Goal: Task Accomplishment & Management: Complete application form

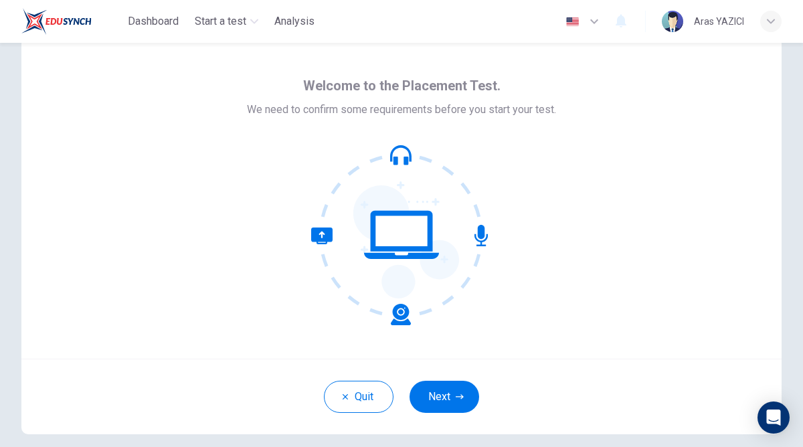
scroll to position [33, 0]
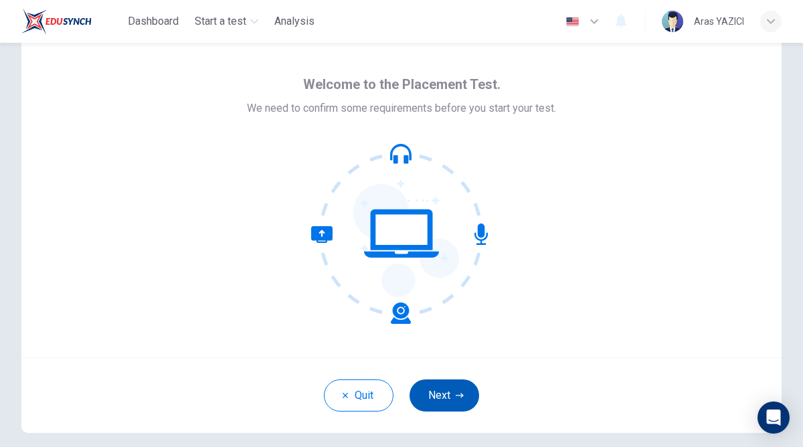
click at [447, 411] on button "Next" at bounding box center [445, 396] width 70 height 32
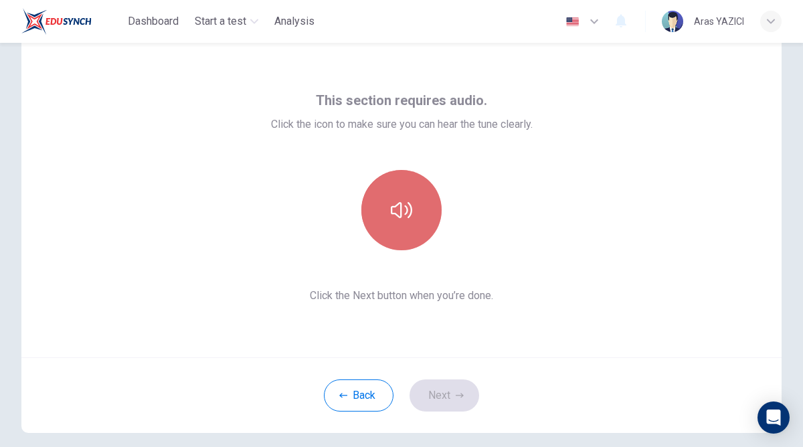
click at [411, 226] on button "button" at bounding box center [401, 210] width 80 height 80
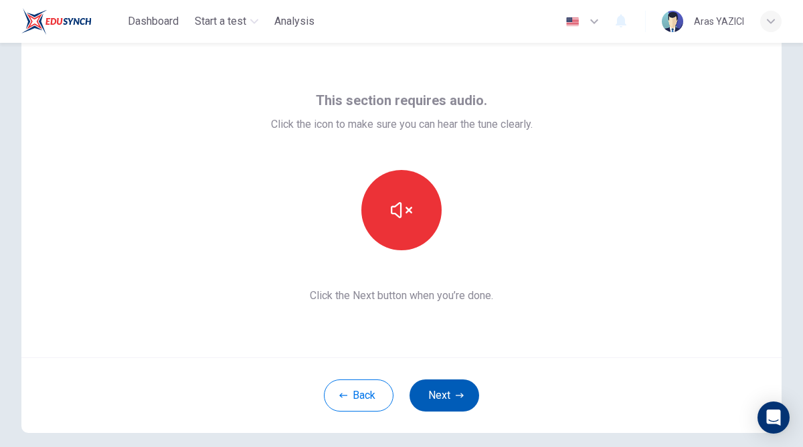
click at [448, 404] on button "Next" at bounding box center [445, 396] width 70 height 32
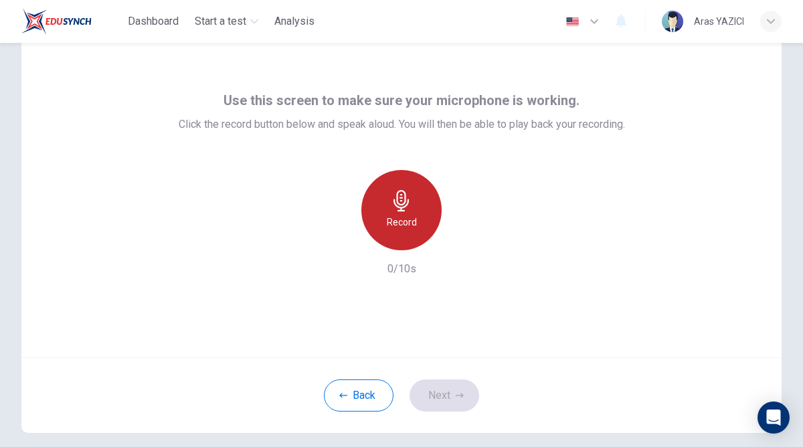
click at [410, 235] on div "Record" at bounding box center [401, 210] width 80 height 80
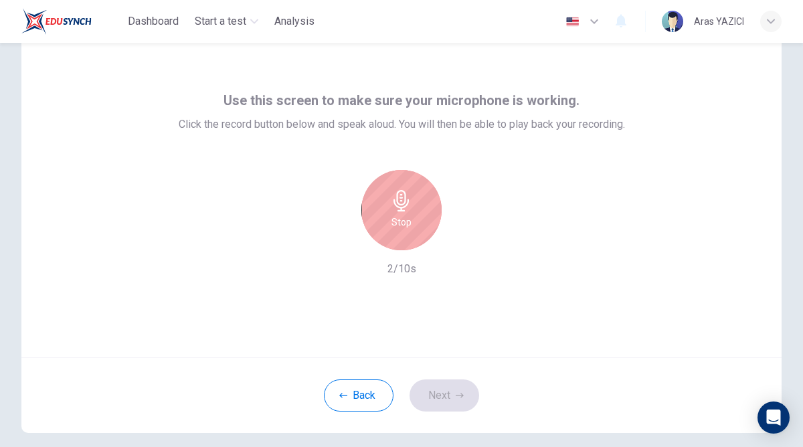
click at [405, 234] on div "Stop" at bounding box center [401, 210] width 80 height 80
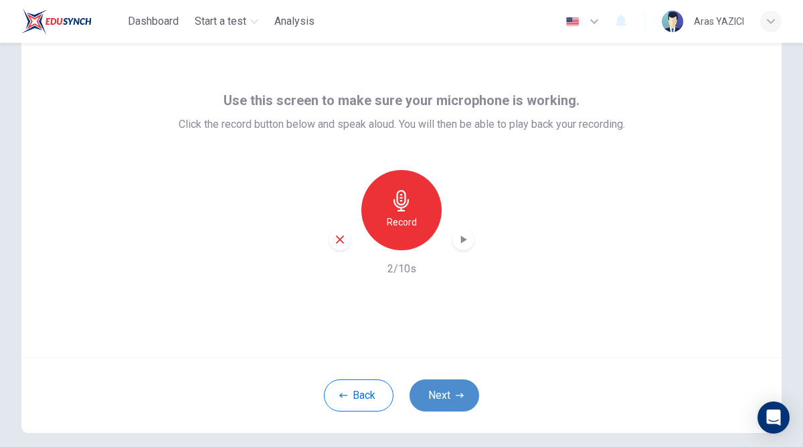
click at [449, 391] on button "Next" at bounding box center [445, 396] width 70 height 32
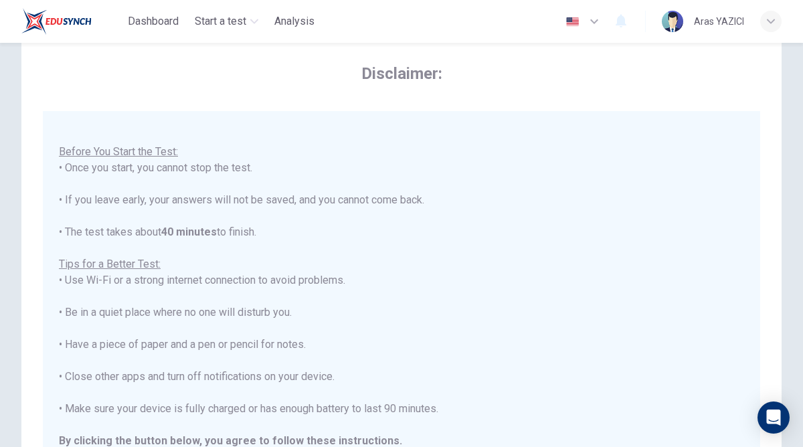
scroll to position [255, 0]
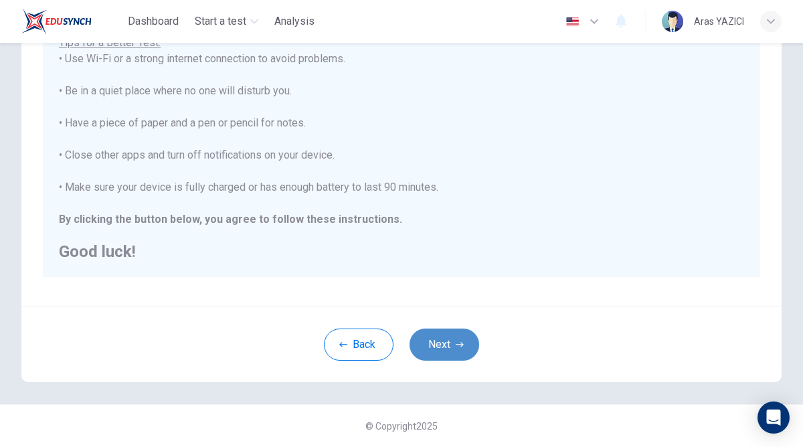
click at [459, 359] on button "Next" at bounding box center [445, 345] width 70 height 32
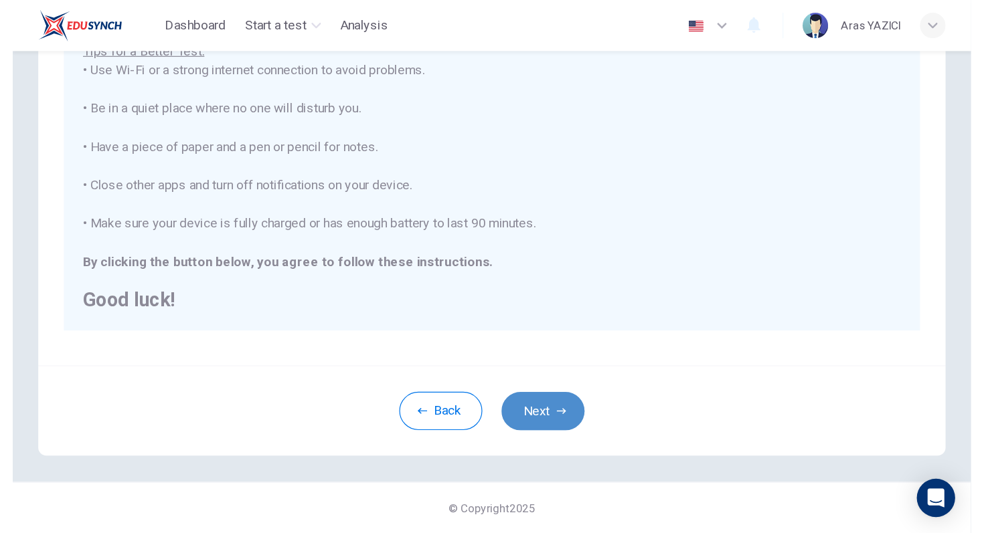
scroll to position [84, 0]
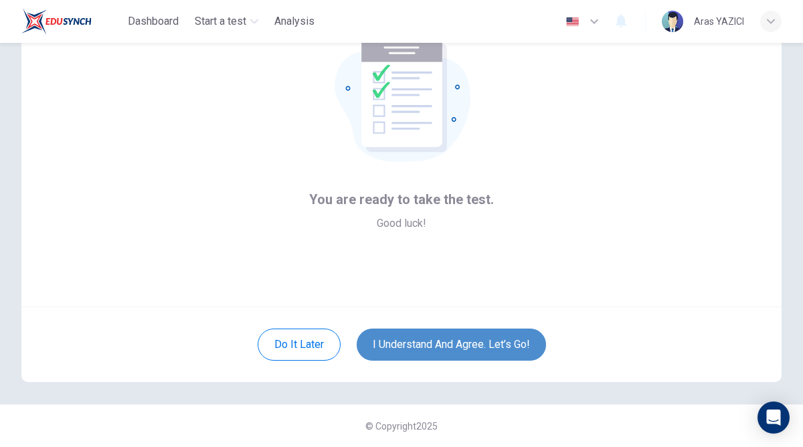
click at [448, 350] on button "I understand and agree. Let’s go!" at bounding box center [451, 345] width 189 height 32
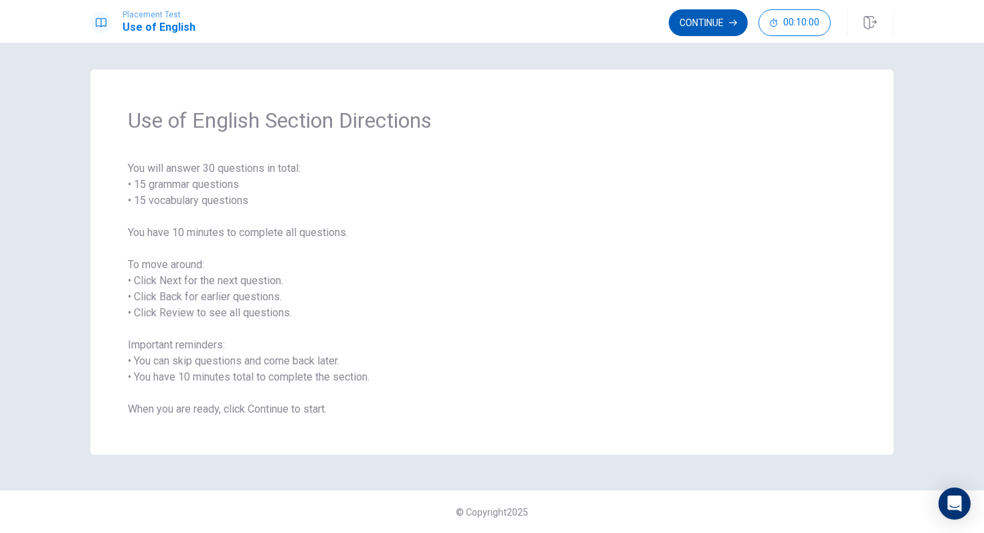
click at [700, 23] on button "Continue" at bounding box center [708, 22] width 79 height 27
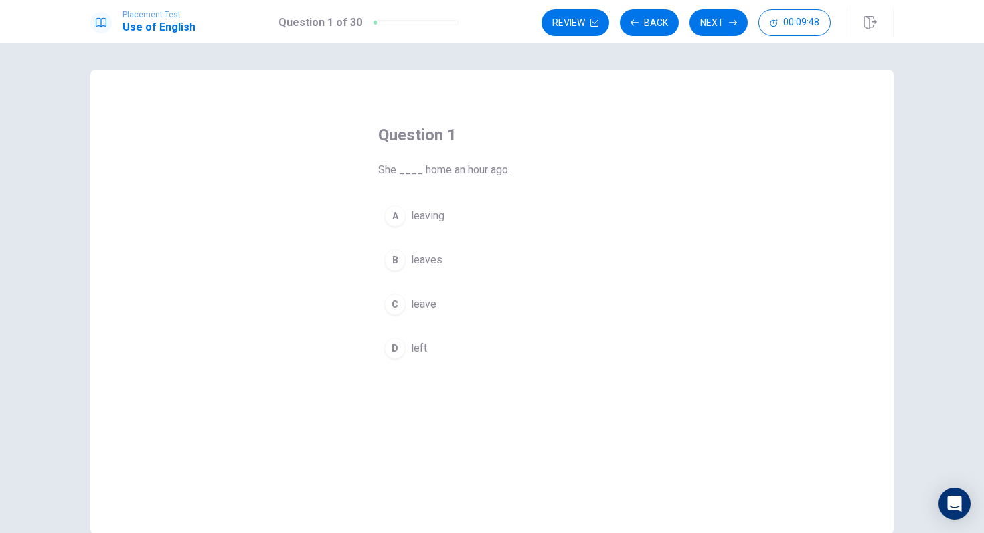
click at [396, 340] on div "D" at bounding box center [394, 348] width 21 height 21
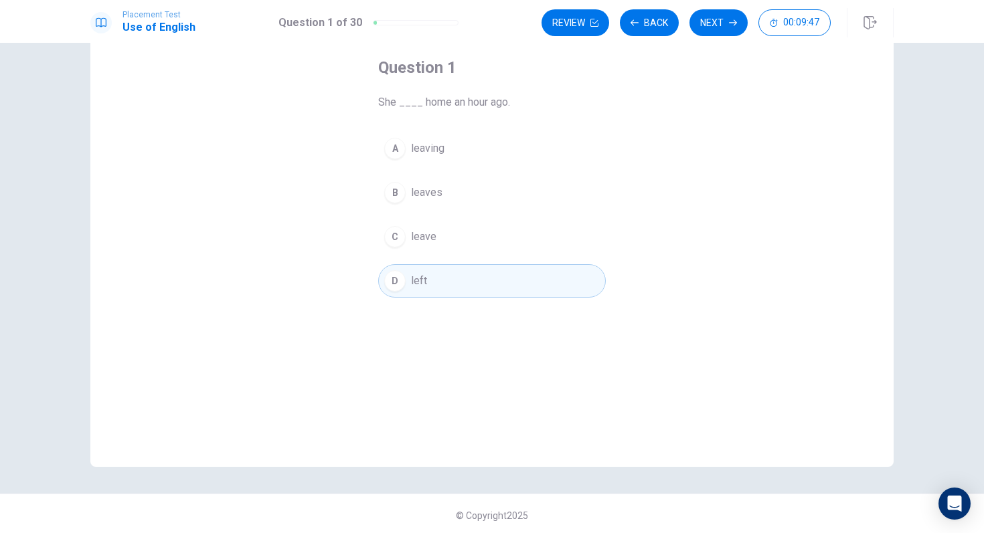
scroll to position [71, 0]
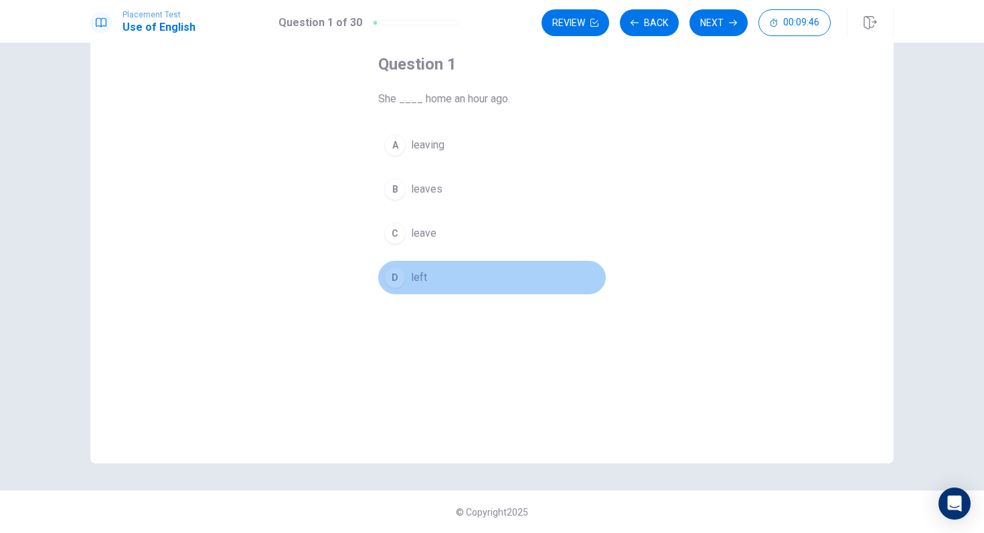
click at [429, 286] on button "D left" at bounding box center [492, 277] width 228 height 33
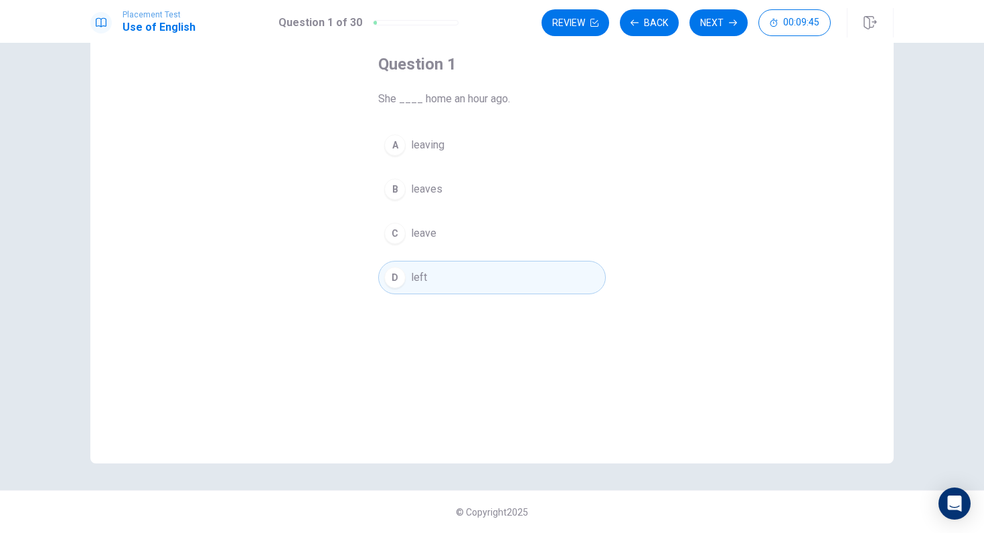
click at [429, 286] on button "D left" at bounding box center [492, 277] width 228 height 33
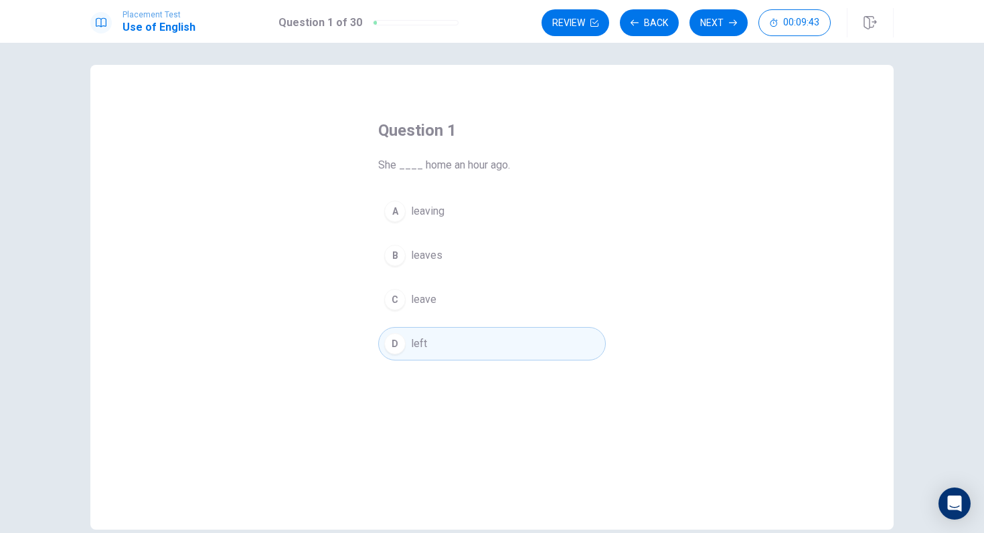
scroll to position [0, 0]
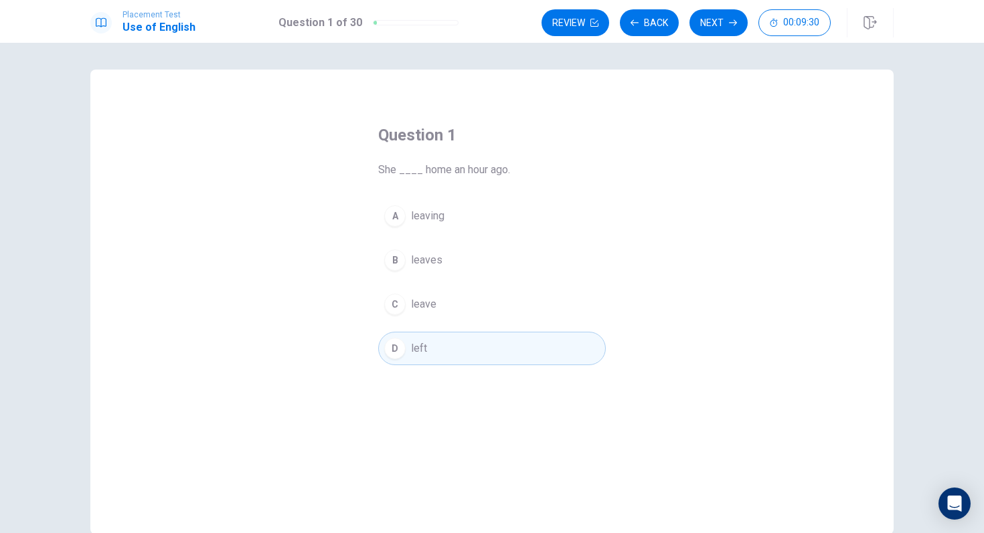
click at [491, 349] on button "D left" at bounding box center [492, 348] width 228 height 33
click at [723, 30] on button "Next" at bounding box center [718, 22] width 58 height 27
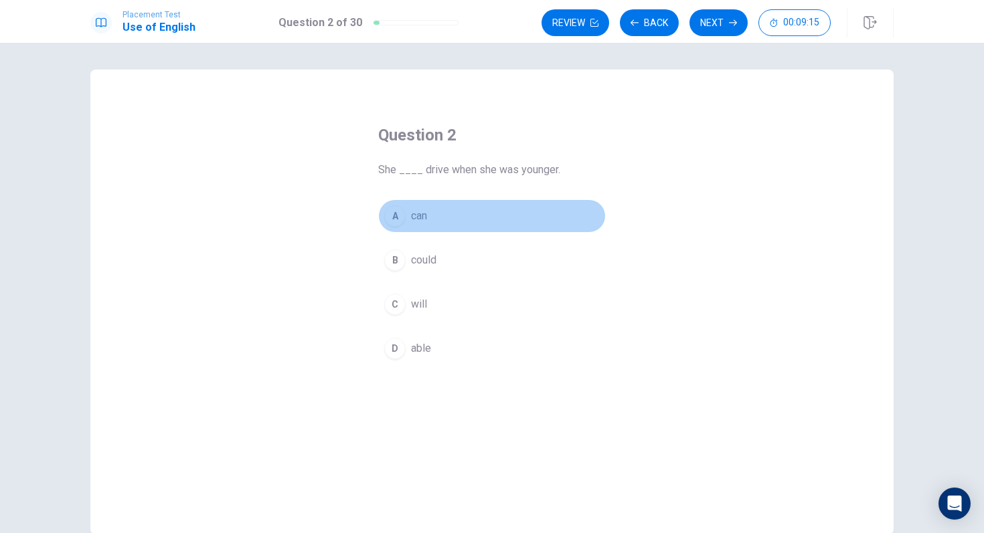
click at [433, 223] on button "A can" at bounding box center [492, 215] width 228 height 33
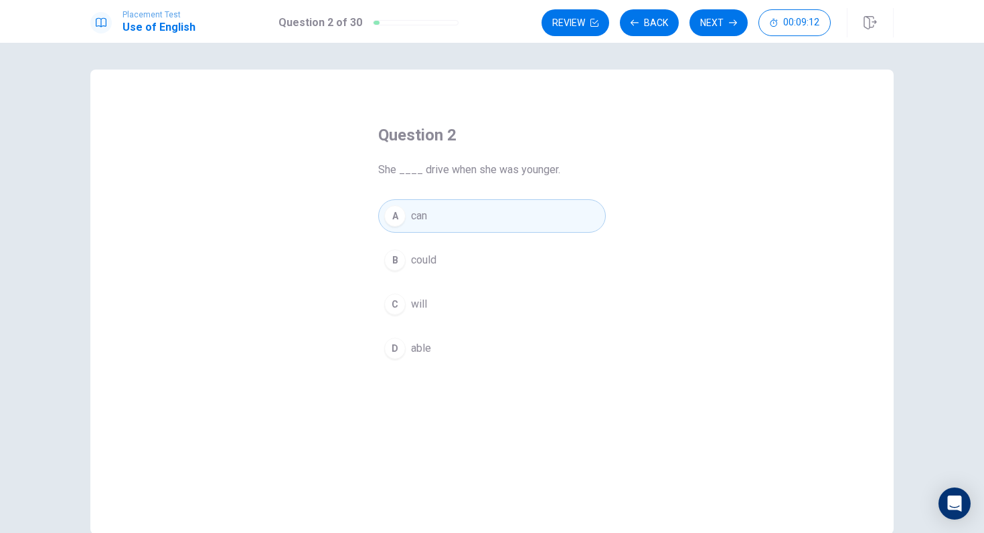
scroll to position [71, 0]
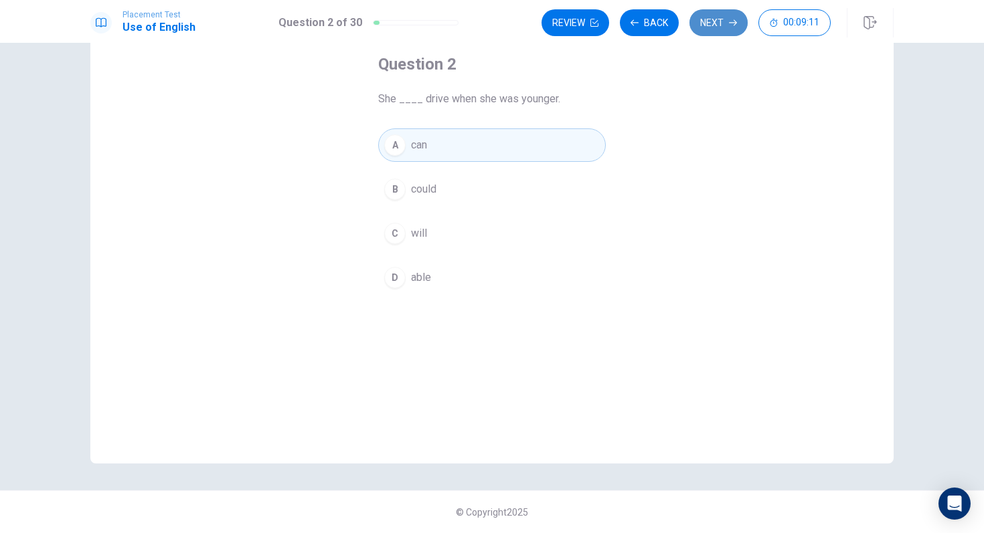
click at [712, 23] on button "Next" at bounding box center [718, 22] width 58 height 27
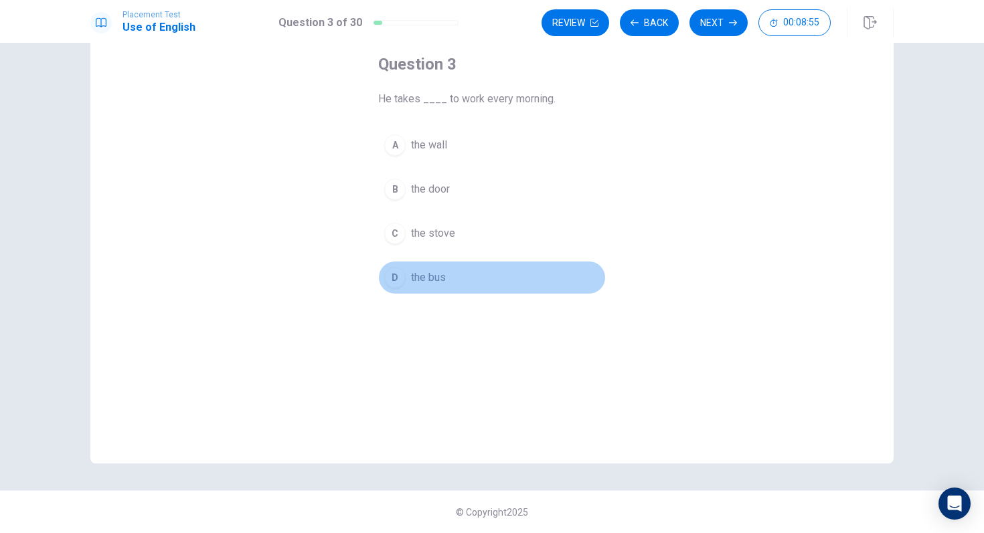
click at [442, 280] on span "the bus" at bounding box center [428, 278] width 35 height 16
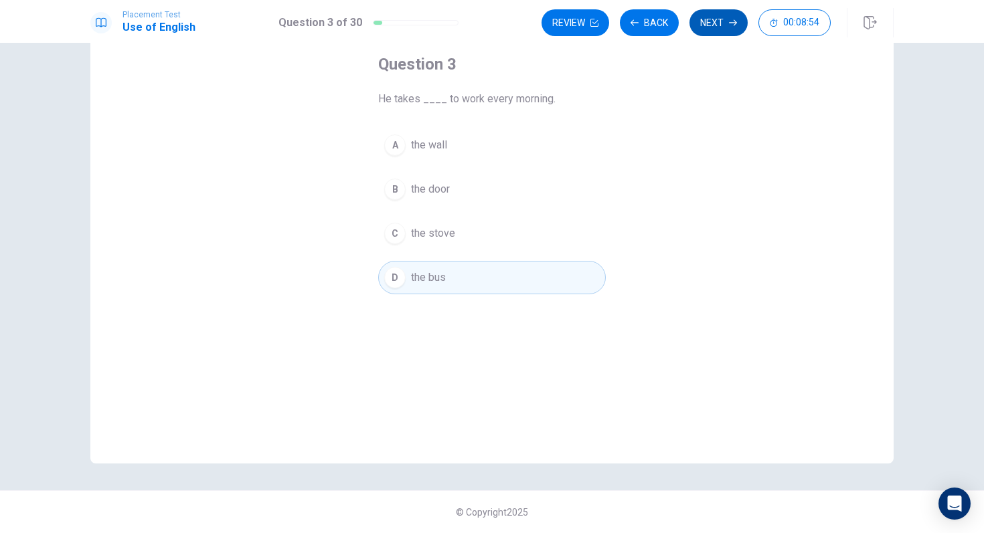
click at [714, 17] on button "Next" at bounding box center [718, 22] width 58 height 27
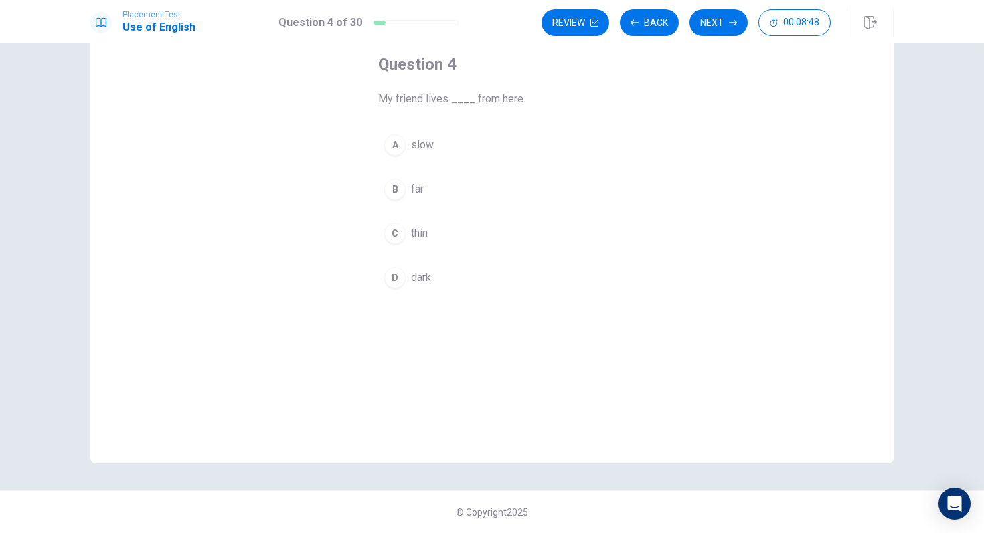
click at [439, 189] on button "B far" at bounding box center [492, 189] width 228 height 33
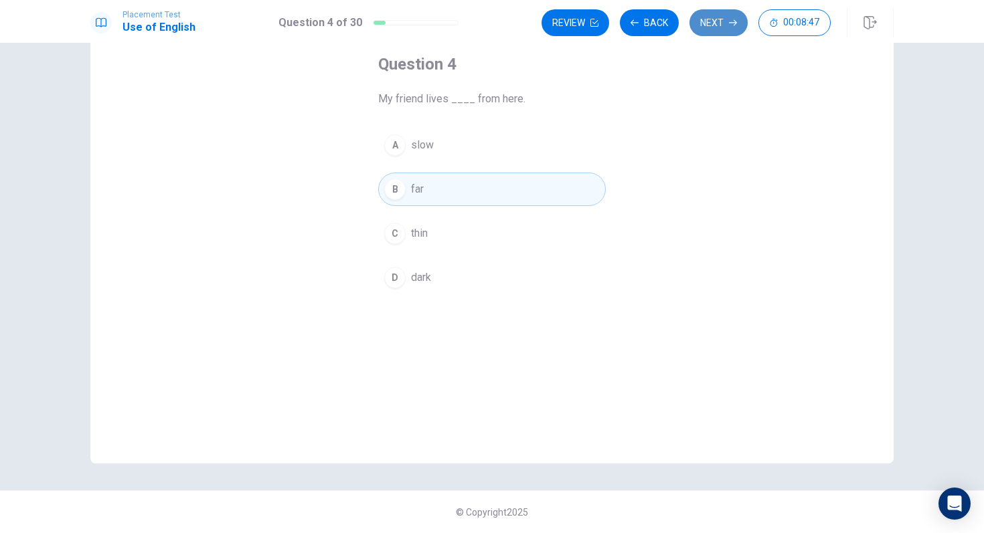
click at [710, 28] on button "Next" at bounding box center [718, 22] width 58 height 27
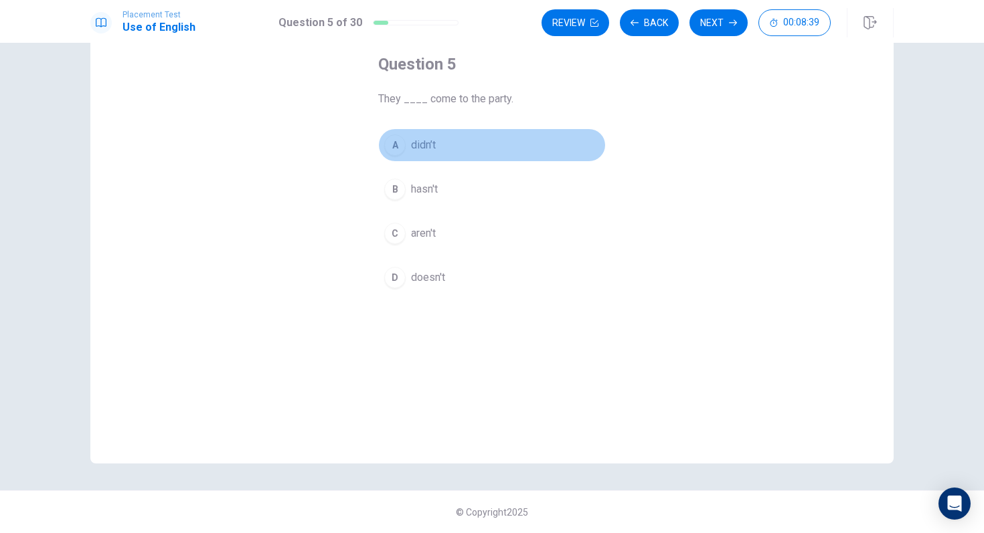
click at [424, 139] on span "didn’t" at bounding box center [423, 145] width 25 height 16
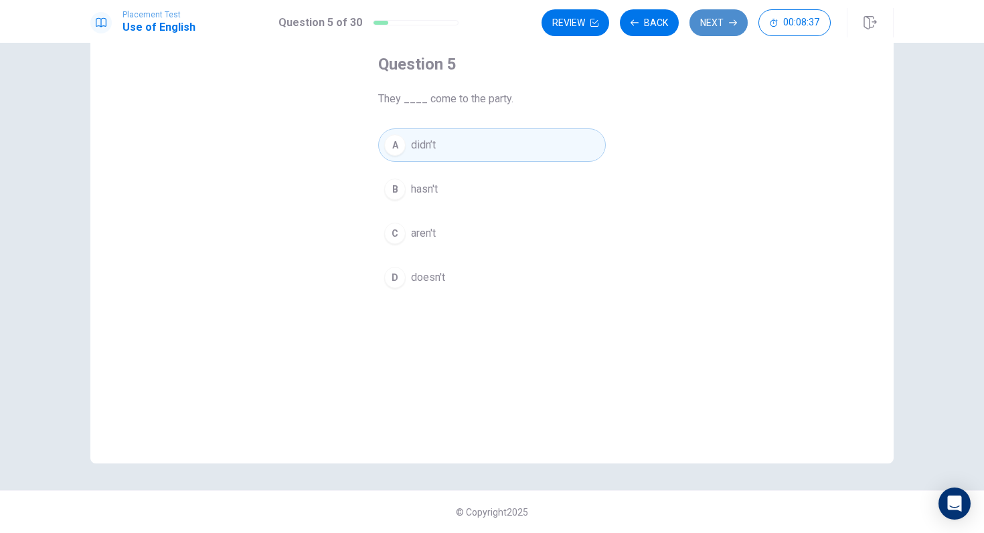
click at [705, 24] on button "Next" at bounding box center [718, 22] width 58 height 27
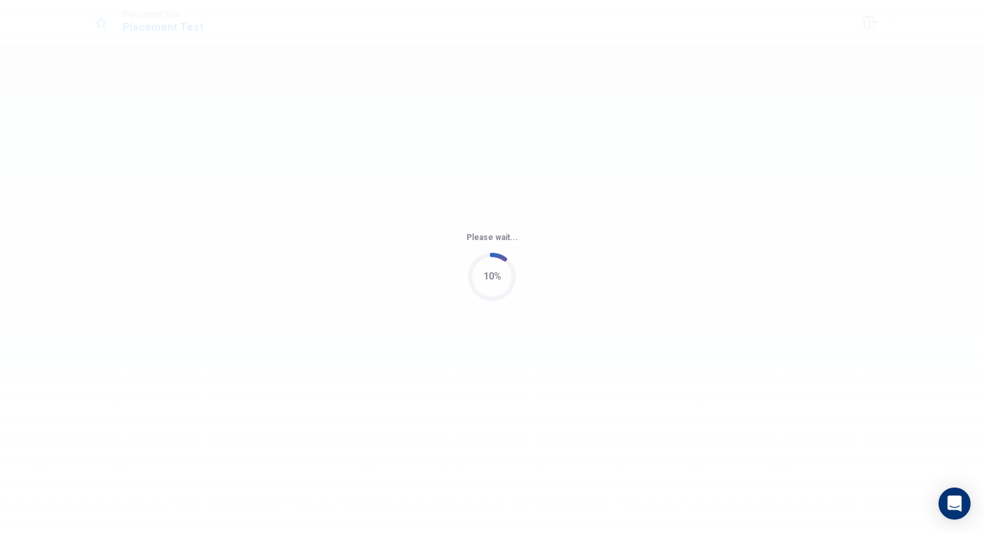
scroll to position [0, 0]
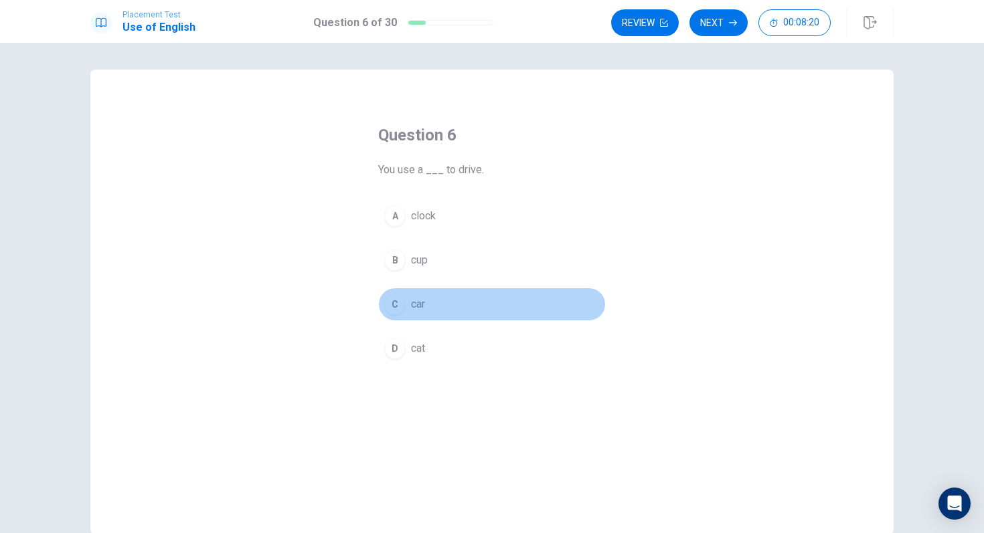
click at [432, 302] on button "C car" at bounding box center [492, 304] width 228 height 33
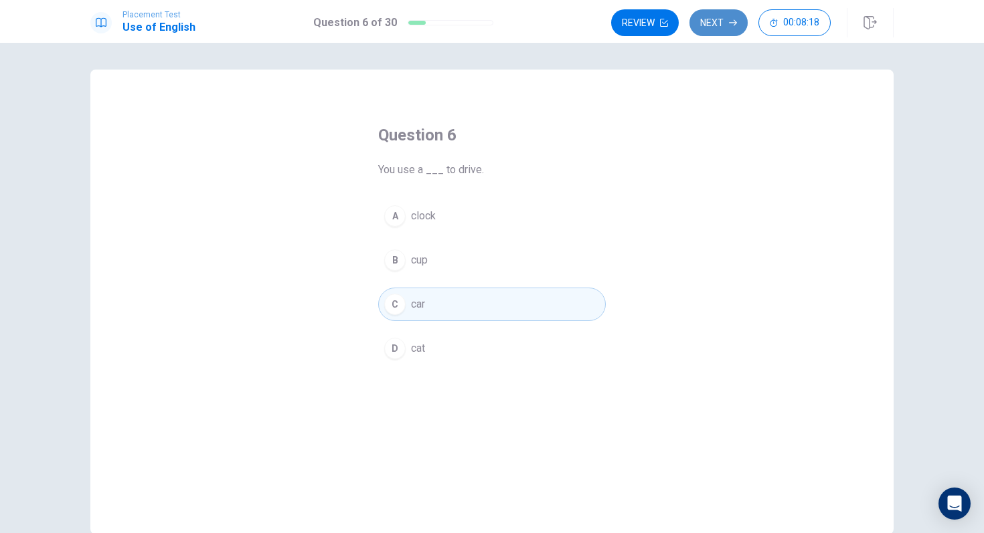
click at [728, 23] on button "Next" at bounding box center [718, 22] width 58 height 27
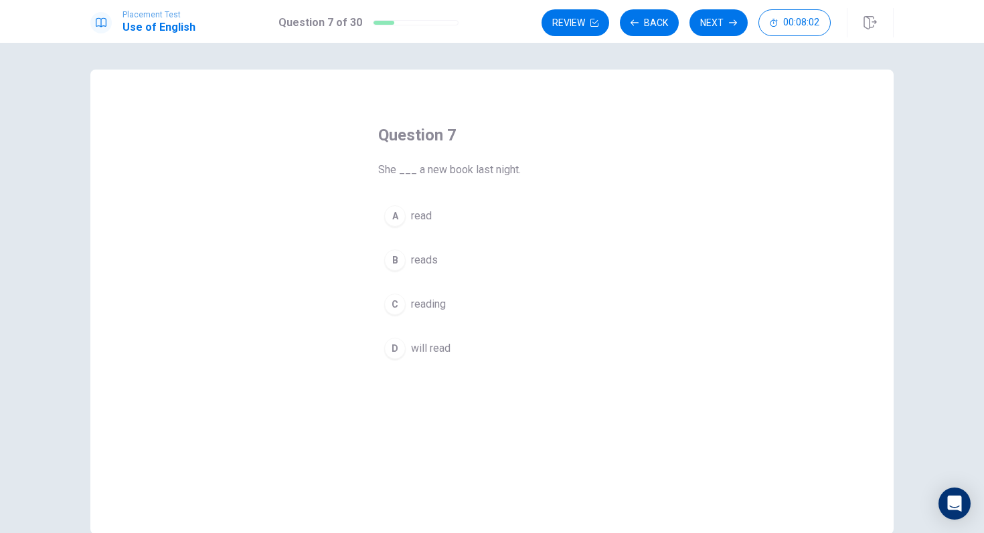
click at [438, 222] on button "A read" at bounding box center [492, 215] width 228 height 33
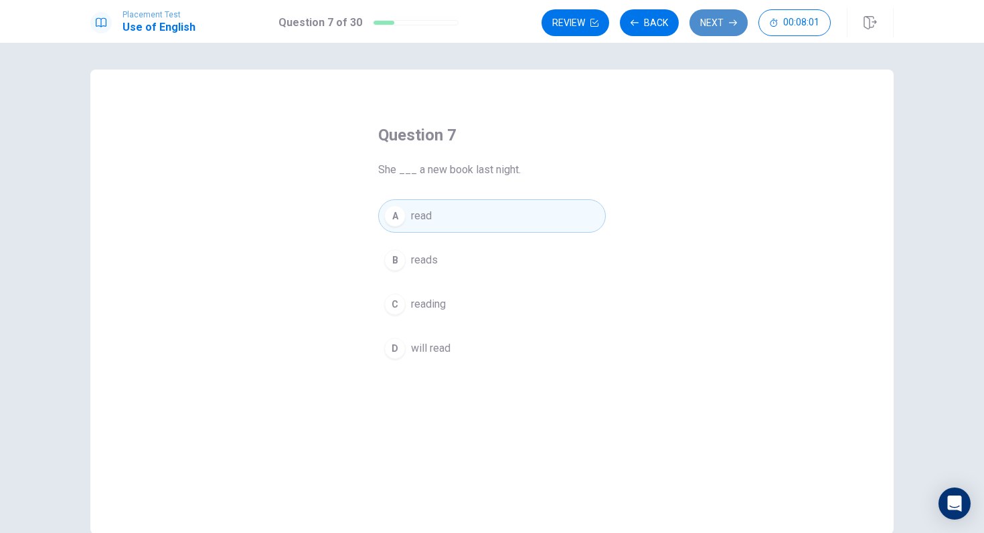
click at [730, 21] on icon "button" at bounding box center [733, 23] width 8 height 8
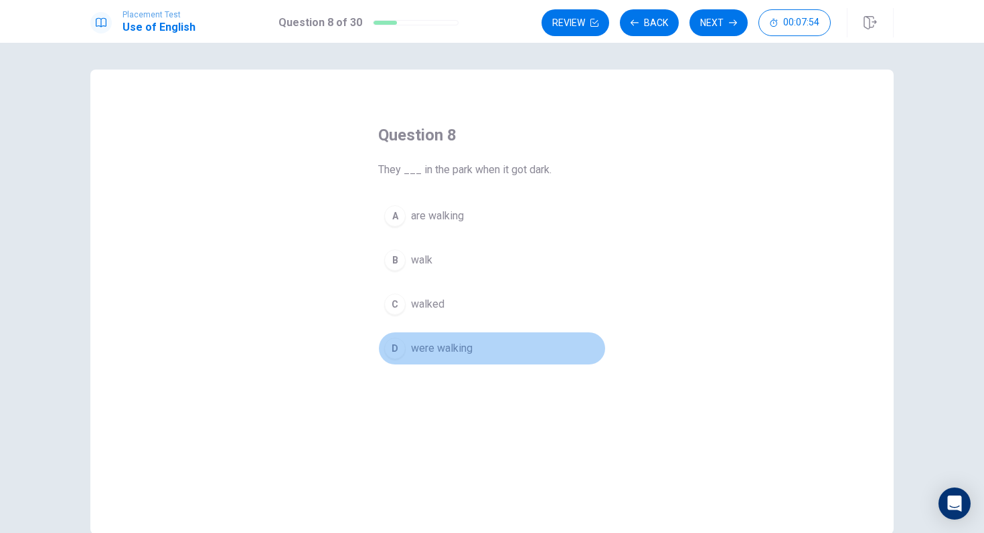
click at [437, 349] on span "were walking" at bounding box center [442, 349] width 62 height 16
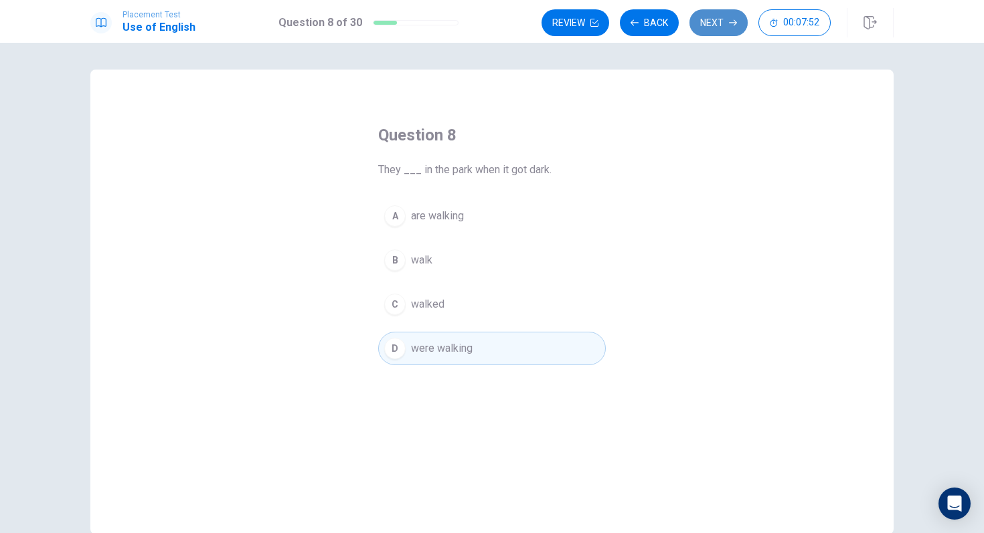
click at [710, 33] on button "Next" at bounding box center [718, 22] width 58 height 27
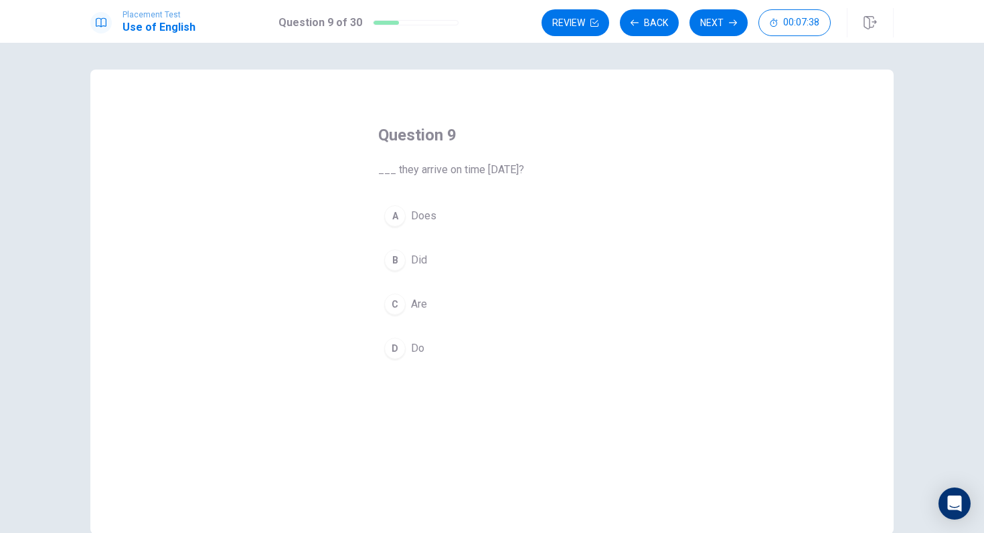
click at [418, 264] on span "Did" at bounding box center [419, 260] width 16 height 16
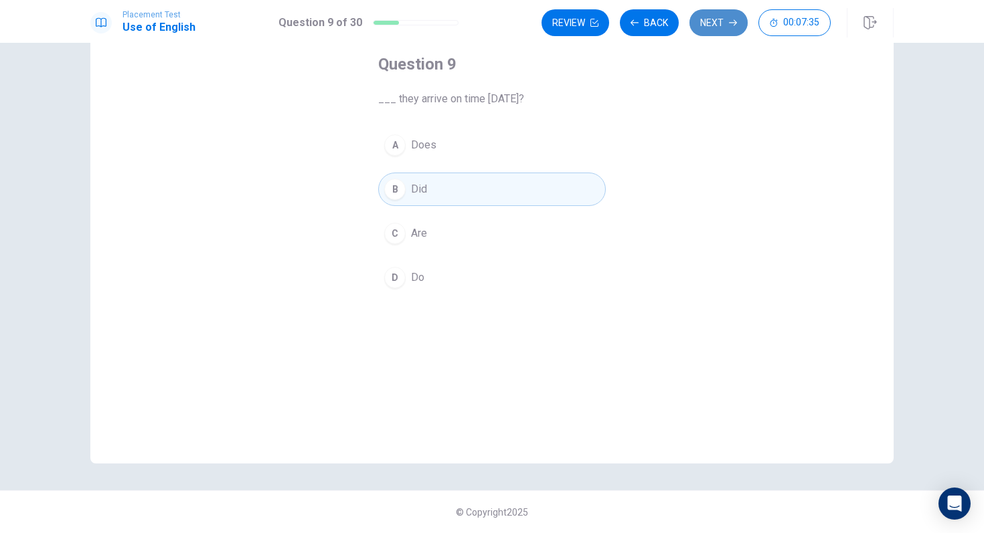
click at [710, 17] on button "Next" at bounding box center [718, 22] width 58 height 27
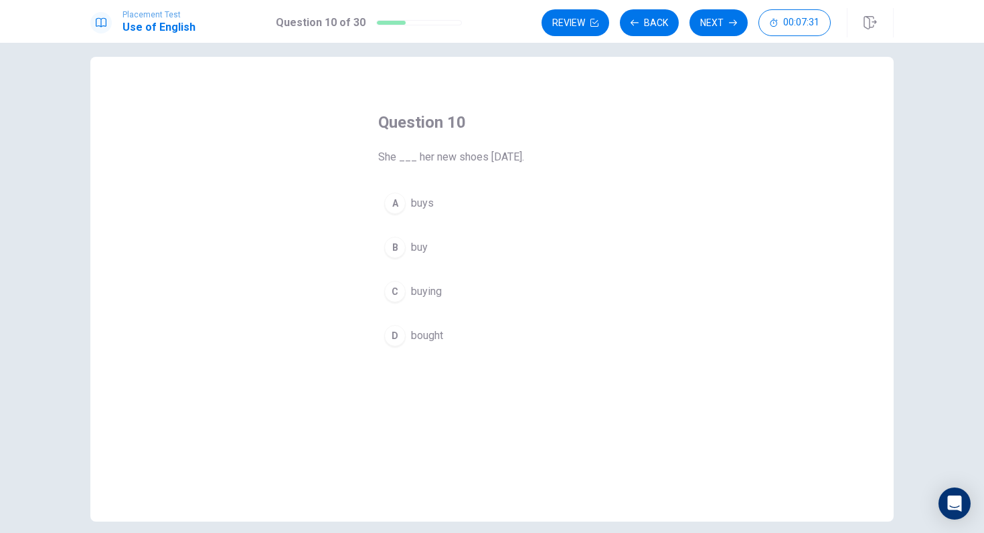
scroll to position [0, 0]
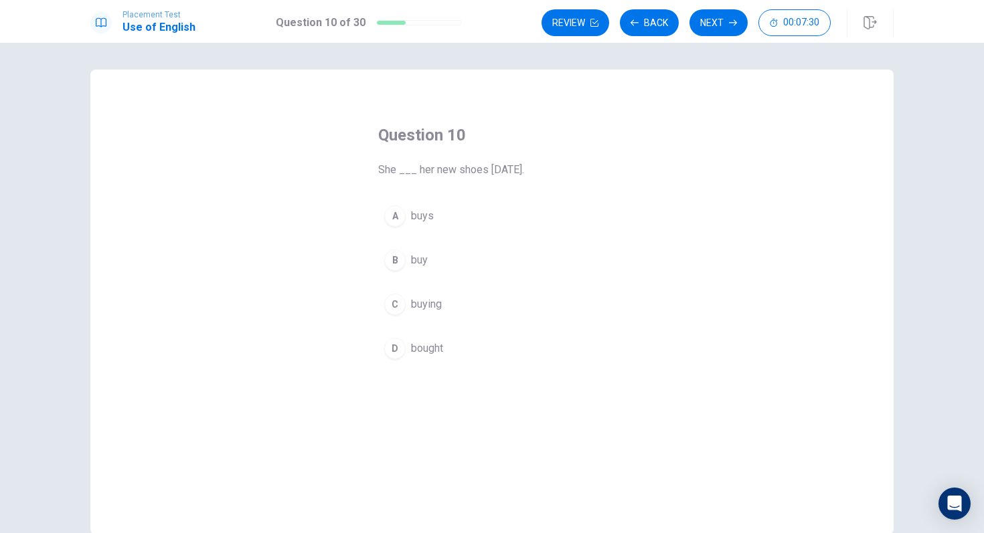
click at [438, 341] on span "bought" at bounding box center [427, 349] width 32 height 16
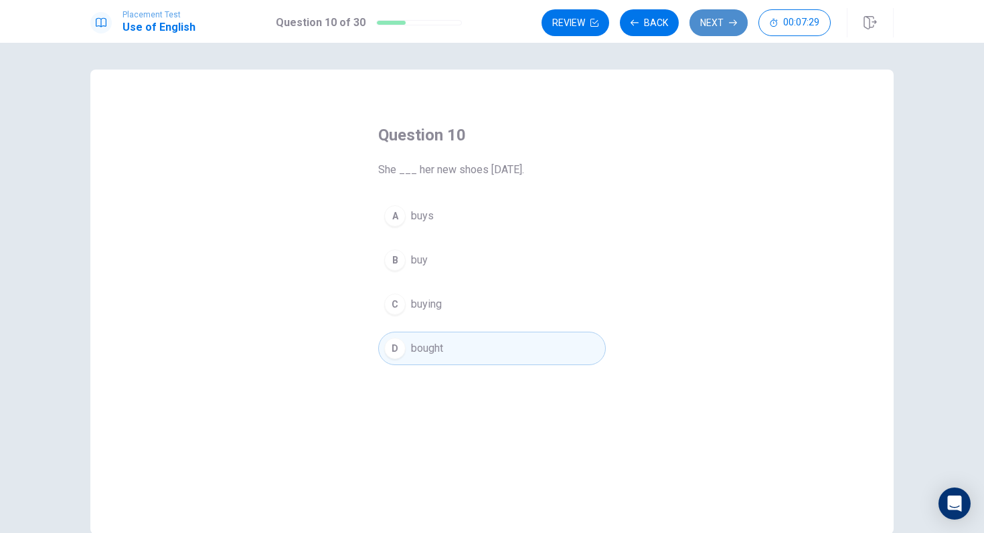
click at [710, 33] on button "Next" at bounding box center [718, 22] width 58 height 27
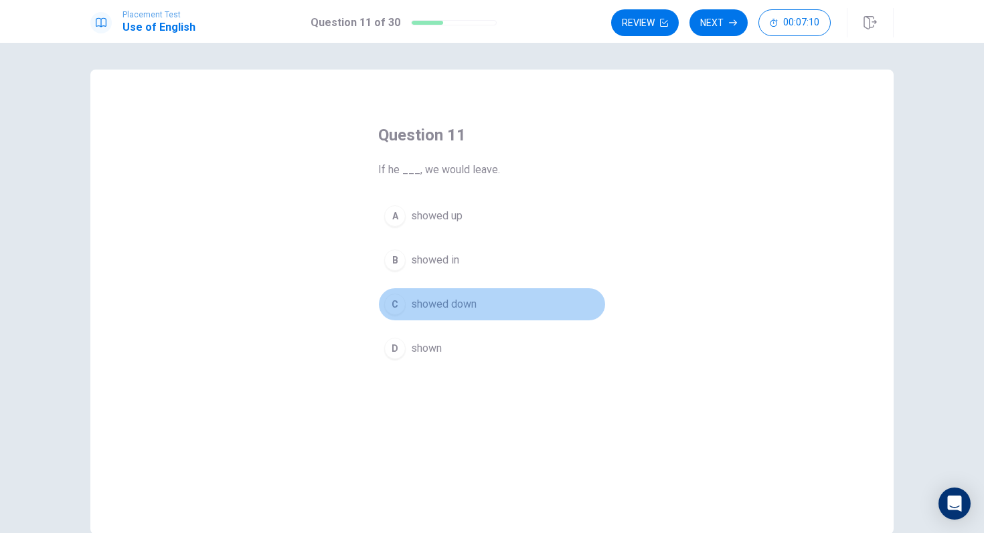
click at [478, 310] on button "C showed down" at bounding box center [492, 304] width 228 height 33
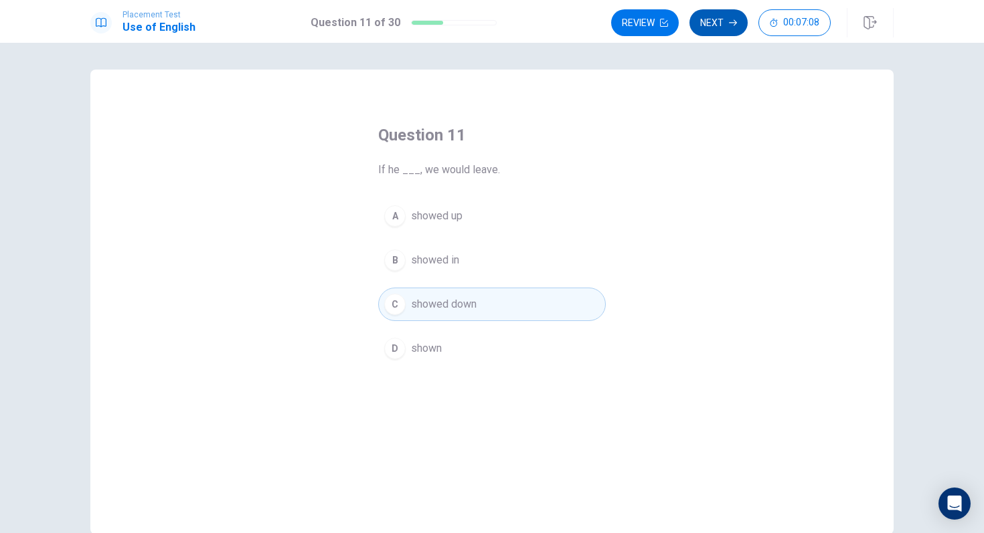
click at [725, 19] on button "Next" at bounding box center [718, 22] width 58 height 27
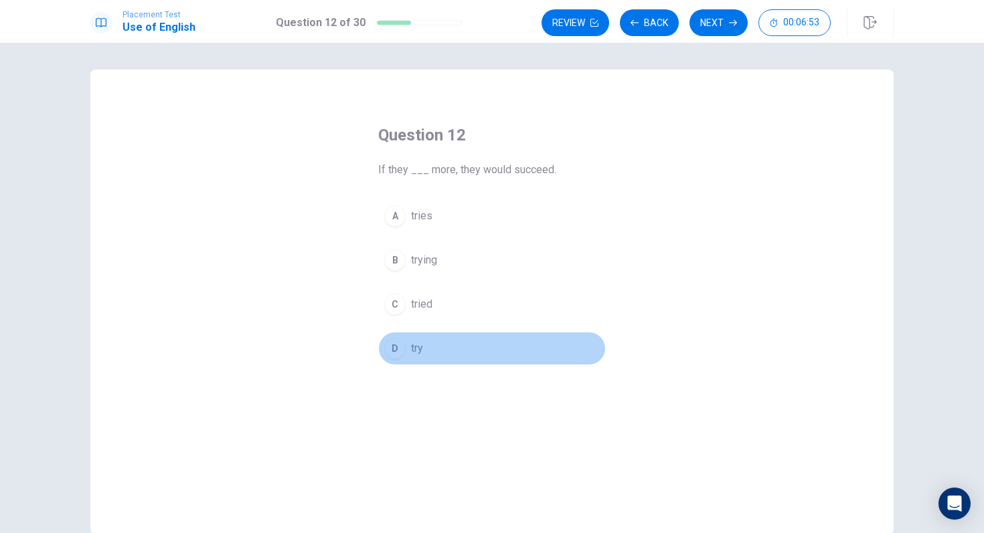
click at [410, 354] on button "D try" at bounding box center [492, 348] width 228 height 33
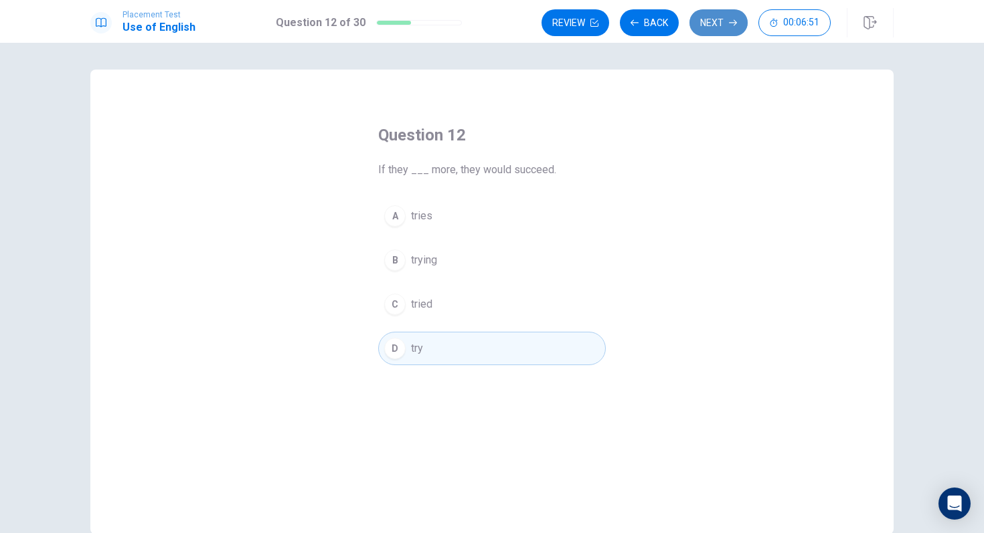
click at [716, 21] on button "Next" at bounding box center [718, 22] width 58 height 27
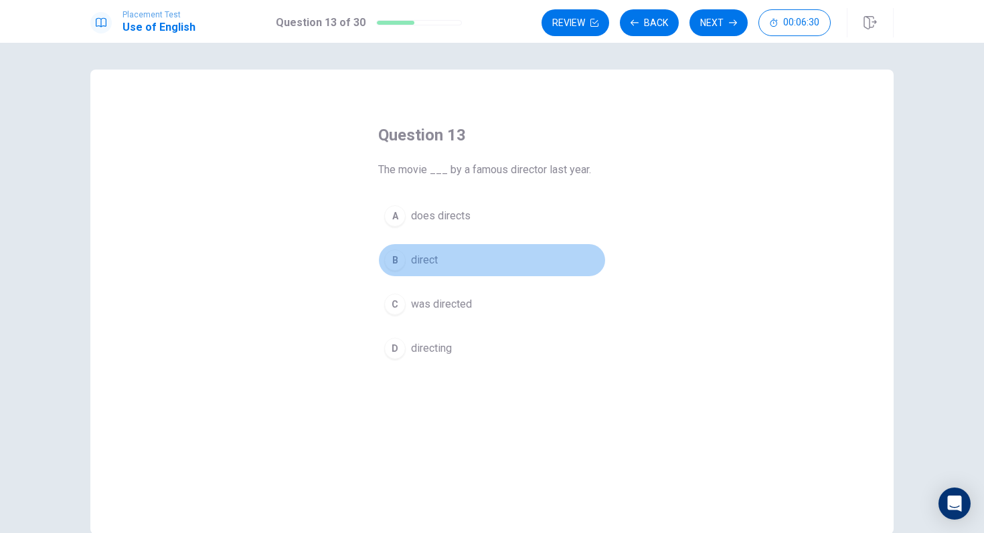
click at [408, 262] on button "B direct" at bounding box center [492, 260] width 228 height 33
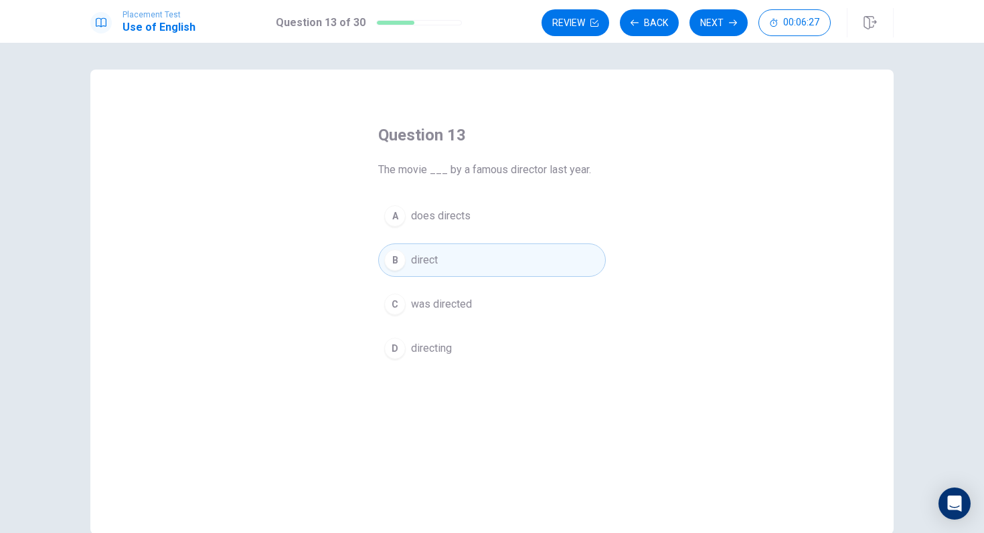
click at [434, 308] on span "was directed" at bounding box center [441, 305] width 61 height 16
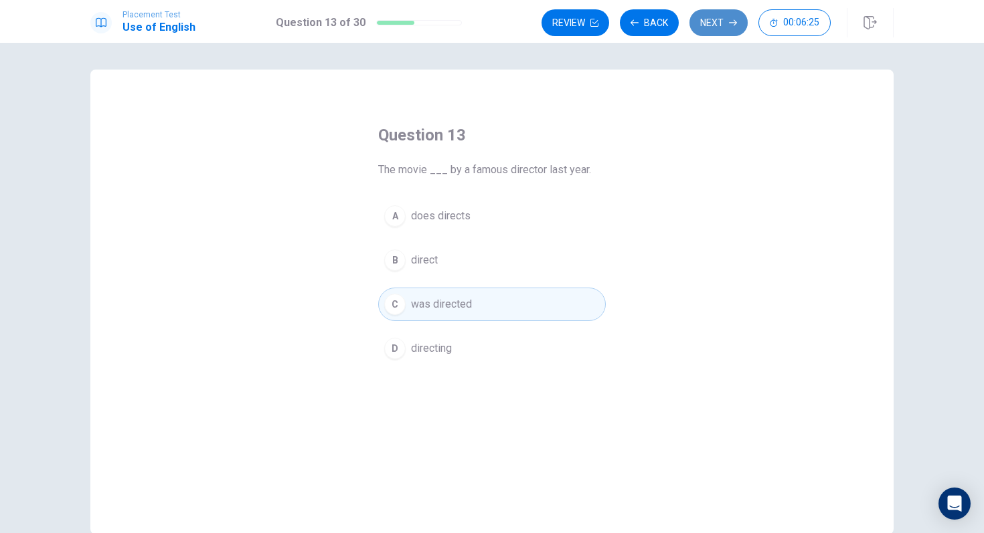
click at [724, 22] on button "Next" at bounding box center [718, 22] width 58 height 27
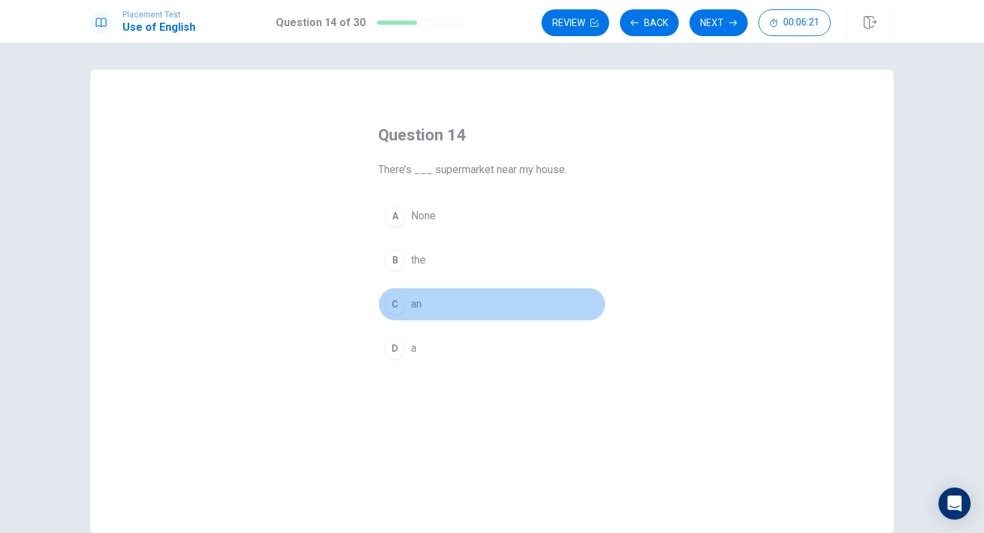
click at [409, 312] on button "C an" at bounding box center [492, 304] width 228 height 33
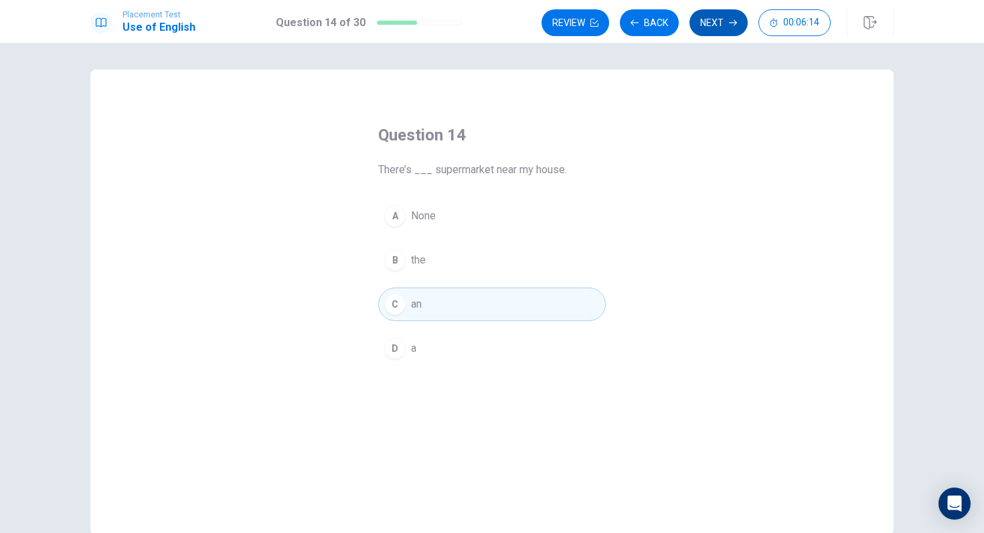
click at [709, 21] on button "Next" at bounding box center [718, 22] width 58 height 27
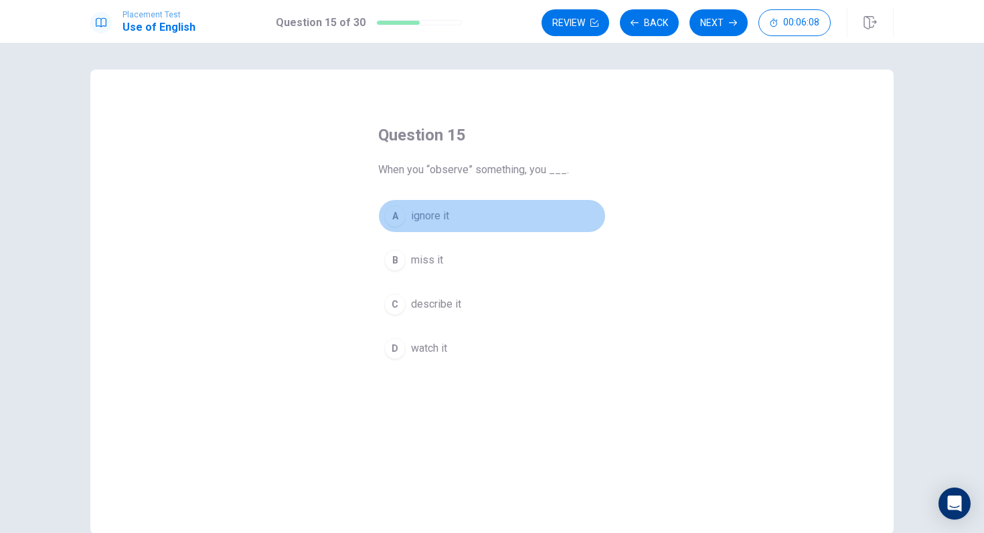
click at [467, 211] on button "A ignore it" at bounding box center [492, 215] width 228 height 33
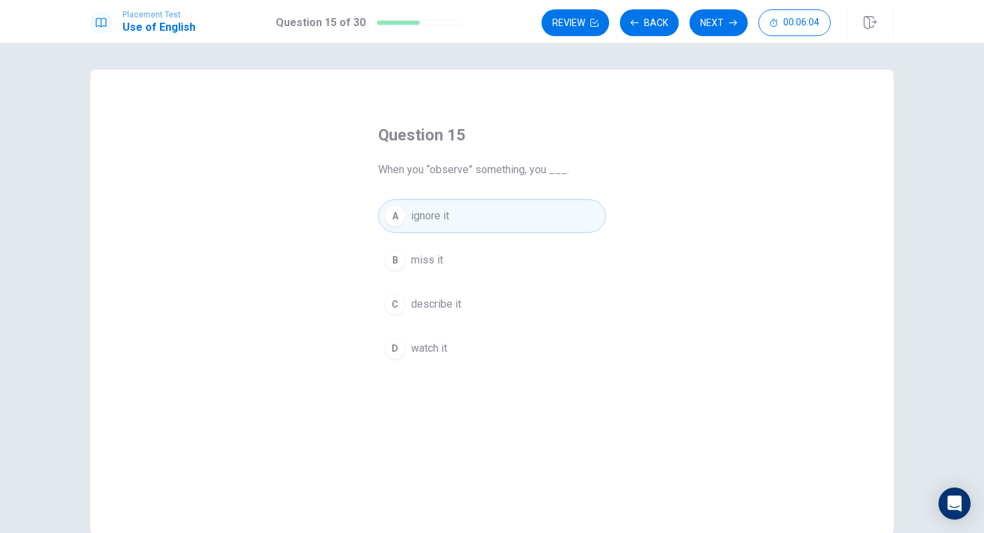
click at [515, 297] on button "C describe it" at bounding box center [492, 304] width 228 height 33
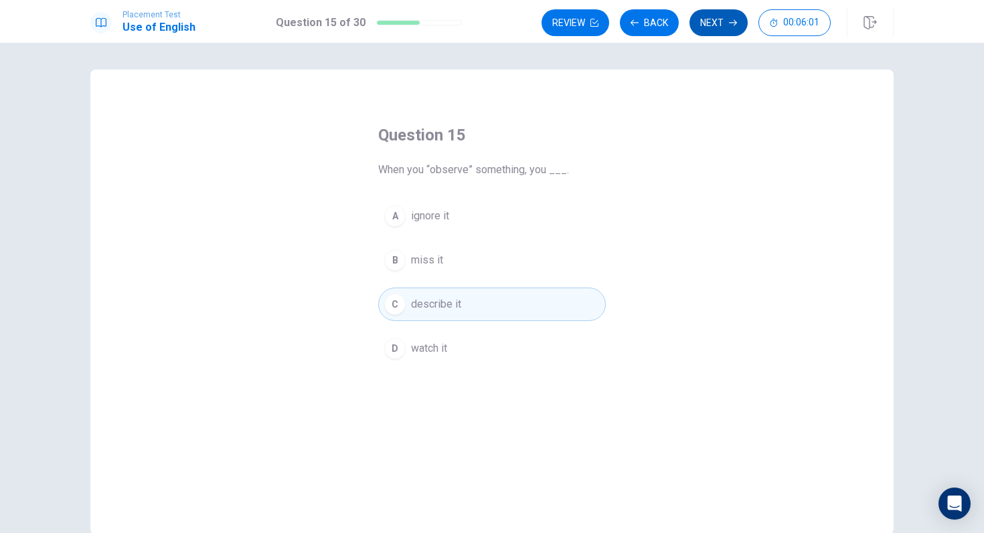
click at [722, 23] on button "Next" at bounding box center [718, 22] width 58 height 27
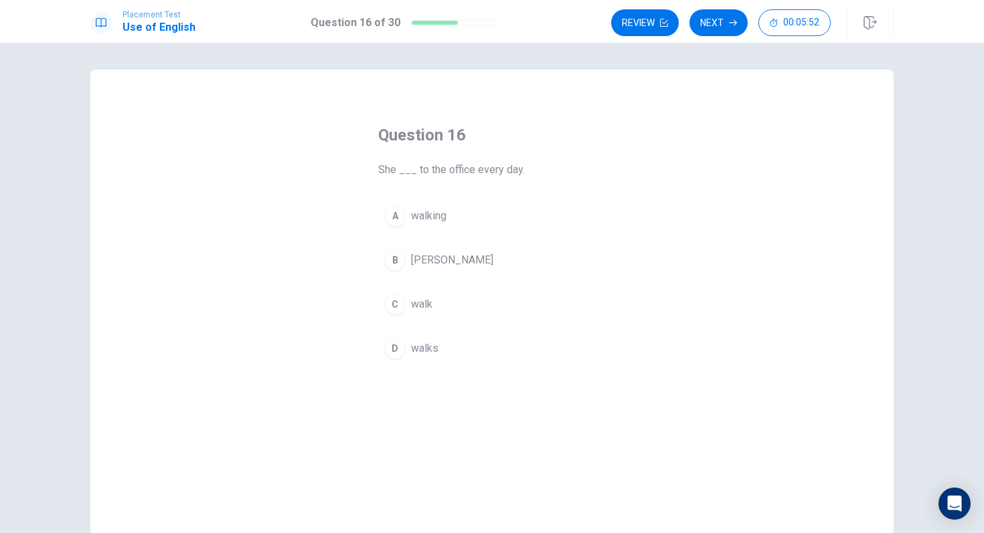
click at [440, 351] on button "D walks" at bounding box center [492, 348] width 228 height 33
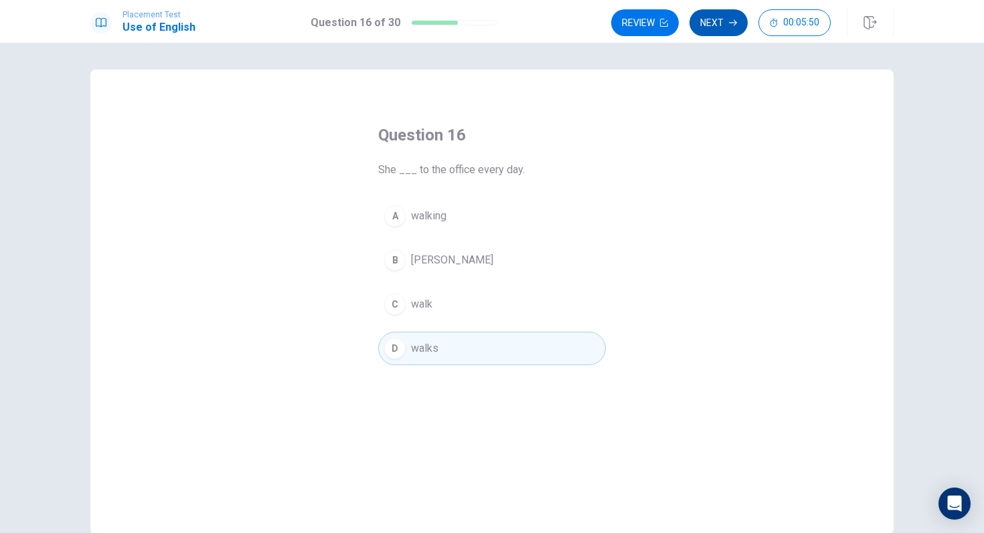
click at [731, 28] on button "Next" at bounding box center [718, 22] width 58 height 27
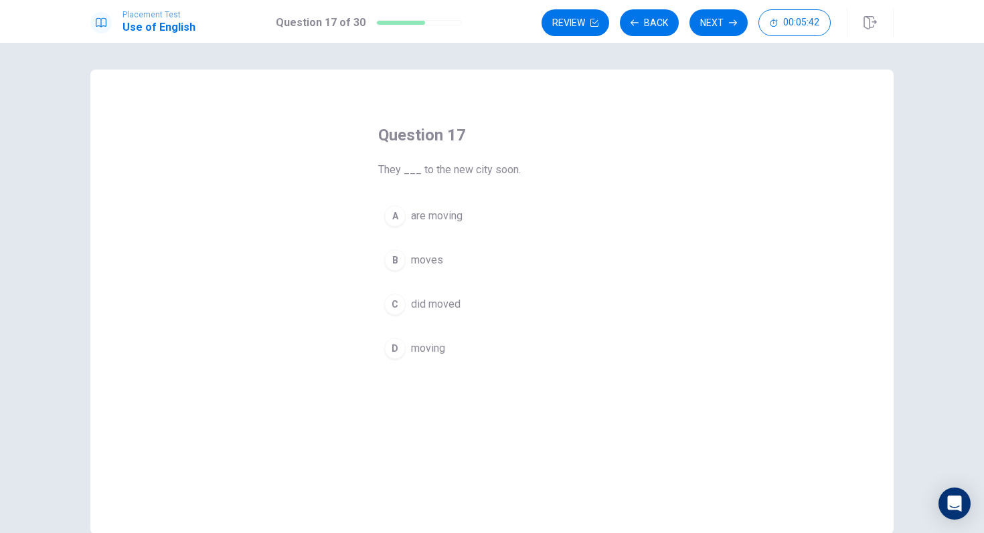
click at [460, 221] on span "are moving" at bounding box center [437, 216] width 52 height 16
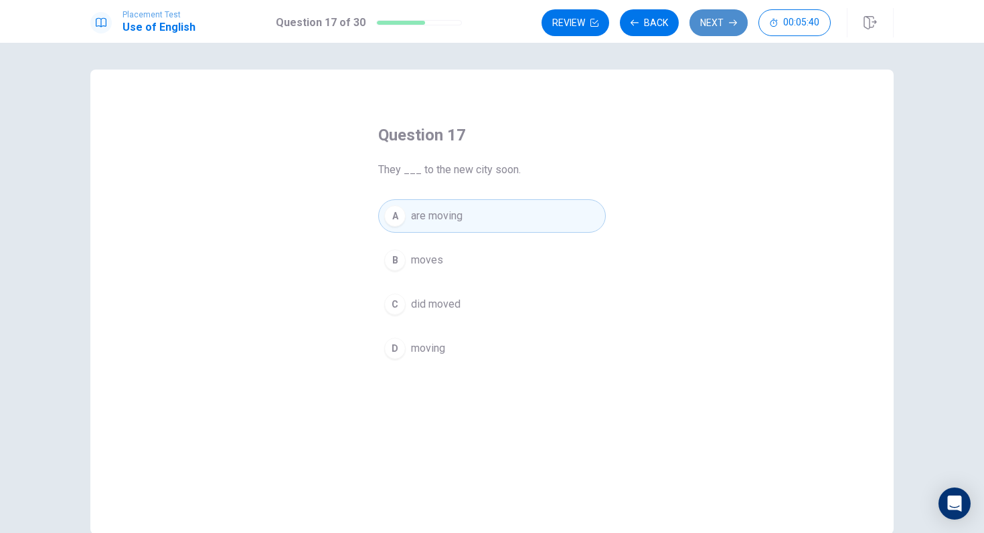
click at [721, 19] on button "Next" at bounding box center [718, 22] width 58 height 27
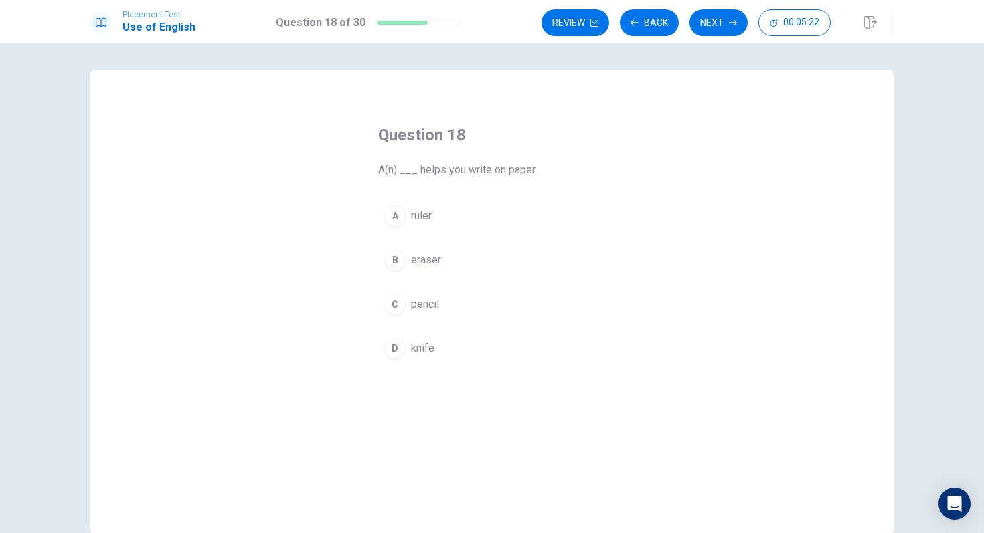
click at [435, 305] on span "pencil" at bounding box center [425, 305] width 28 height 16
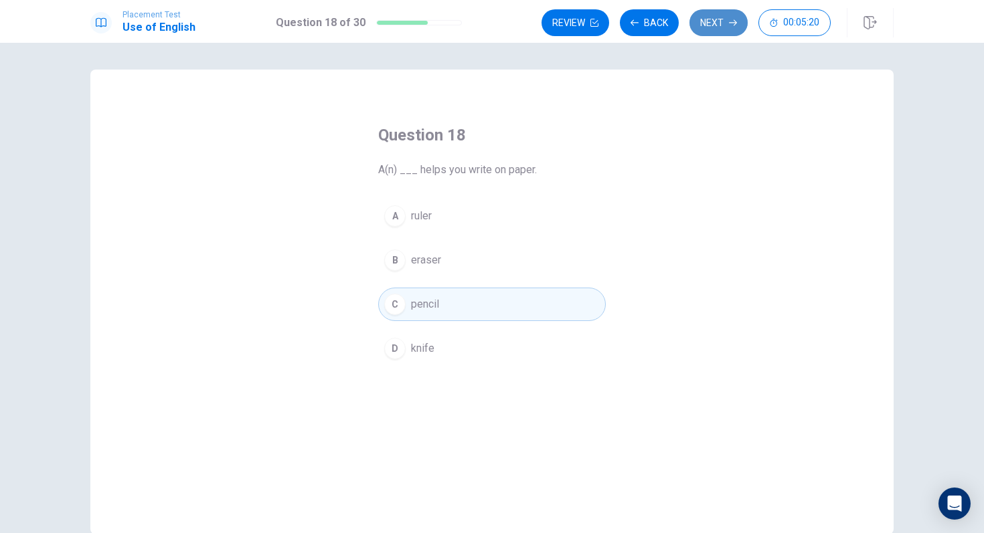
click at [714, 22] on button "Next" at bounding box center [718, 22] width 58 height 27
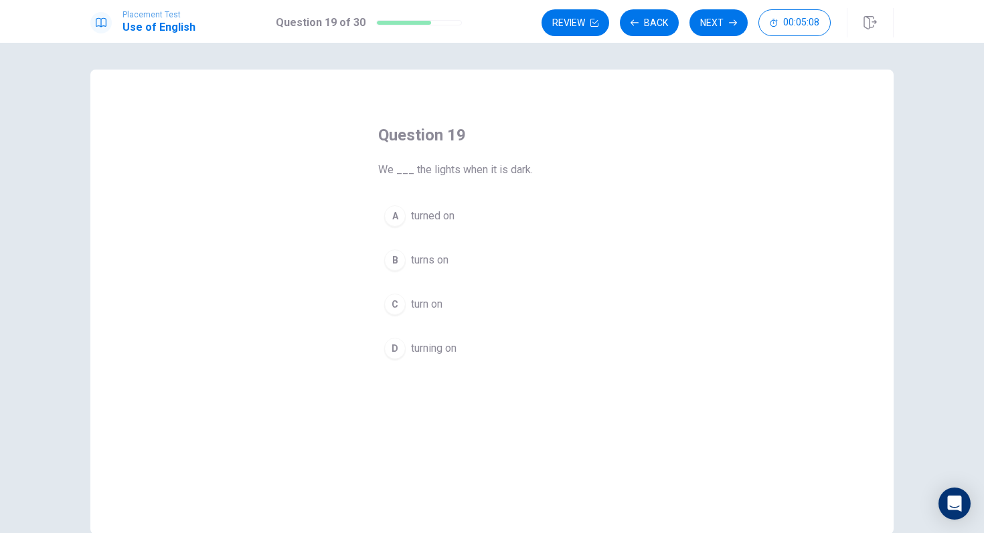
click at [434, 305] on span "turn on" at bounding box center [426, 305] width 31 height 16
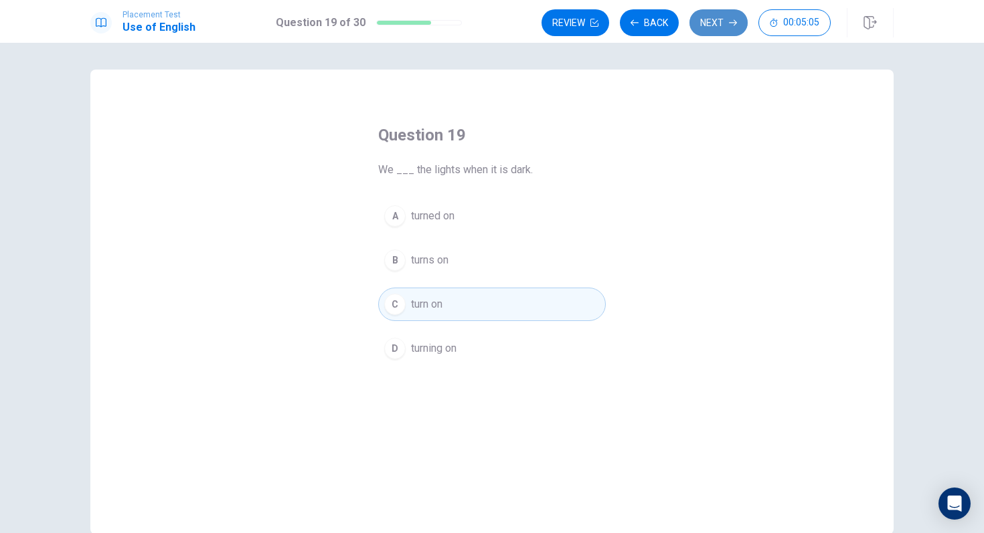
click at [732, 25] on icon "button" at bounding box center [733, 23] width 8 height 8
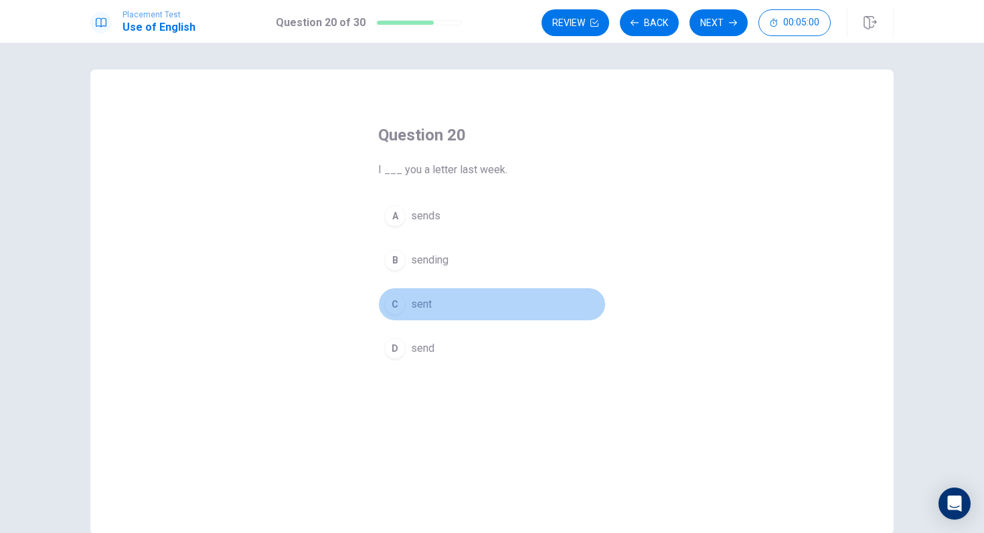
click at [428, 304] on span "sent" at bounding box center [421, 305] width 21 height 16
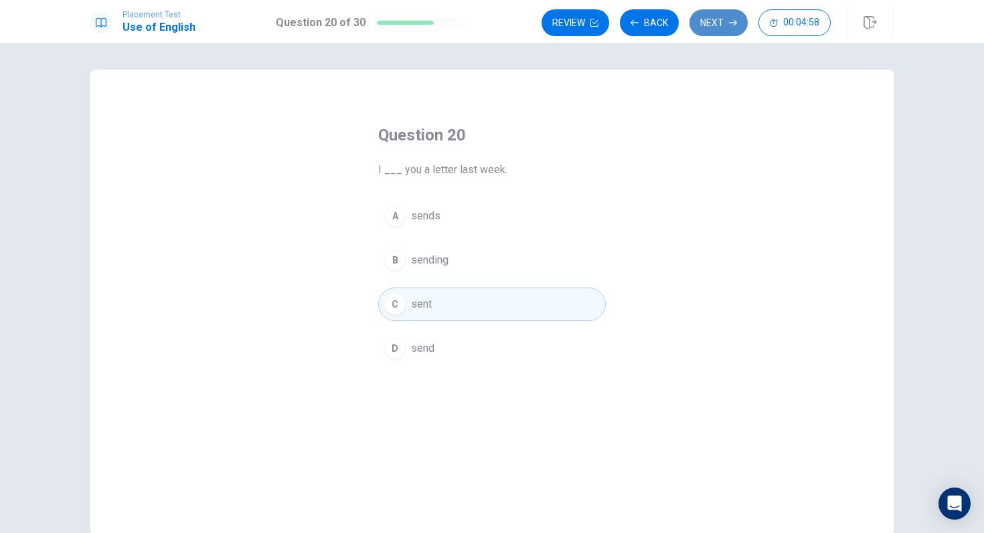
click at [710, 24] on button "Next" at bounding box center [718, 22] width 58 height 27
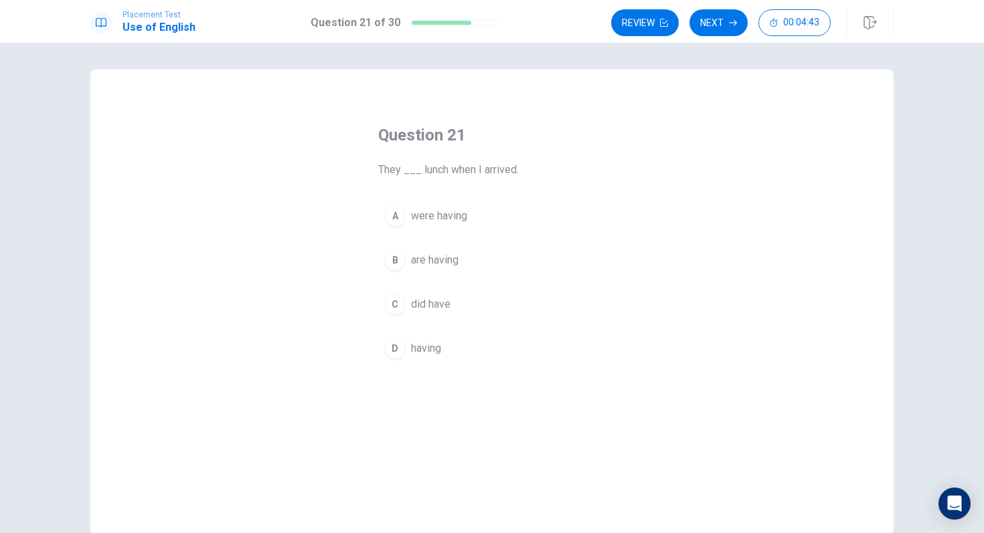
click at [448, 267] on span "are having" at bounding box center [435, 260] width 48 height 16
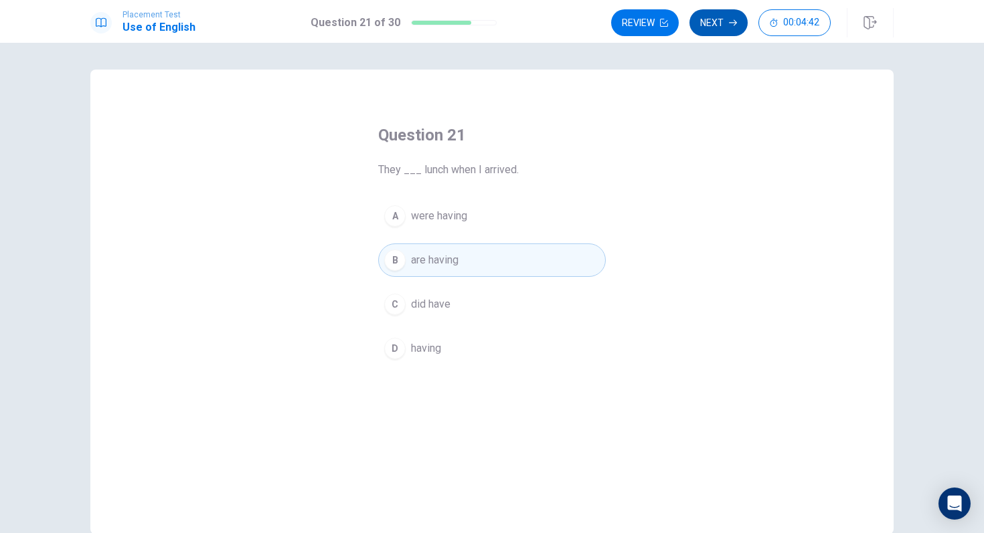
click at [712, 29] on button "Next" at bounding box center [718, 22] width 58 height 27
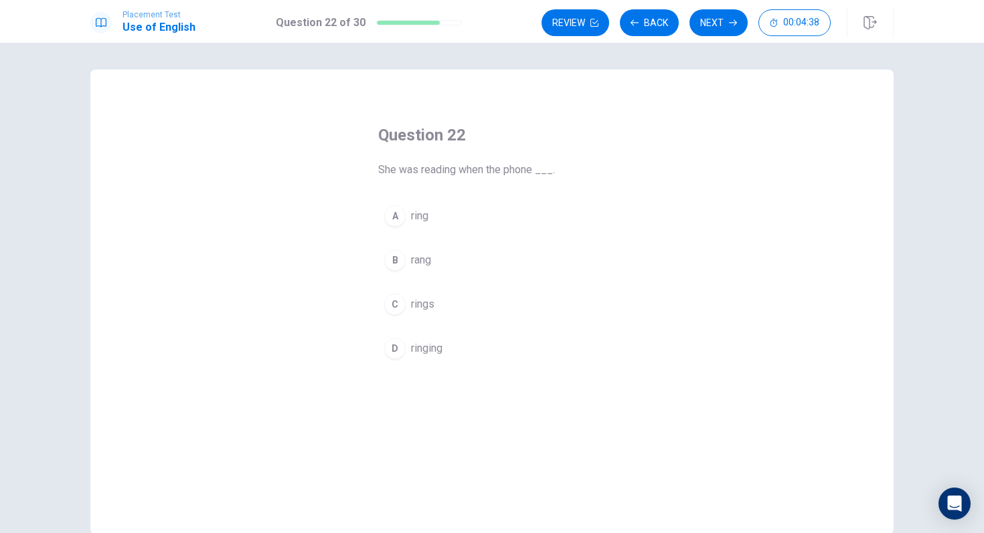
click at [438, 264] on button "B rang" at bounding box center [492, 260] width 228 height 33
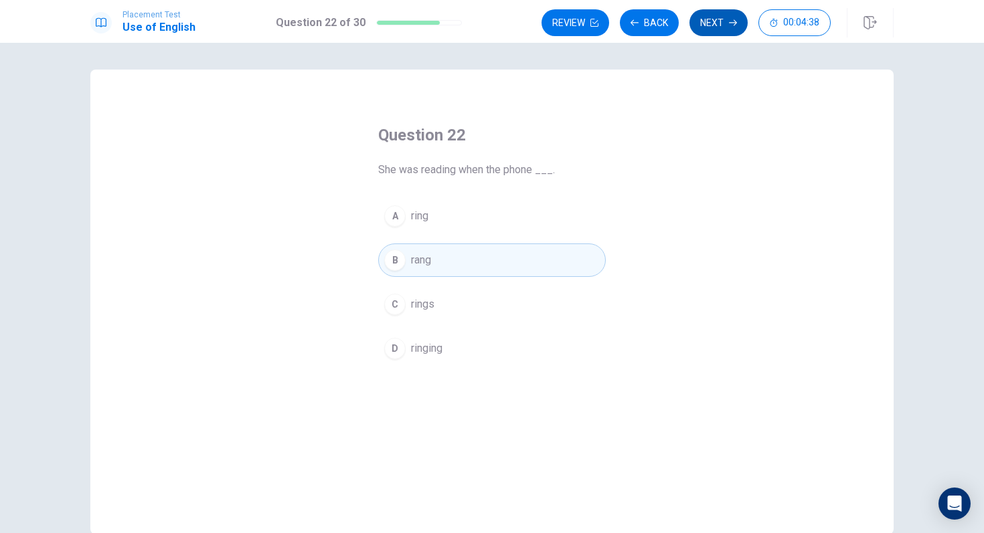
click at [710, 10] on button "Next" at bounding box center [718, 22] width 58 height 27
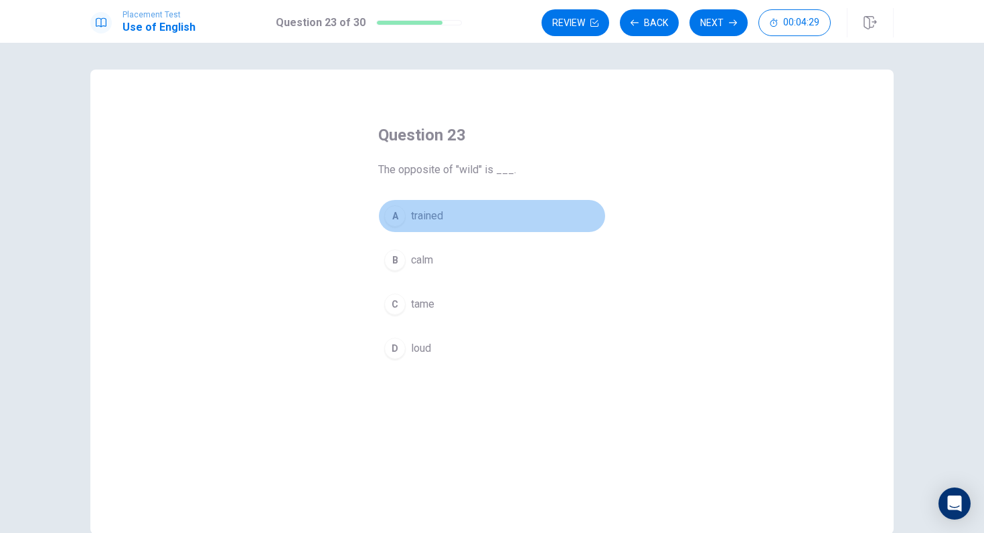
click at [441, 220] on span "trained" at bounding box center [427, 216] width 32 height 16
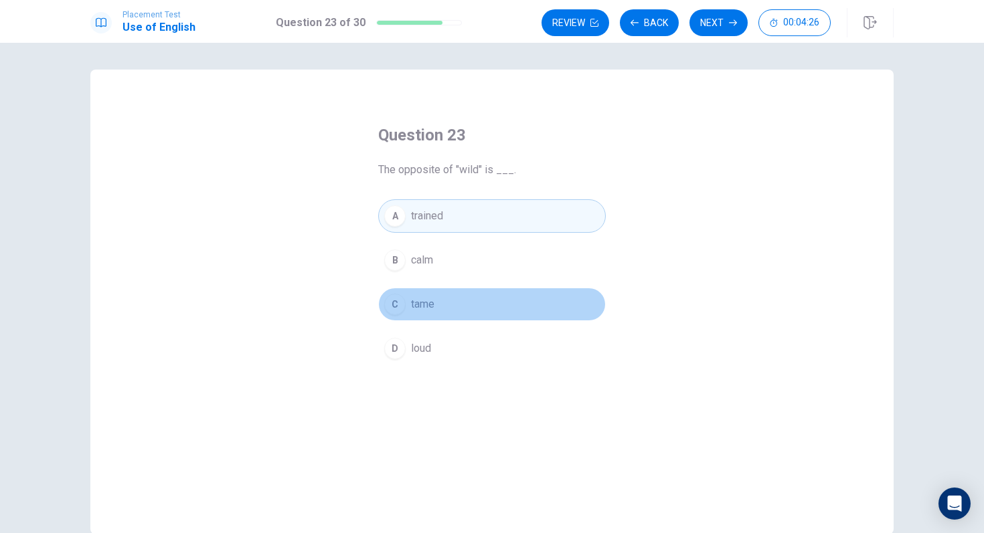
click at [431, 306] on span "tame" at bounding box center [422, 305] width 23 height 16
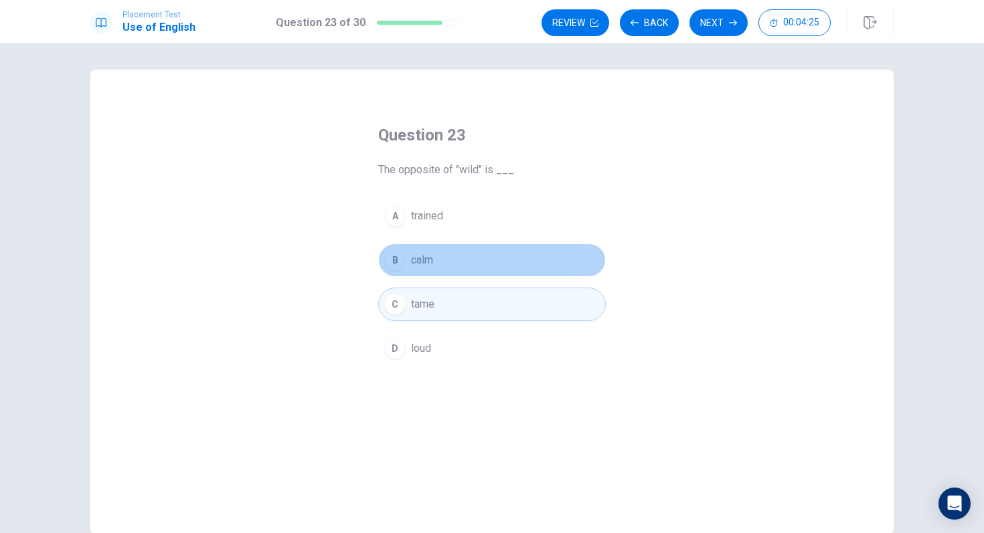
click at [448, 268] on button "B calm" at bounding box center [492, 260] width 228 height 33
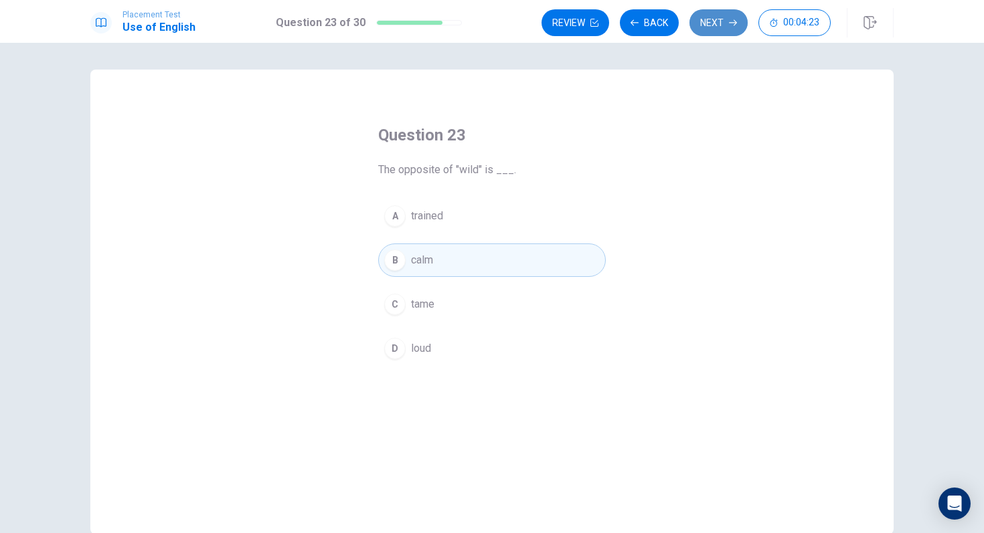
click at [726, 15] on button "Next" at bounding box center [718, 22] width 58 height 27
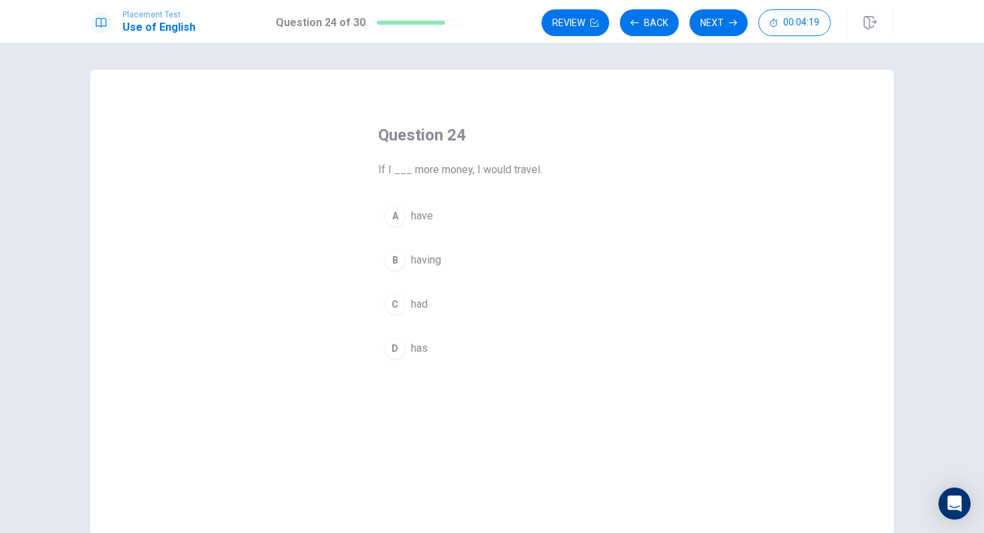
click at [424, 304] on span "had" at bounding box center [419, 305] width 17 height 16
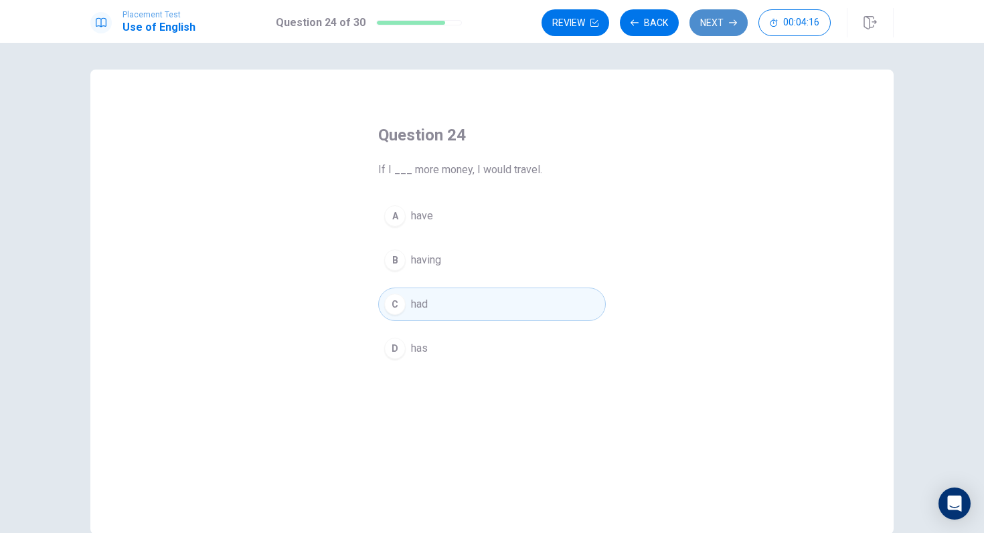
click at [725, 27] on button "Next" at bounding box center [718, 22] width 58 height 27
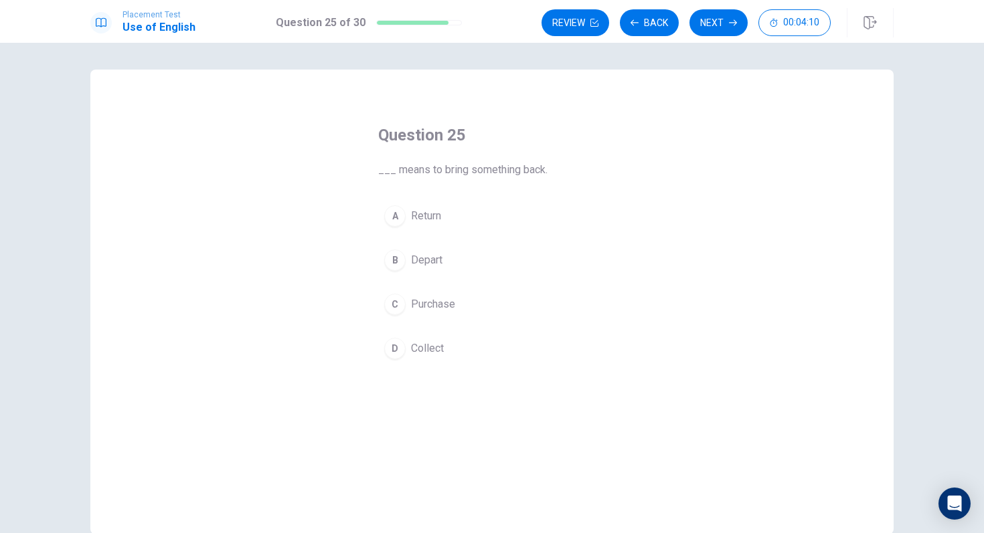
click at [433, 214] on span "Return" at bounding box center [426, 216] width 30 height 16
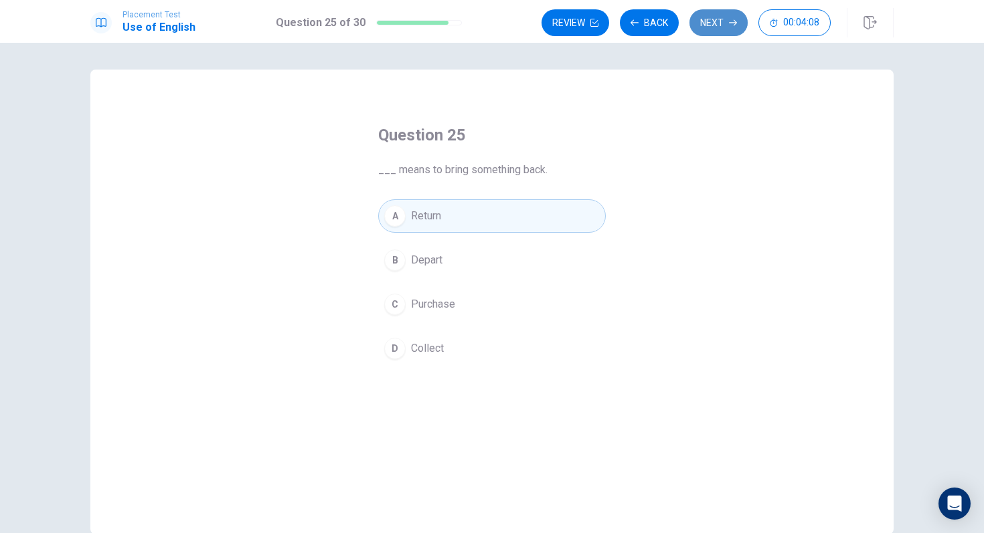
click at [732, 18] on button "Next" at bounding box center [718, 22] width 58 height 27
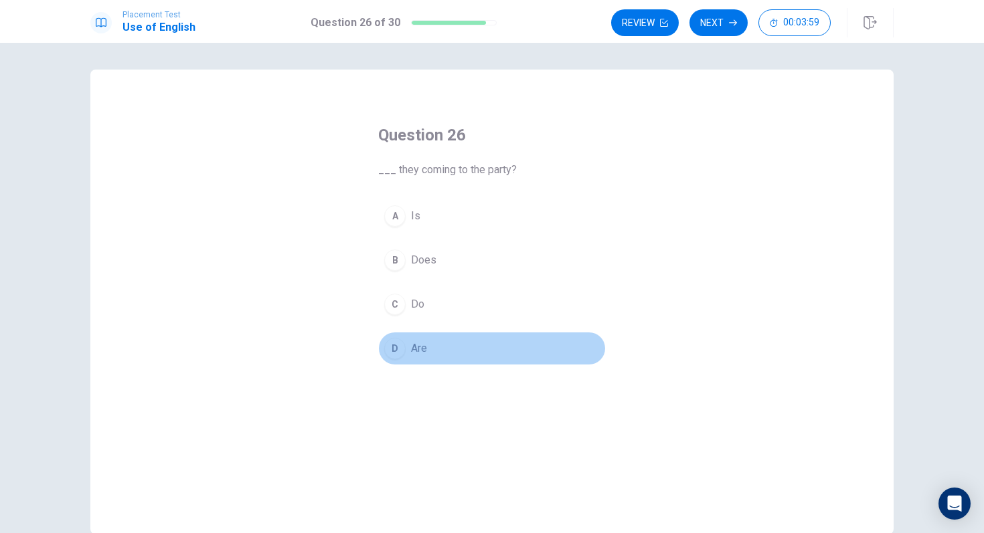
click at [417, 349] on span "Are" at bounding box center [419, 349] width 16 height 16
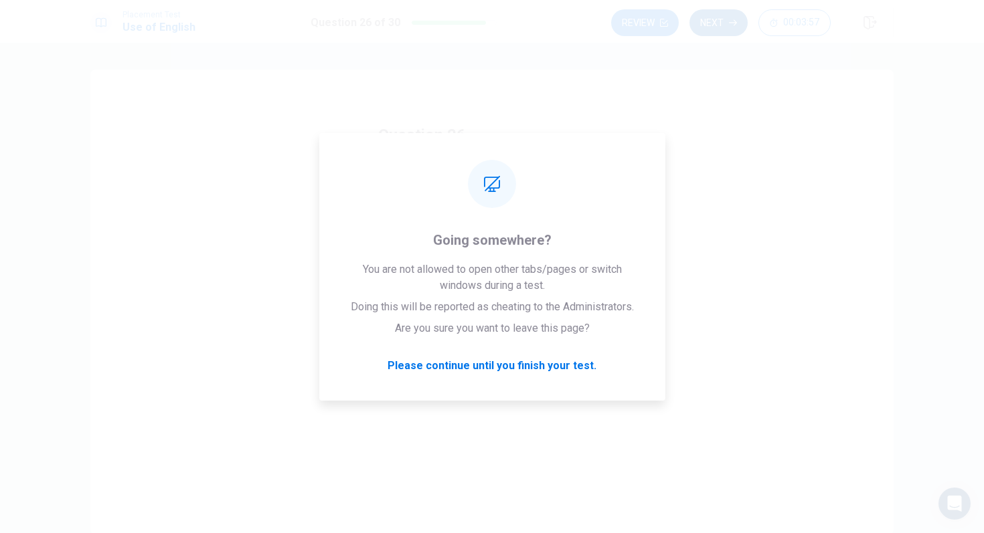
click at [726, 31] on button "Next" at bounding box center [718, 22] width 58 height 27
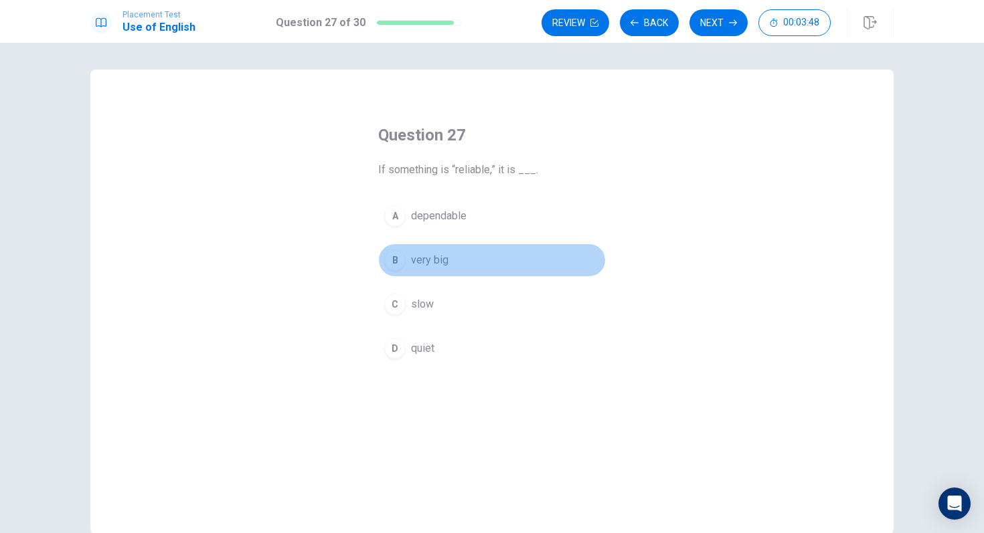
click at [421, 257] on span "very big" at bounding box center [429, 260] width 37 height 16
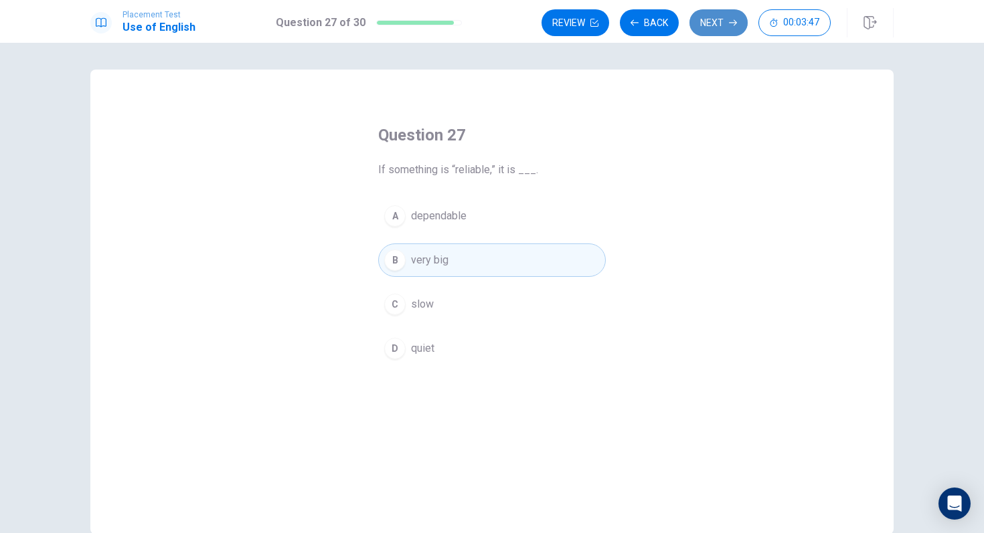
click at [697, 24] on button "Next" at bounding box center [718, 22] width 58 height 27
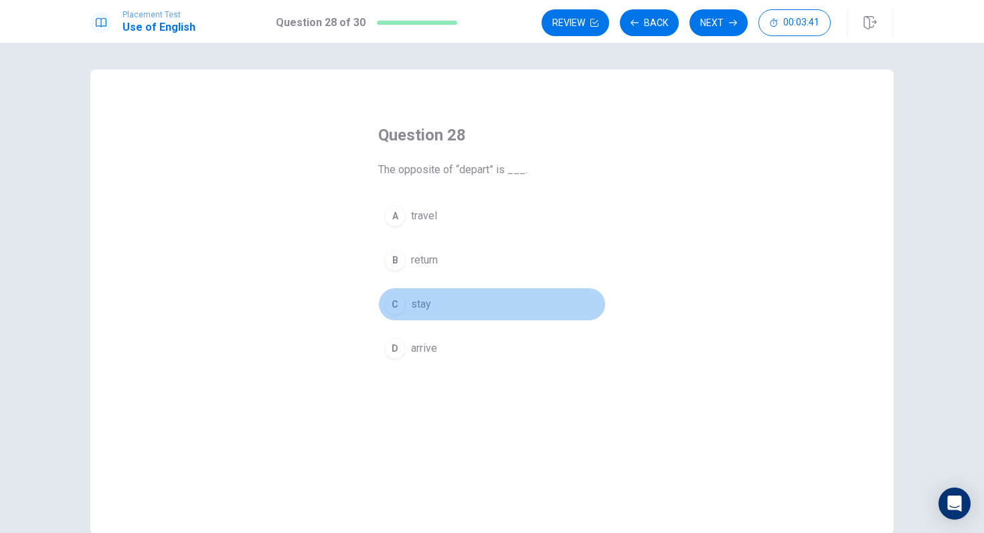
click at [418, 314] on button "C stay" at bounding box center [492, 304] width 228 height 33
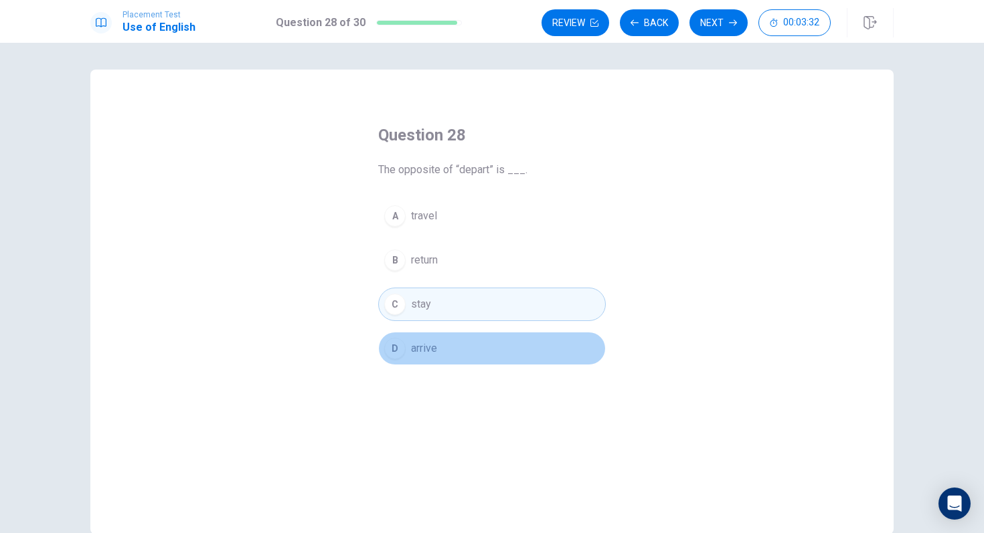
click at [434, 349] on span "arrive" at bounding box center [424, 349] width 26 height 16
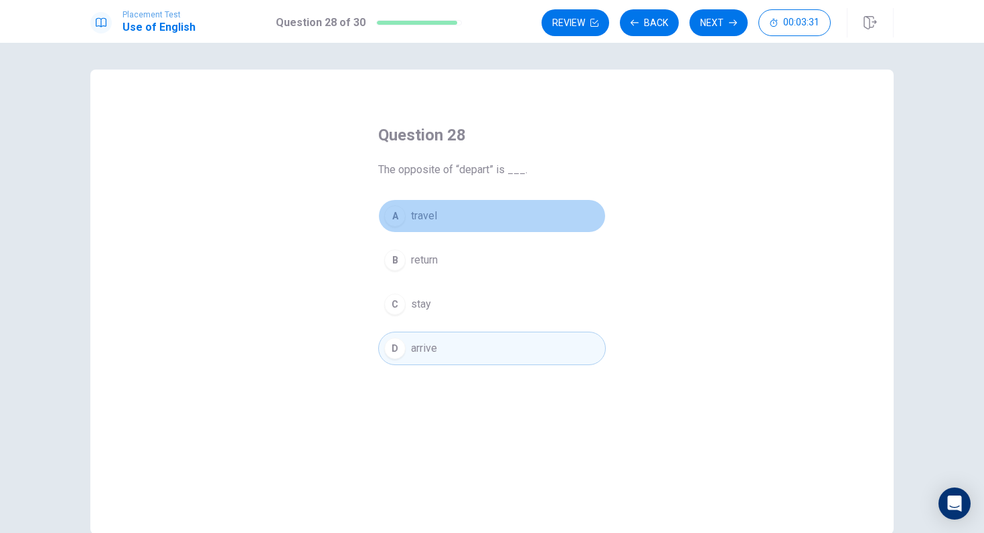
click at [450, 208] on button "A travel" at bounding box center [492, 215] width 228 height 33
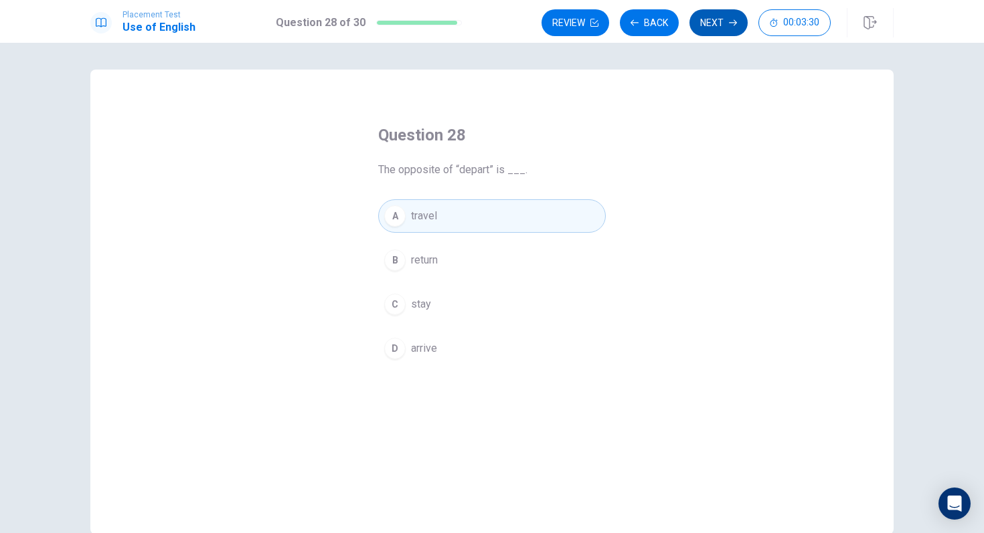
click at [732, 17] on button "Next" at bounding box center [718, 22] width 58 height 27
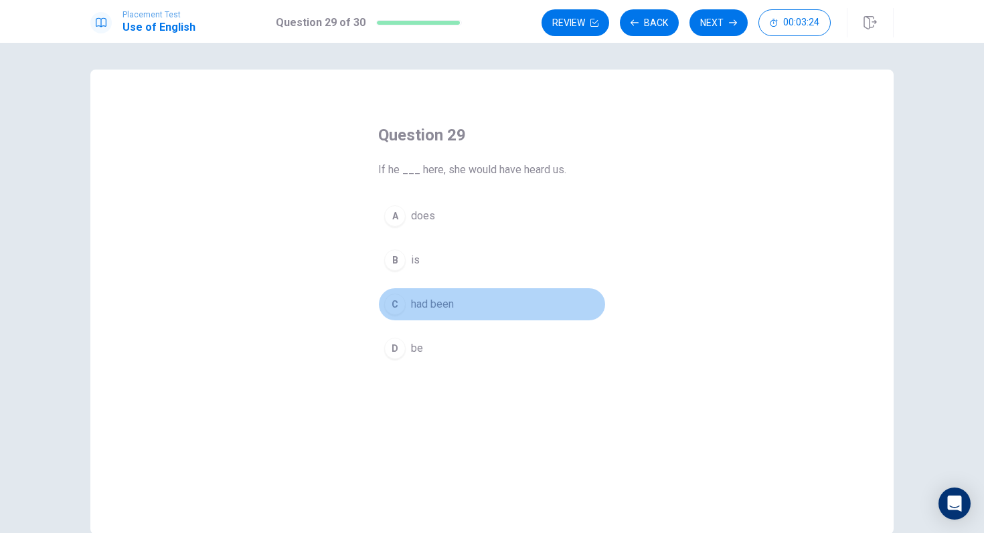
click at [404, 308] on div "C" at bounding box center [394, 304] width 21 height 21
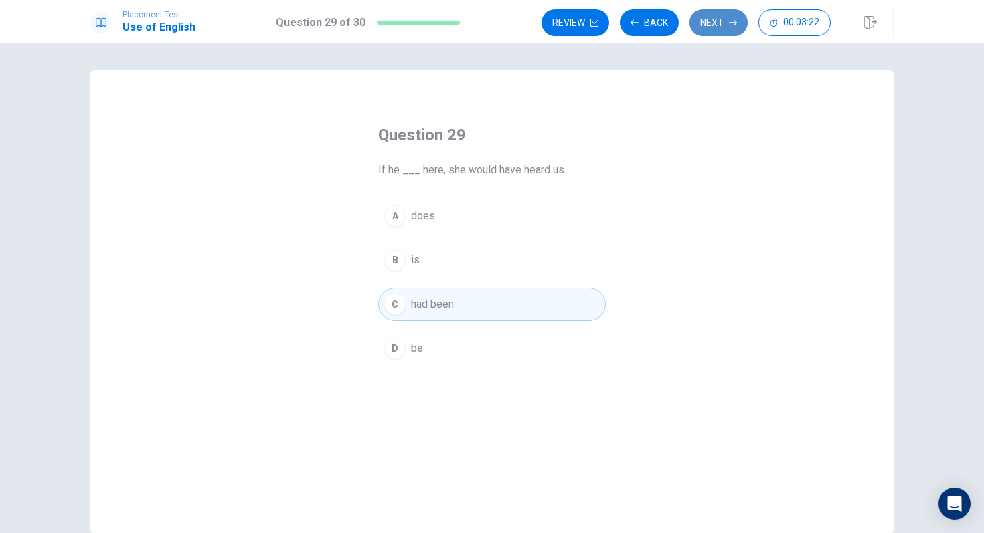
click at [728, 29] on button "Next" at bounding box center [718, 22] width 58 height 27
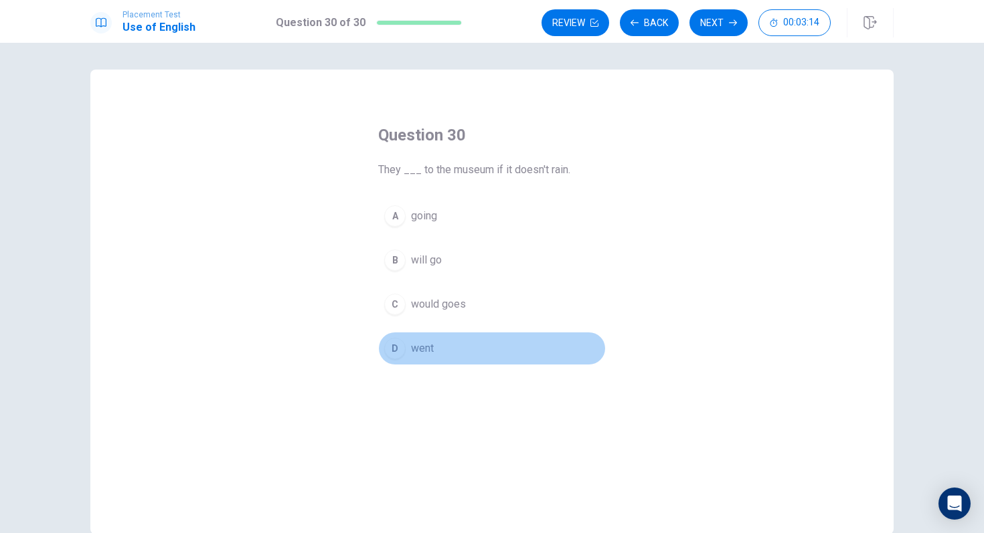
click at [396, 342] on div "D" at bounding box center [394, 348] width 21 height 21
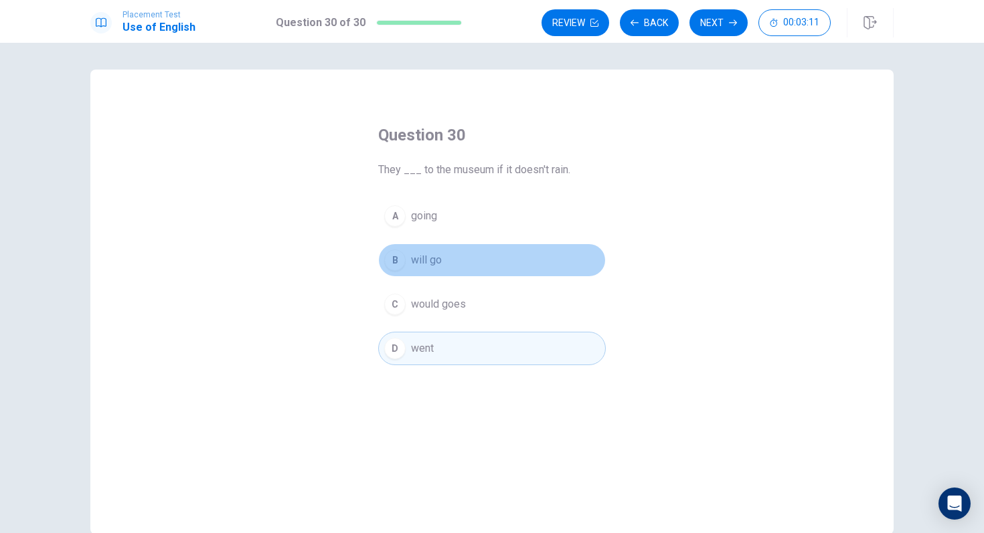
click at [432, 263] on span "will go" at bounding box center [426, 260] width 31 height 16
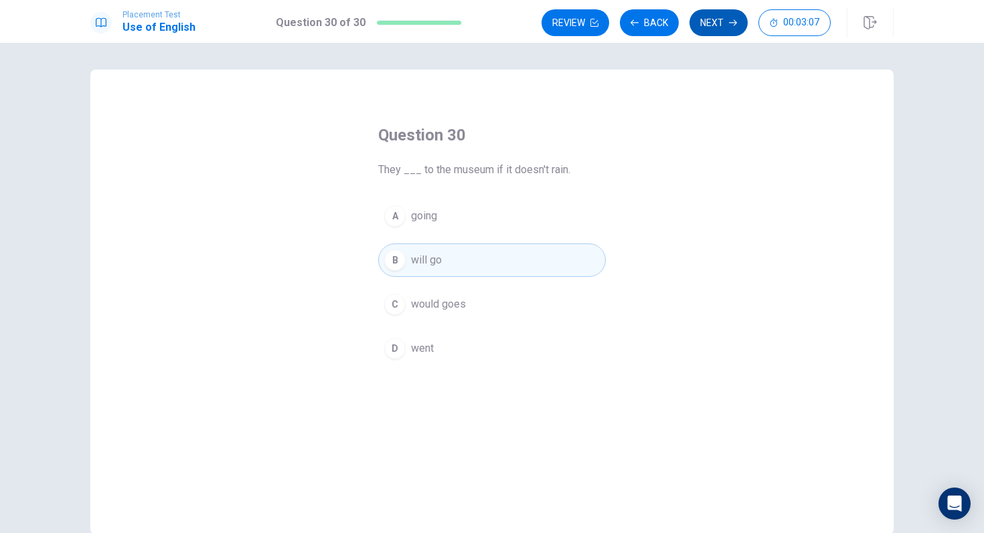
click at [719, 26] on button "Next" at bounding box center [718, 22] width 58 height 27
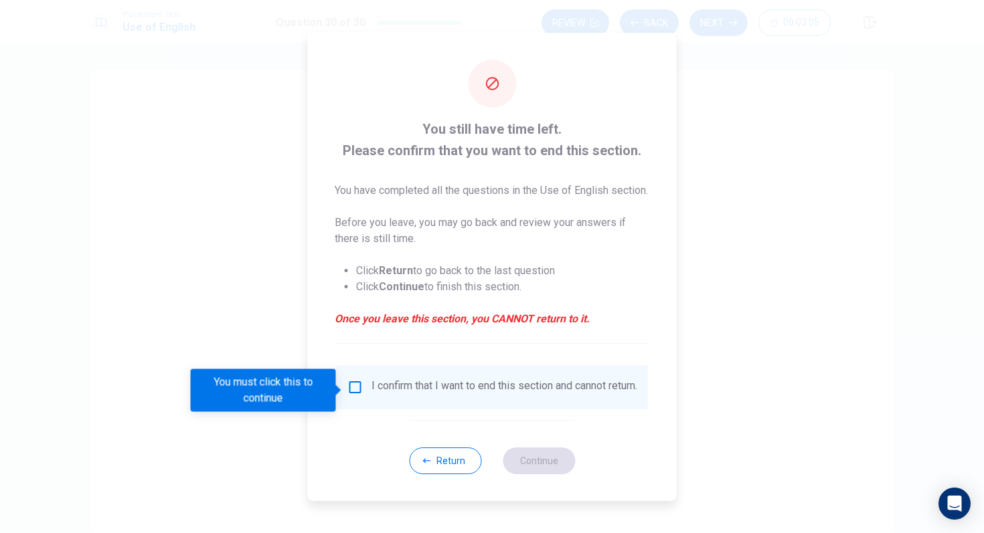
click at [360, 381] on div "I confirm that I want to end this section and cannot return." at bounding box center [492, 387] width 311 height 44
click at [355, 388] on input "You must click this to continue" at bounding box center [355, 388] width 16 height 16
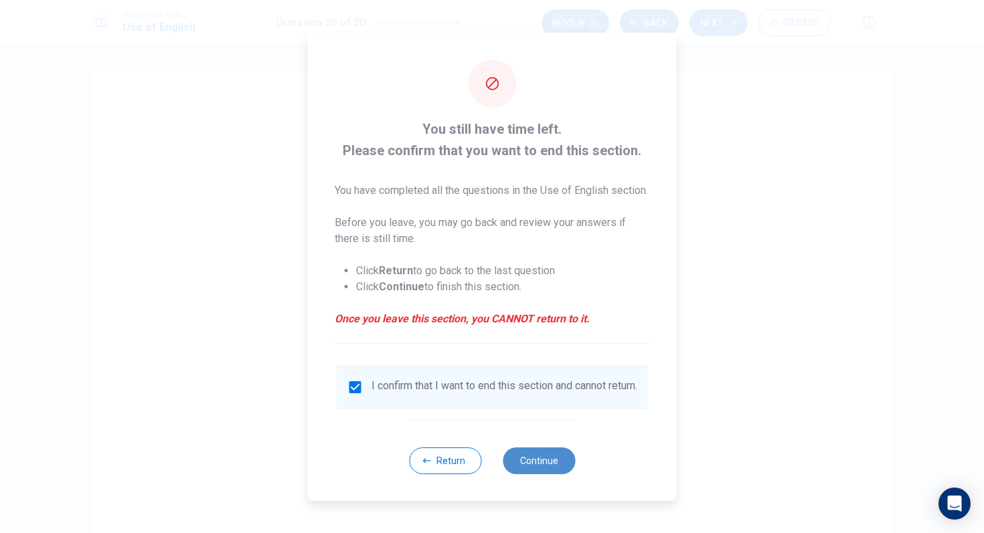
click at [541, 446] on button "Continue" at bounding box center [539, 461] width 72 height 27
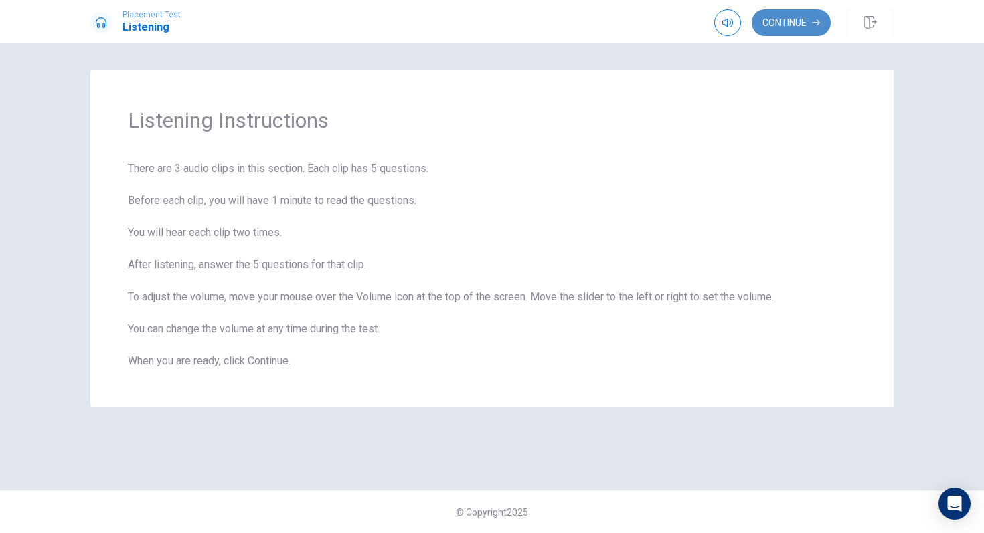
click at [793, 16] on button "Continue" at bounding box center [791, 22] width 79 height 27
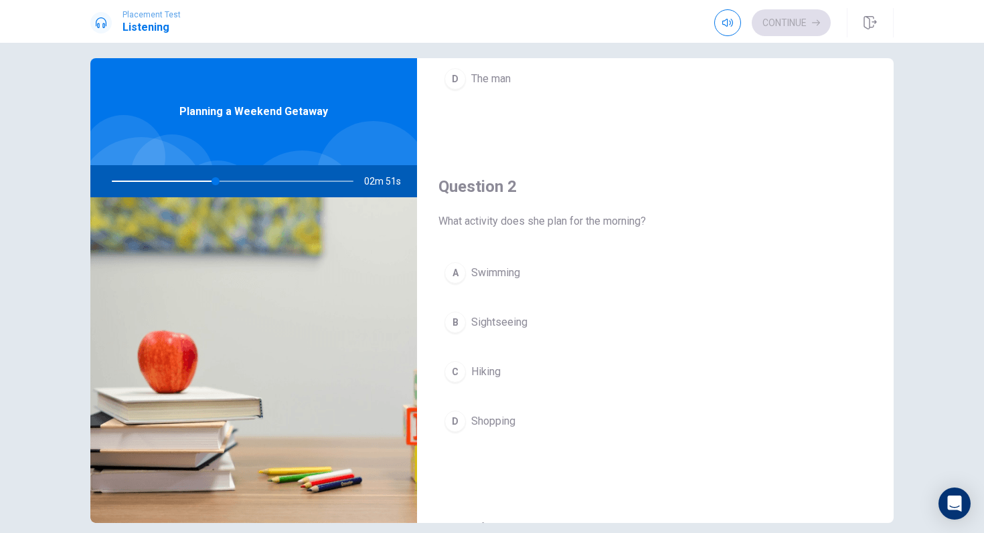
click at [476, 372] on span "Hiking" at bounding box center [485, 372] width 29 height 16
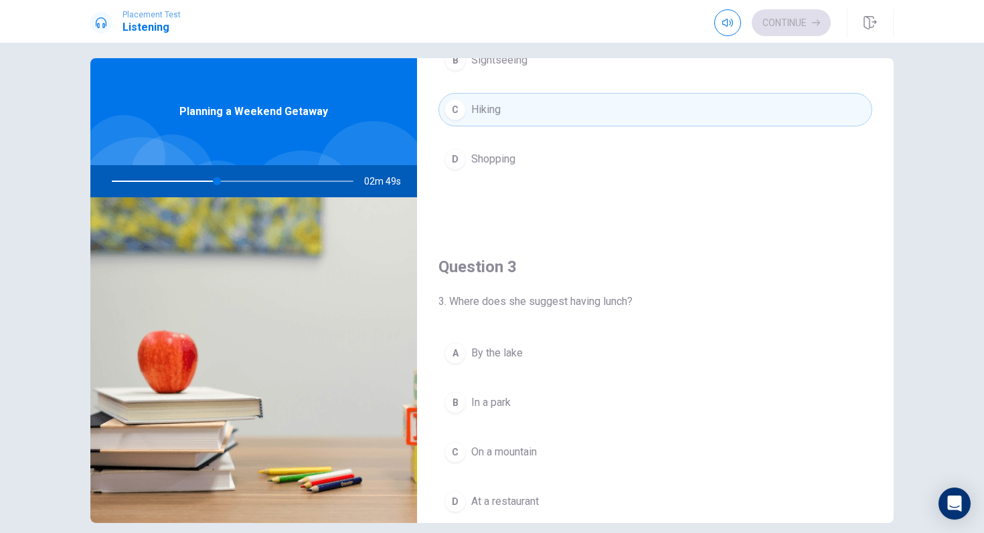
scroll to position [528, 0]
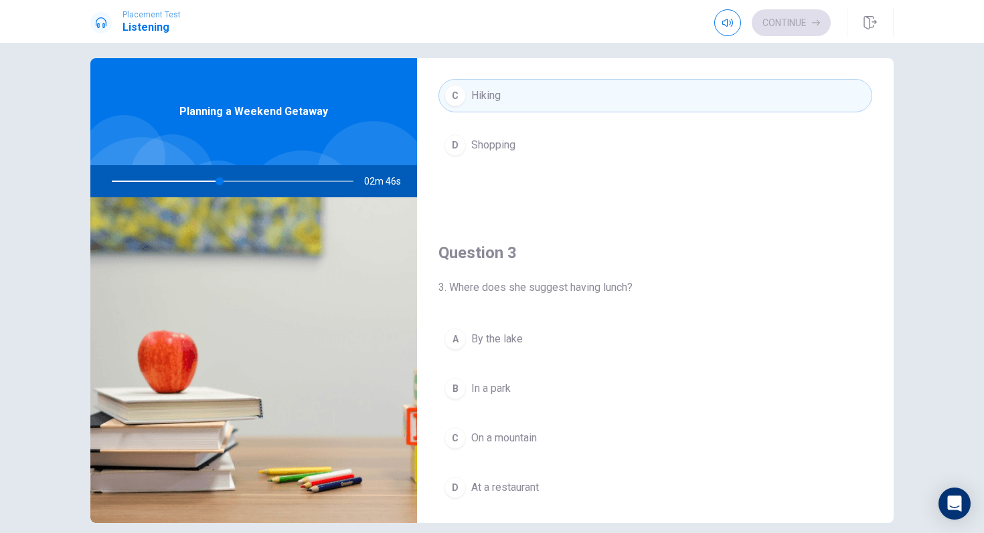
click at [510, 339] on span "By the lake" at bounding box center [497, 339] width 52 height 16
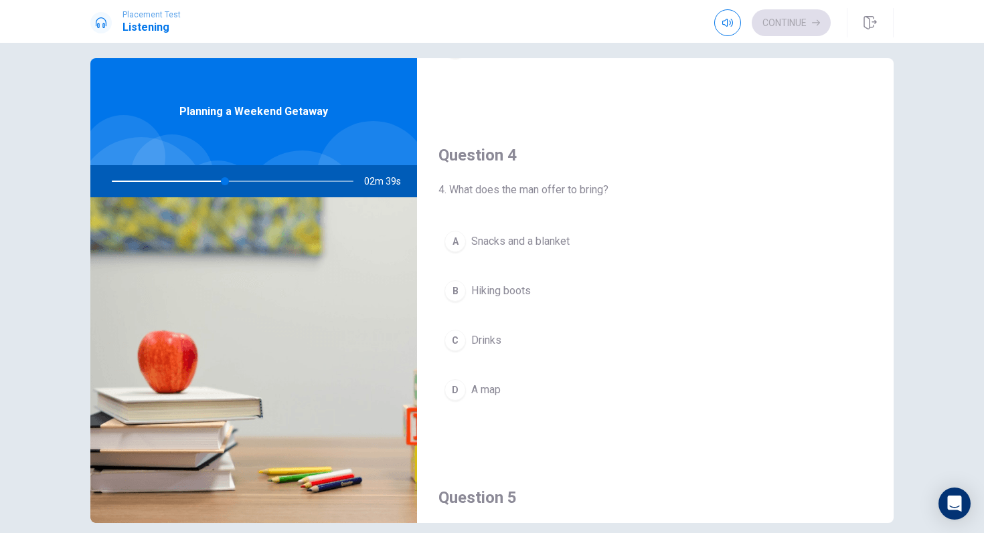
scroll to position [971, 0]
click at [512, 240] on span "Snacks and a blanket" at bounding box center [520, 240] width 98 height 16
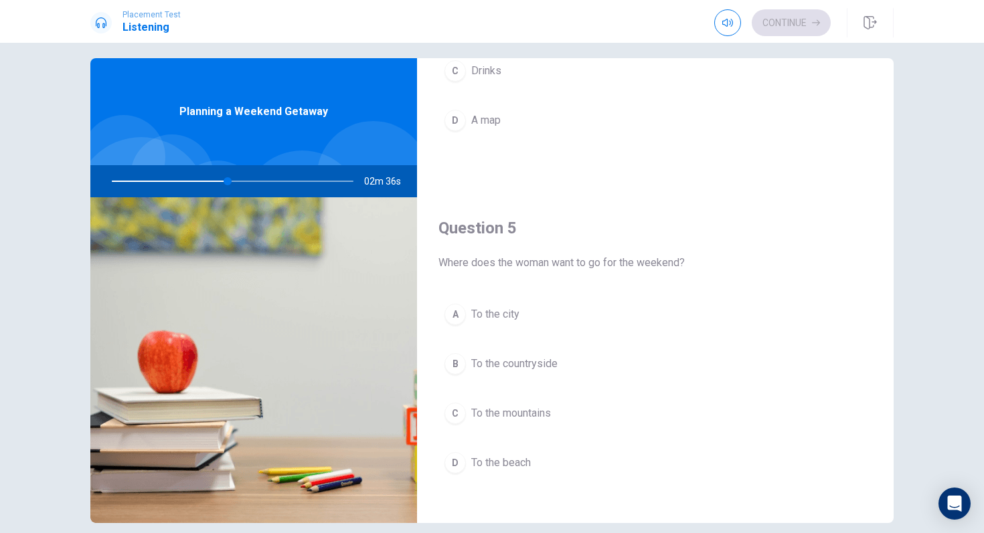
scroll to position [1248, 0]
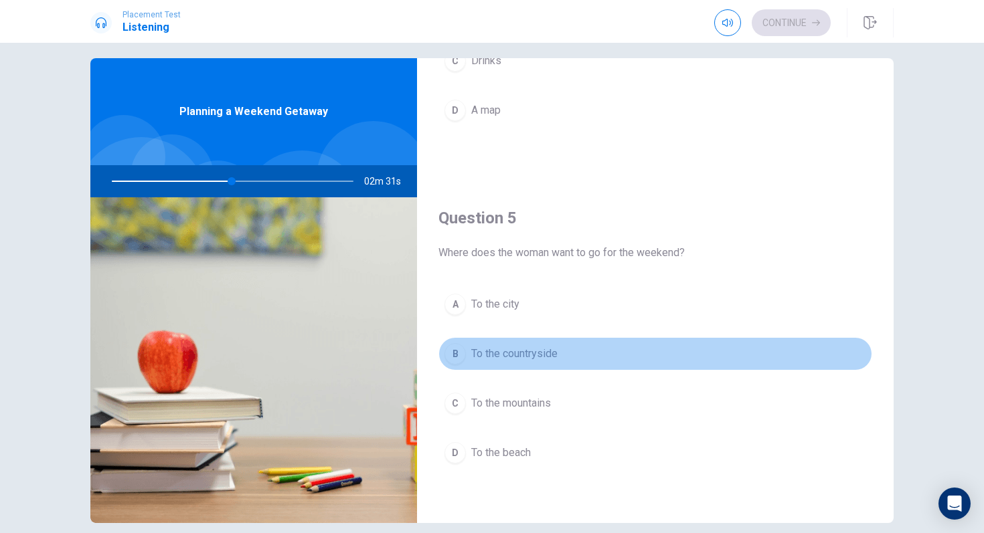
click at [544, 359] on span "To the countryside" at bounding box center [514, 354] width 86 height 16
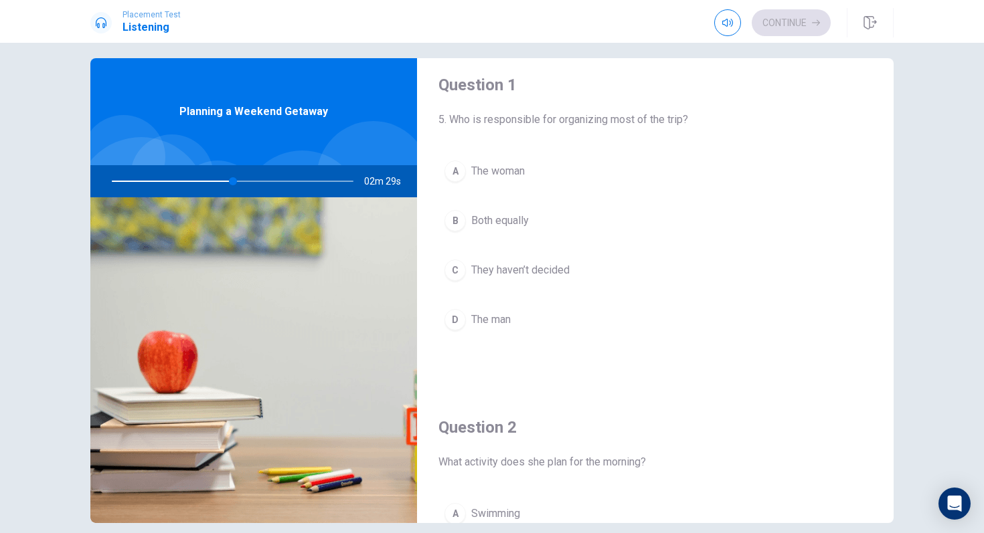
scroll to position [0, 0]
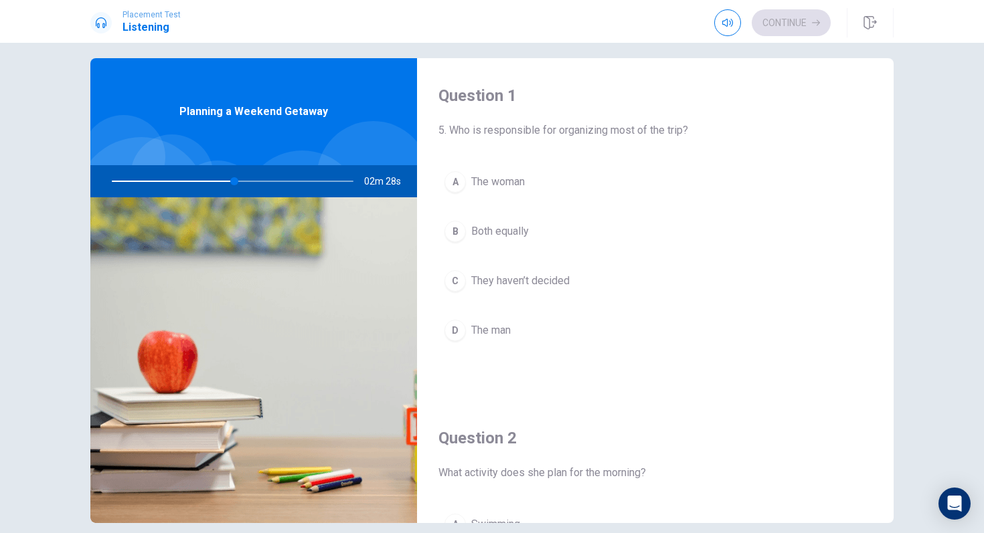
click at [511, 189] on span "The woman" at bounding box center [498, 182] width 54 height 16
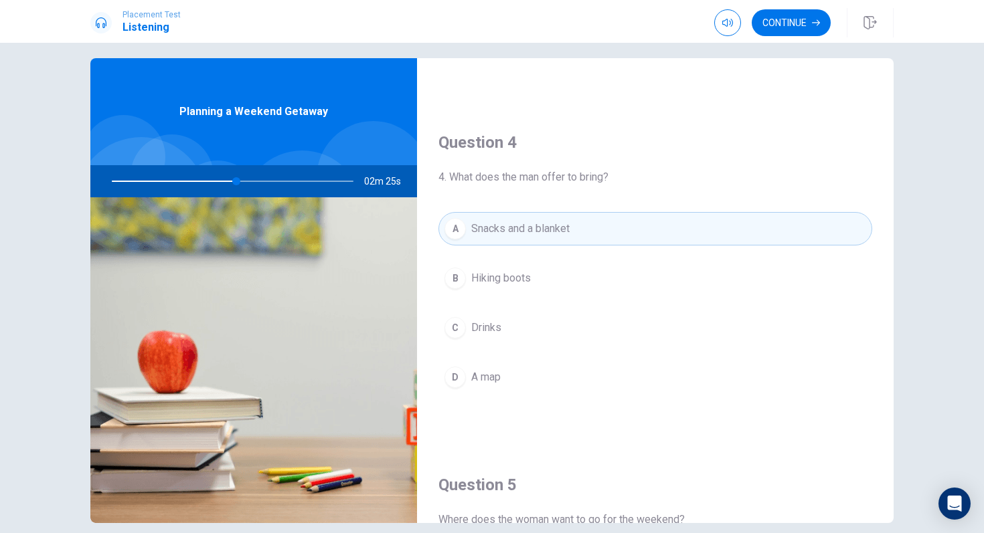
scroll to position [1248, 0]
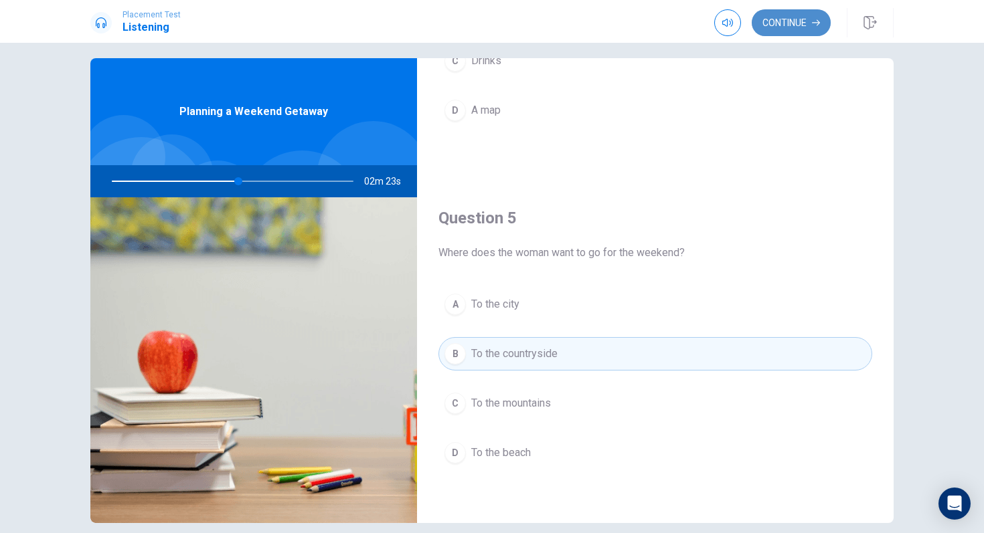
click at [803, 24] on button "Continue" at bounding box center [791, 22] width 79 height 27
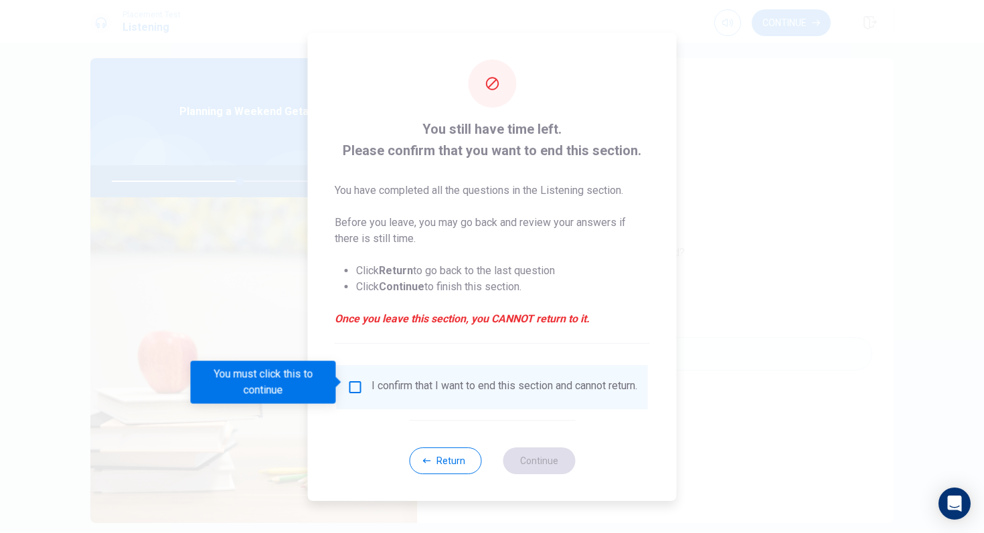
click at [357, 384] on input "You must click this to continue" at bounding box center [355, 388] width 16 height 16
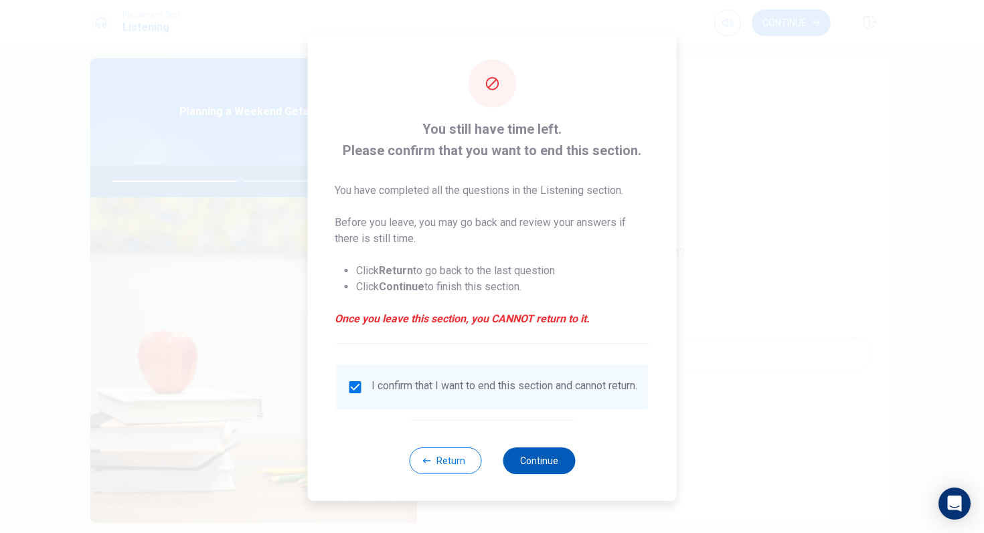
click at [555, 446] on button "Continue" at bounding box center [539, 461] width 72 height 27
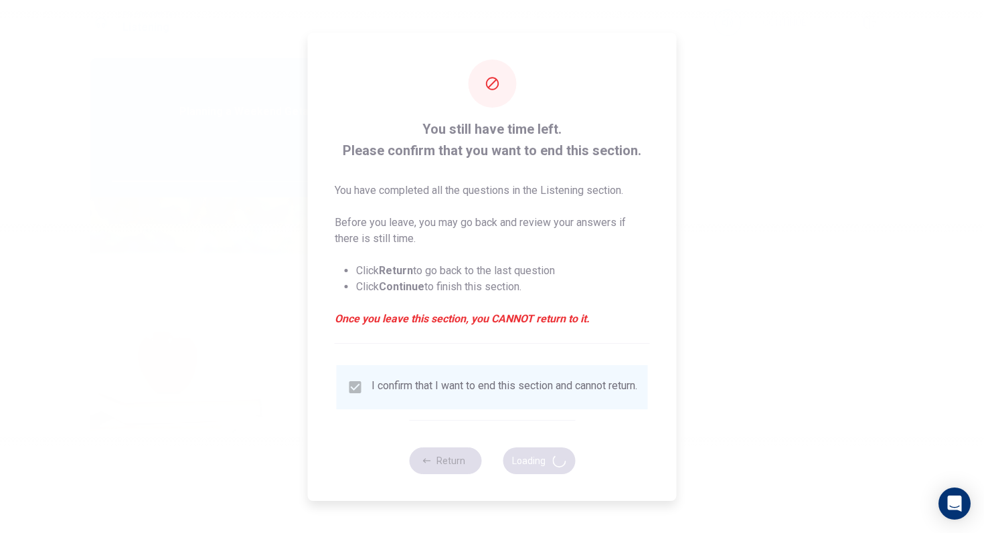
type input "54"
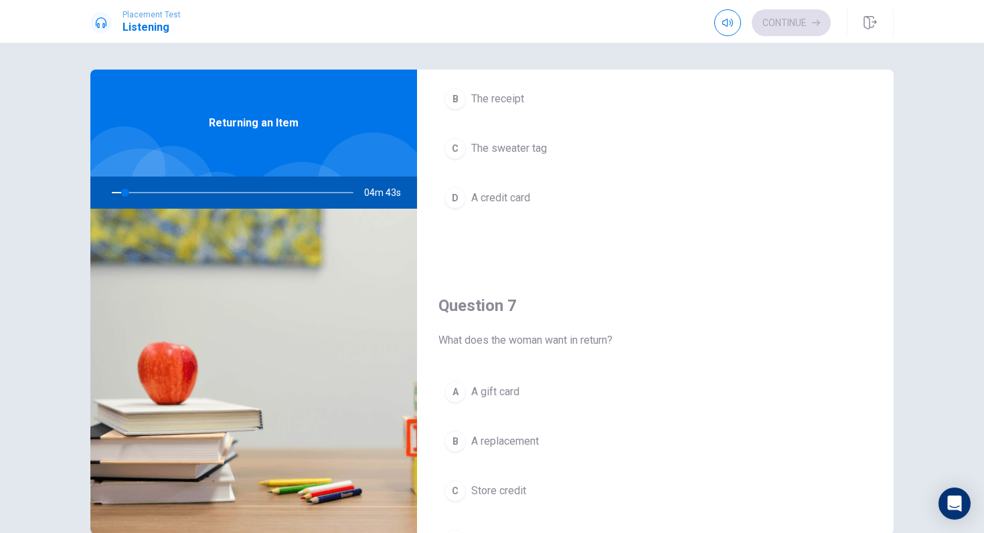
scroll to position [145, 0]
drag, startPoint x: 135, startPoint y: 193, endPoint x: 152, endPoint y: 195, distance: 17.5
click at [152, 195] on div at bounding box center [230, 193] width 268 height 32
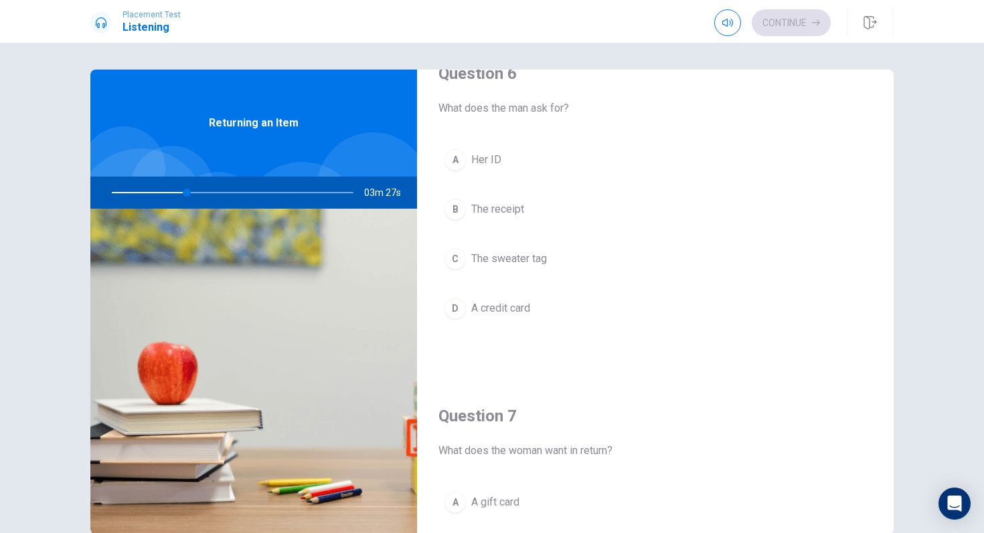
scroll to position [34, 0]
click at [515, 215] on span "The receipt" at bounding box center [497, 209] width 53 height 16
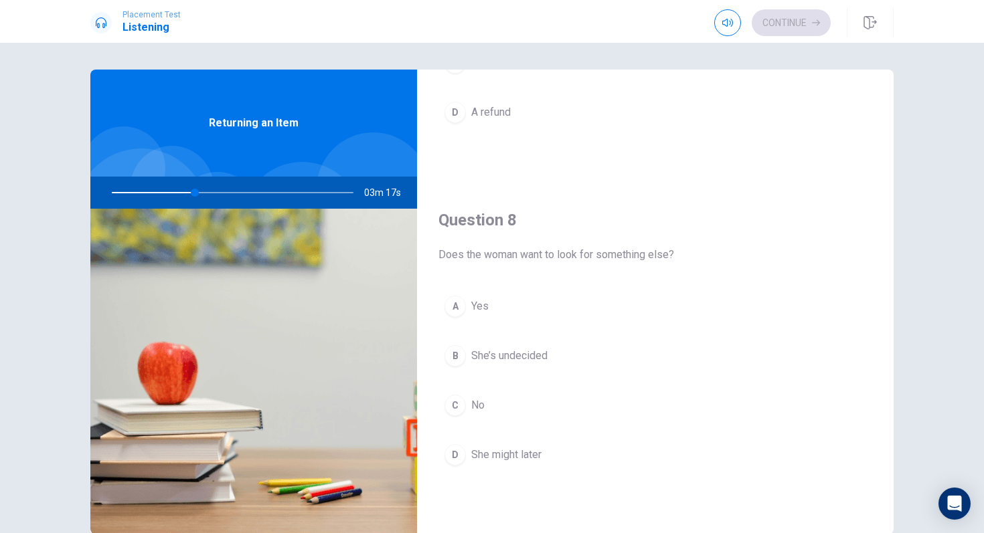
scroll to position [594, 0]
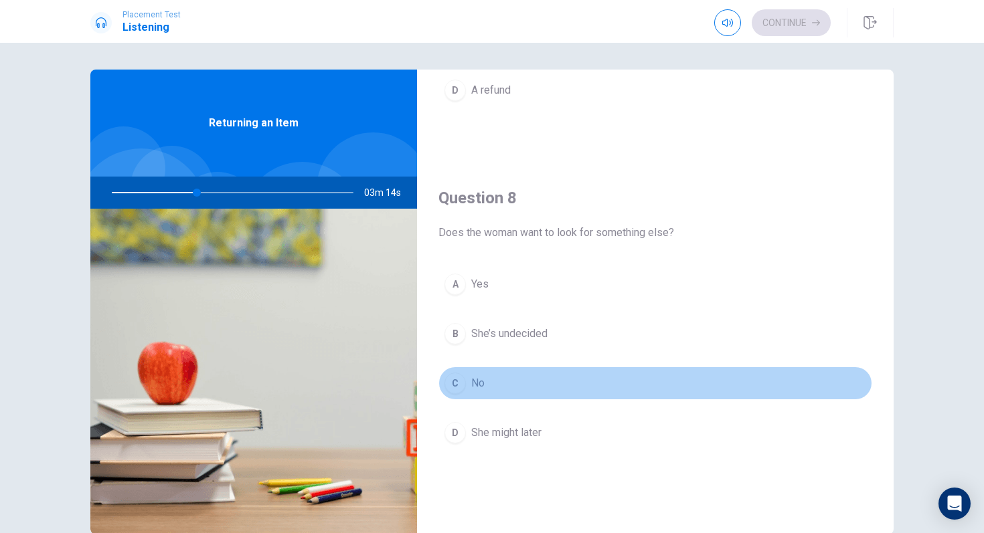
click at [492, 376] on button "C No" at bounding box center [655, 383] width 434 height 33
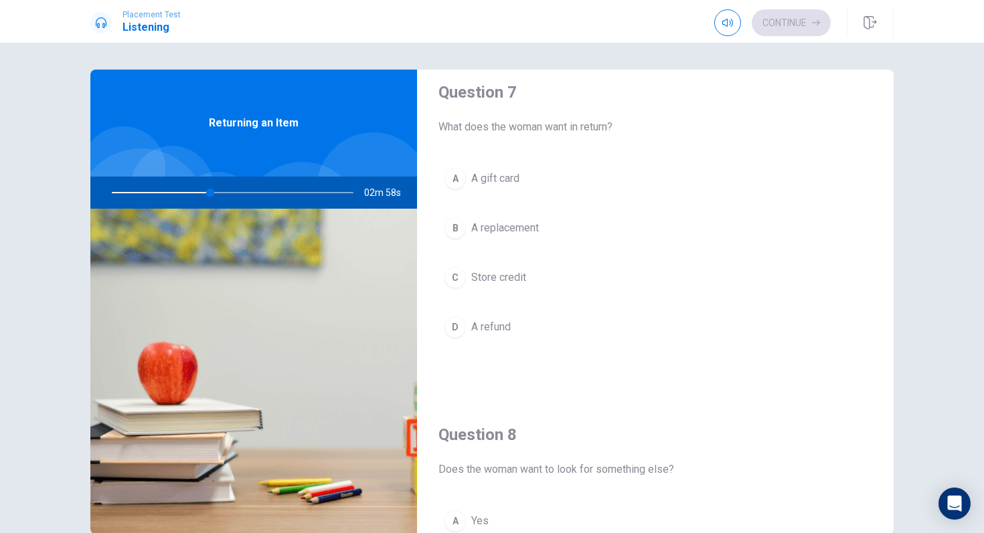
scroll to position [360, 0]
click at [518, 321] on button "D A refund" at bounding box center [655, 324] width 434 height 33
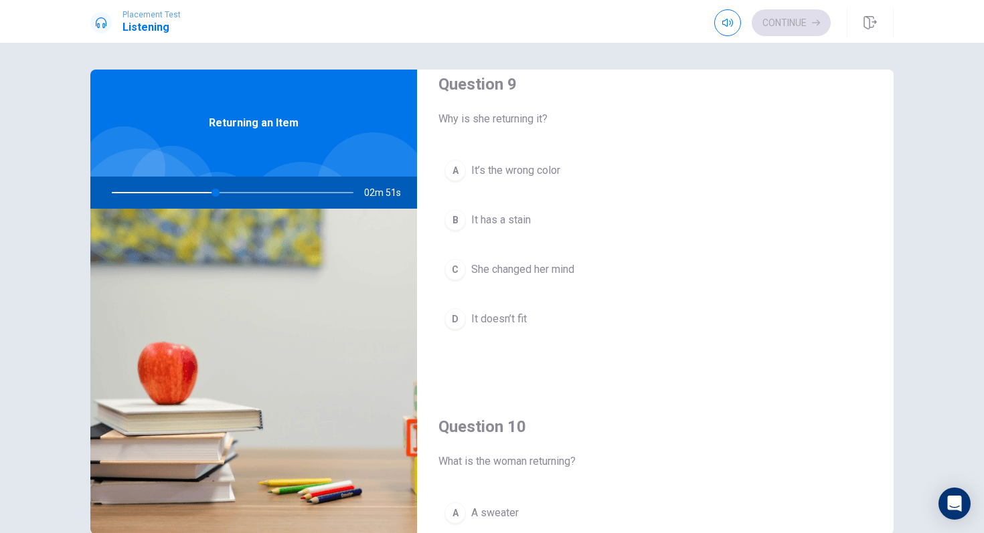
scroll to position [1056, 0]
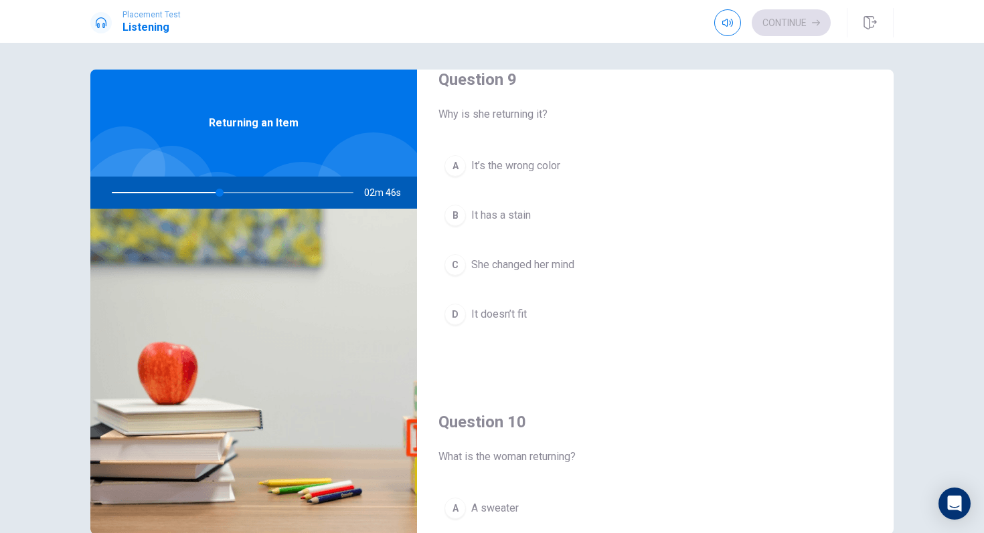
click at [513, 305] on button "D It doesn’t fit" at bounding box center [655, 314] width 434 height 33
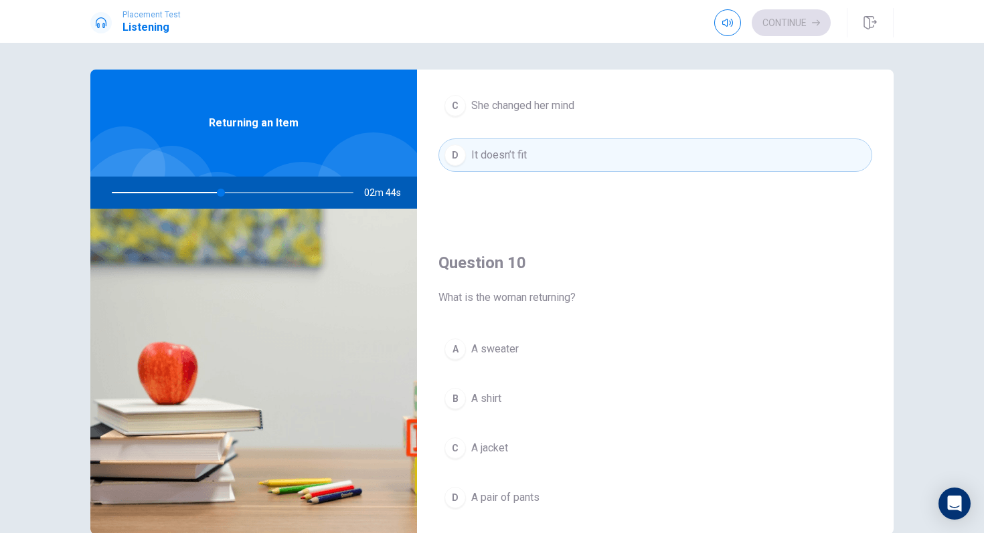
scroll to position [1248, 0]
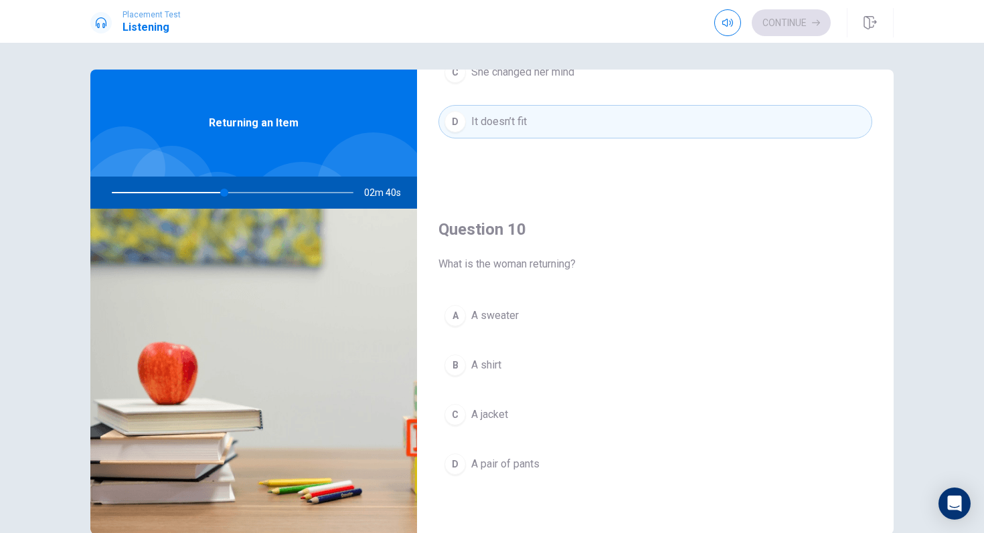
click at [505, 313] on span "A sweater" at bounding box center [495, 316] width 48 height 16
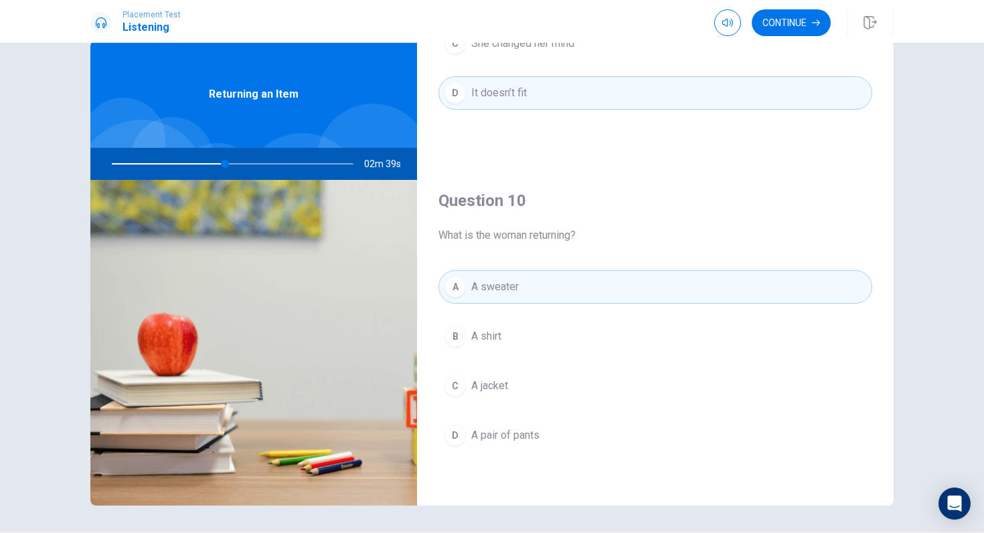
scroll to position [71, 0]
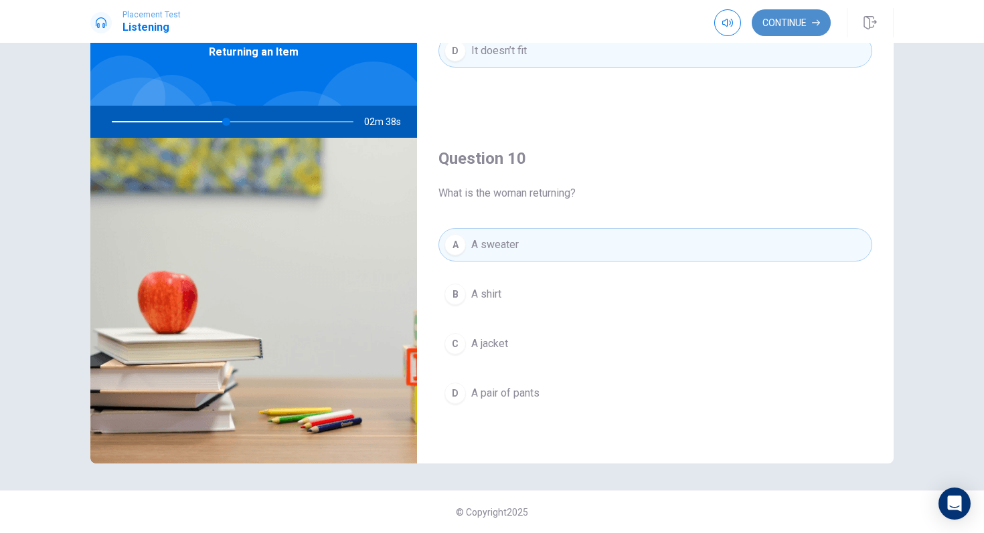
click at [787, 19] on button "Continue" at bounding box center [791, 22] width 79 height 27
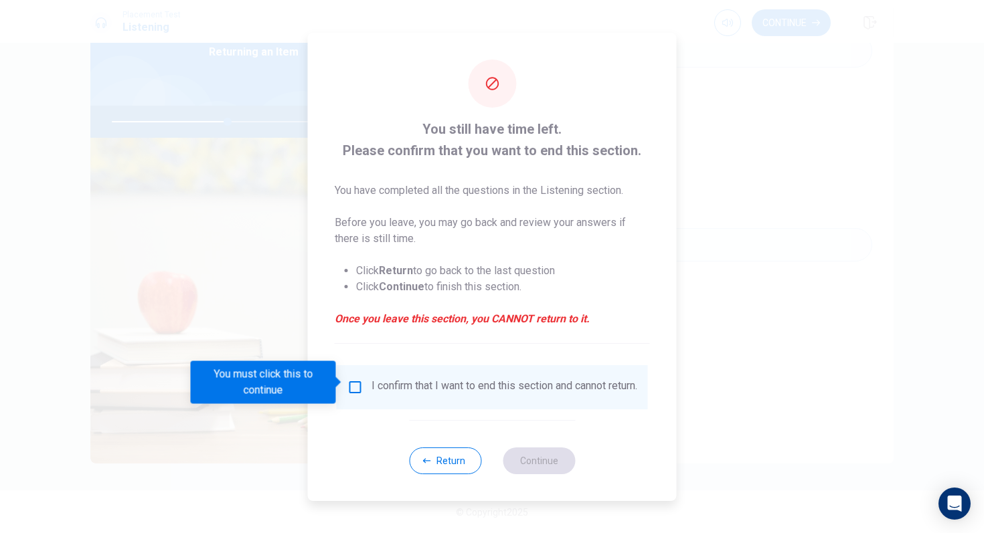
click at [351, 392] on div "I confirm that I want to end this section and cannot return." at bounding box center [492, 388] width 290 height 16
click at [352, 384] on input "You must click this to continue" at bounding box center [355, 388] width 16 height 16
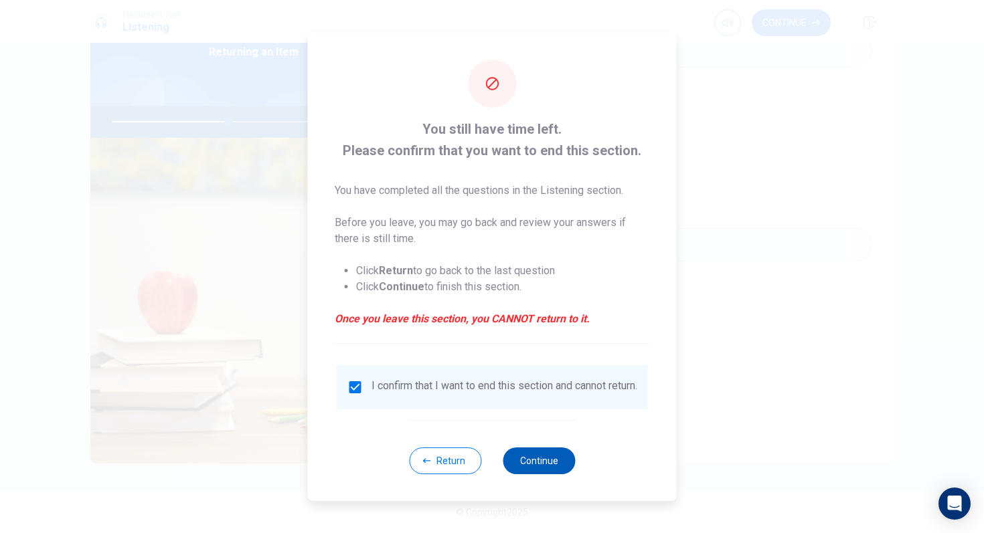
click at [553, 446] on button "Continue" at bounding box center [539, 461] width 72 height 27
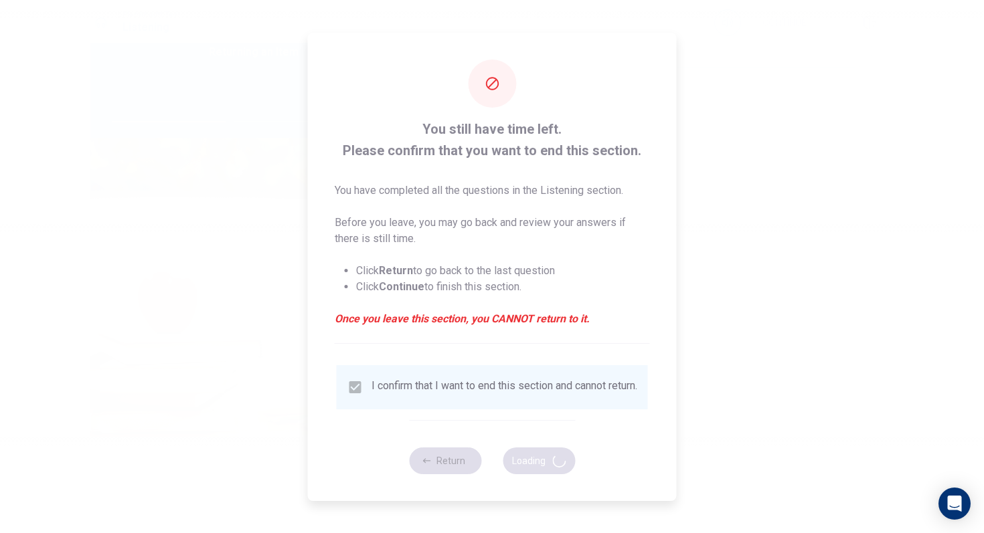
type input "49"
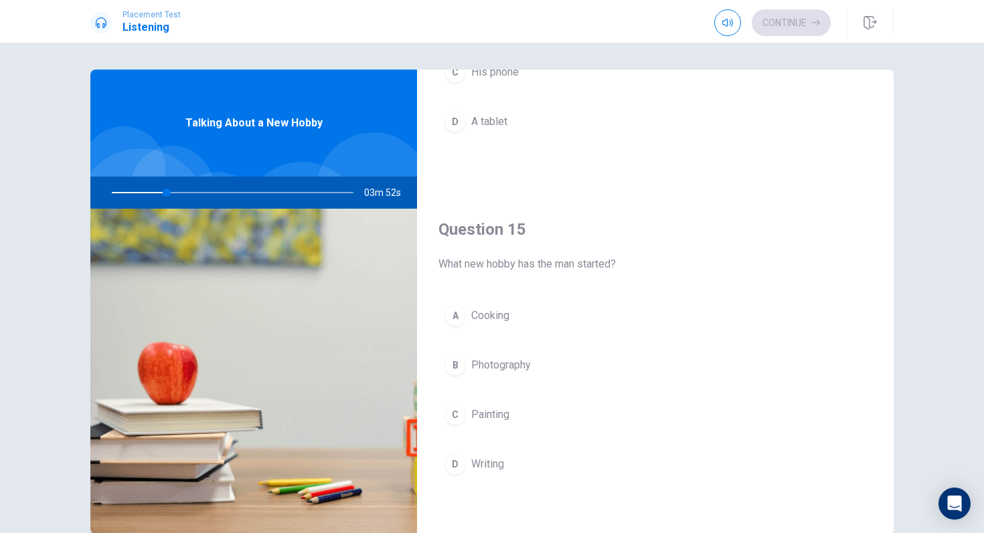
scroll to position [6, 0]
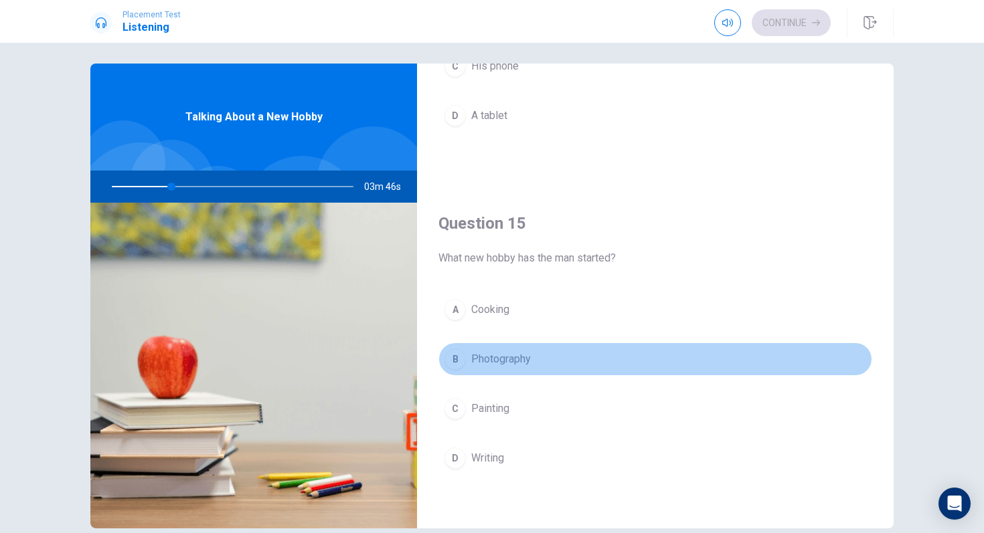
click at [542, 369] on button "B Photography" at bounding box center [655, 359] width 434 height 33
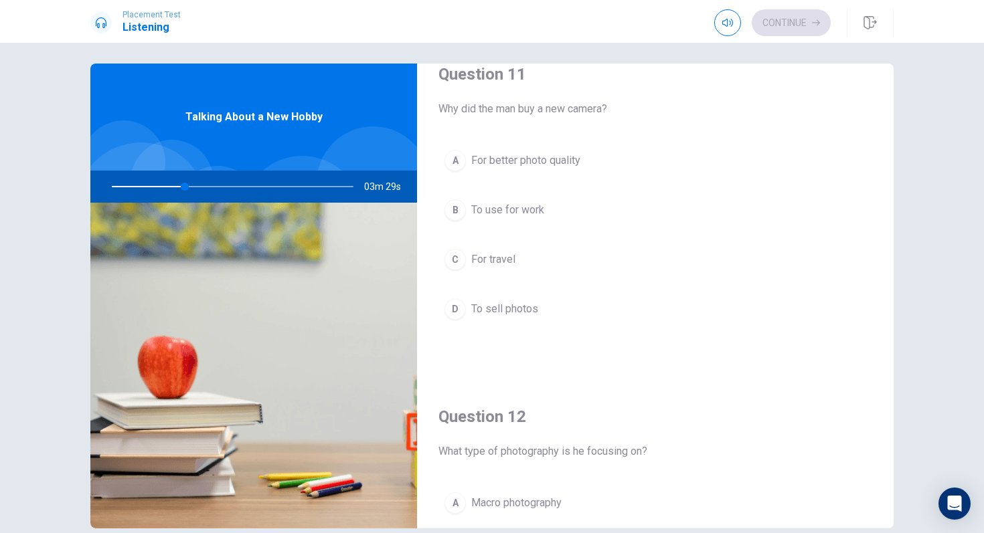
scroll to position [26, 0]
click at [580, 165] on span "For better photo quality" at bounding box center [525, 161] width 109 height 16
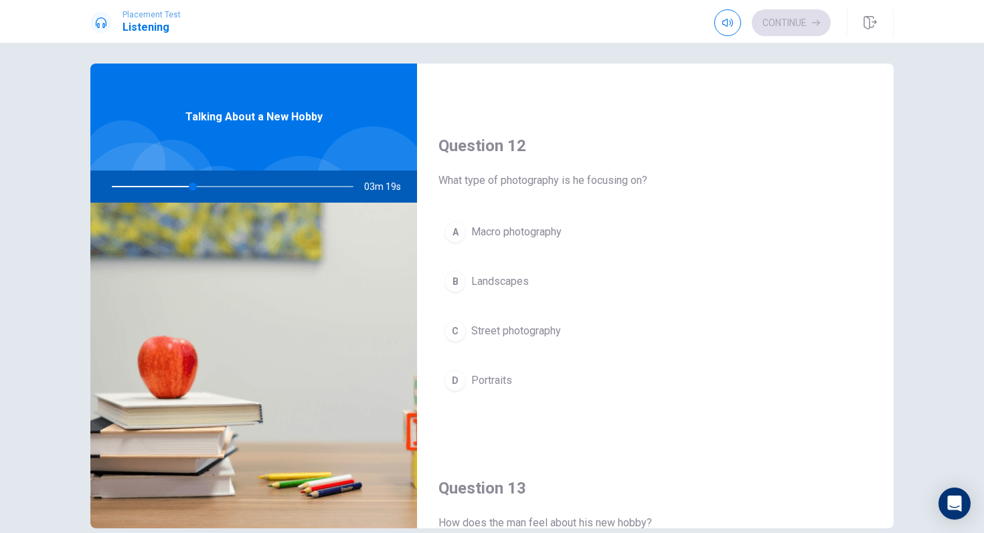
scroll to position [332, 0]
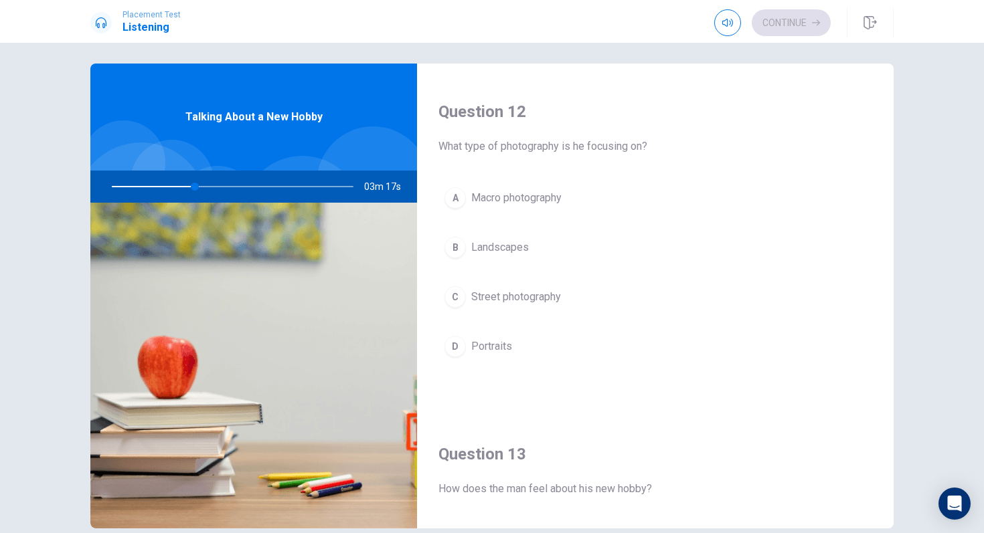
click at [529, 244] on button "B Landscapes" at bounding box center [655, 247] width 434 height 33
click at [532, 244] on span "He is enjoying it" at bounding box center [508, 246] width 75 height 16
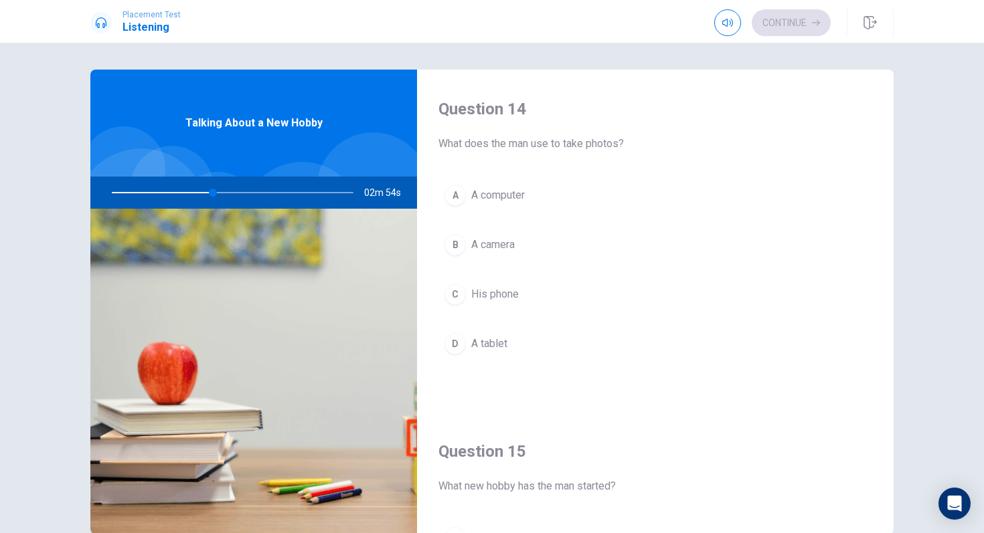
scroll to position [1028, 0]
click at [515, 236] on span "A camera" at bounding box center [493, 244] width 44 height 16
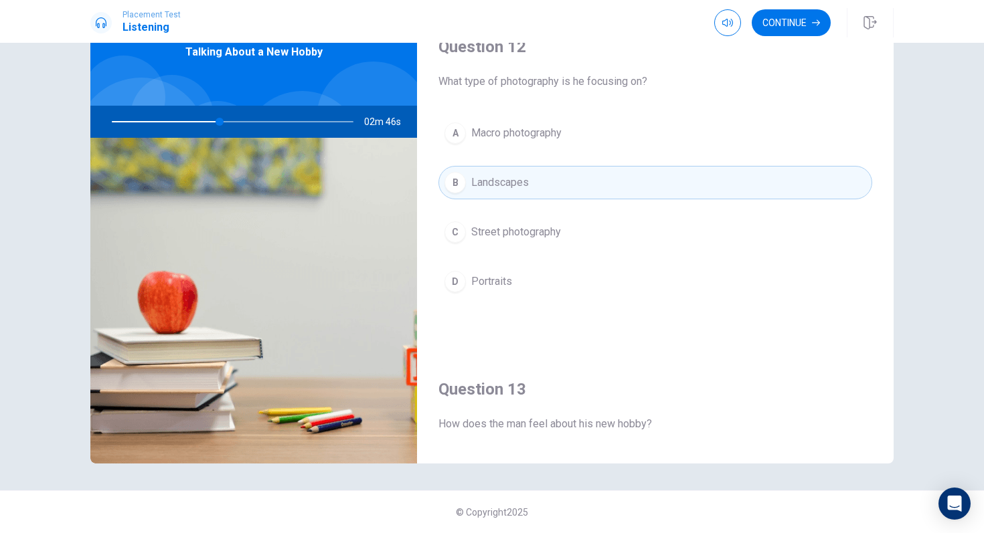
scroll to position [282, 0]
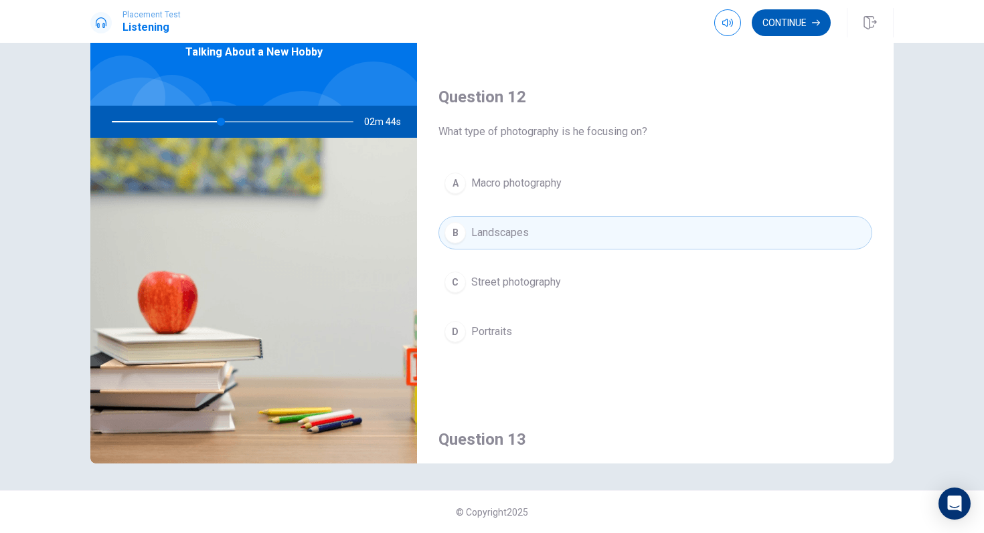
click at [779, 24] on button "Continue" at bounding box center [791, 22] width 79 height 27
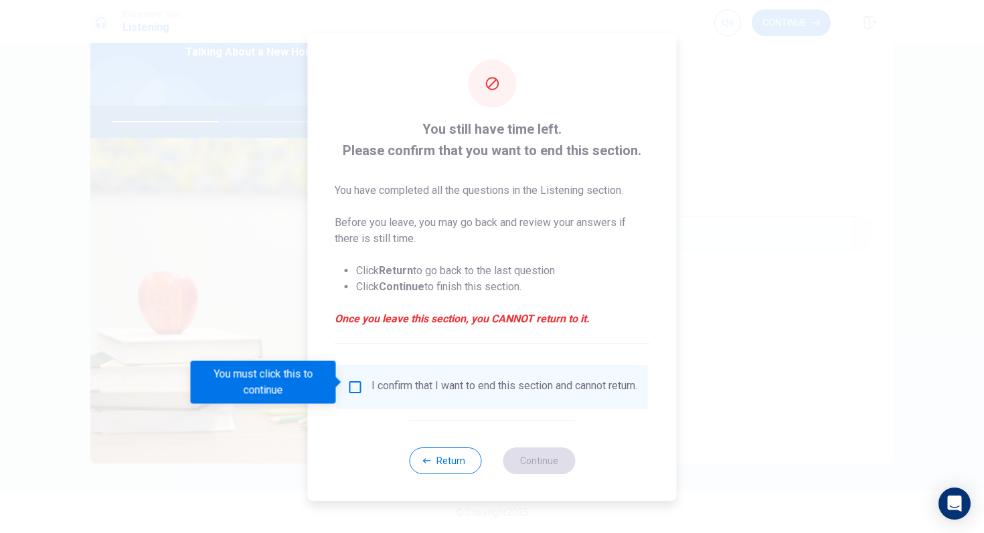
click at [356, 380] on input "You must click this to continue" at bounding box center [355, 388] width 16 height 16
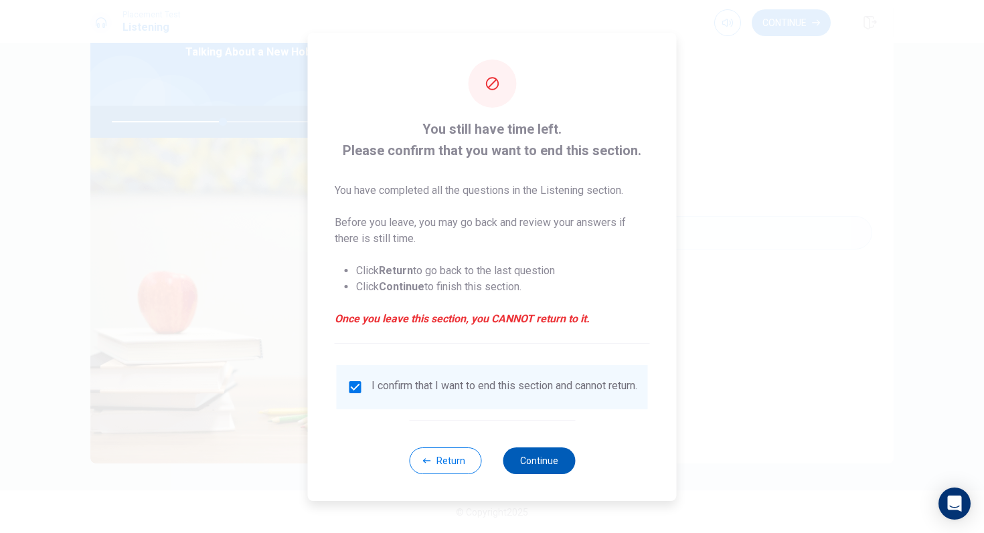
click at [538, 446] on button "Continue" at bounding box center [539, 461] width 72 height 27
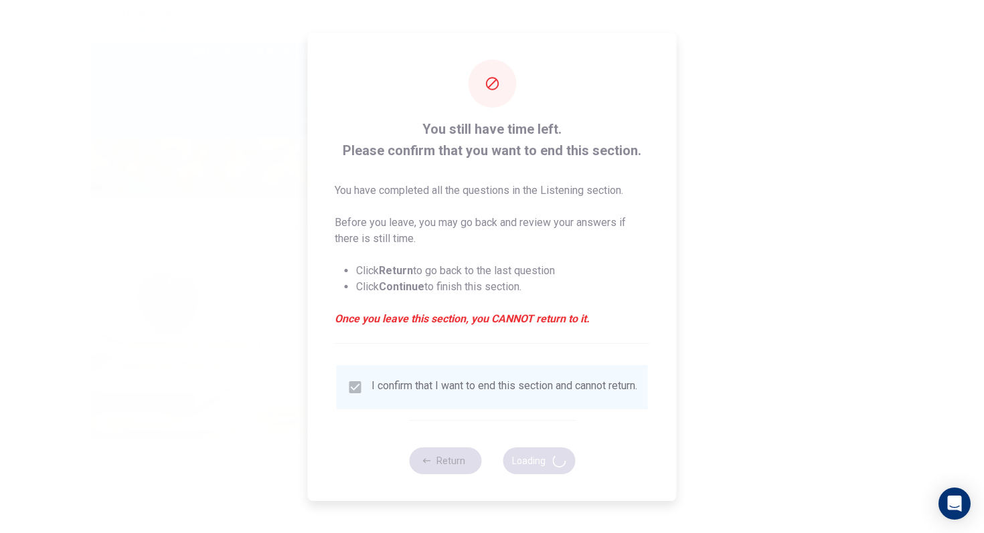
type input "47"
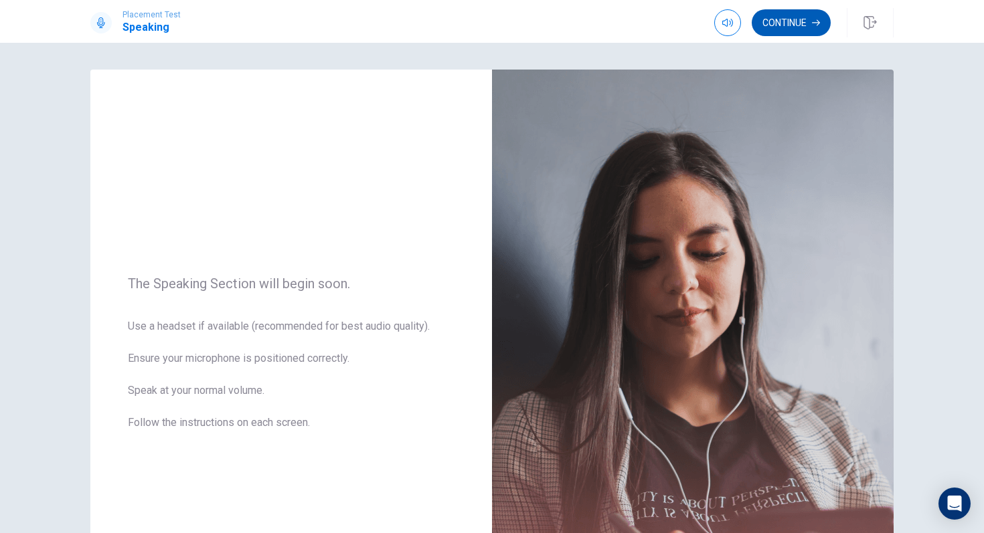
click at [803, 24] on button "Continue" at bounding box center [791, 22] width 79 height 27
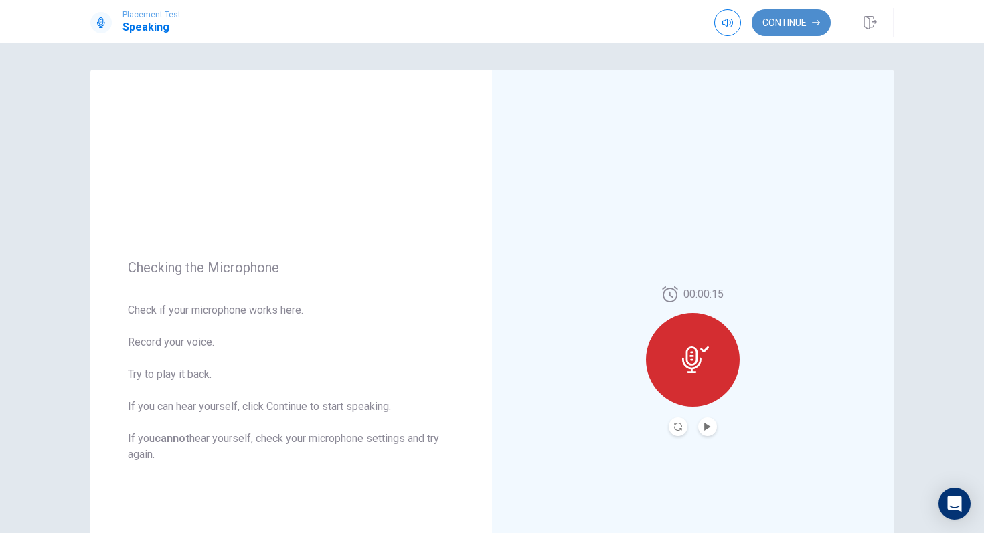
click at [794, 24] on button "Continue" at bounding box center [791, 22] width 79 height 27
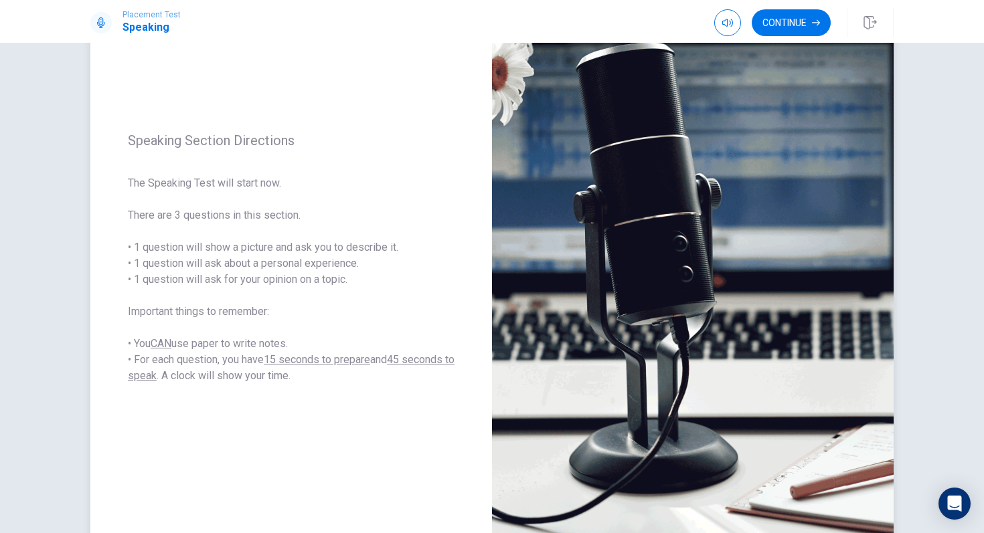
scroll to position [33, 0]
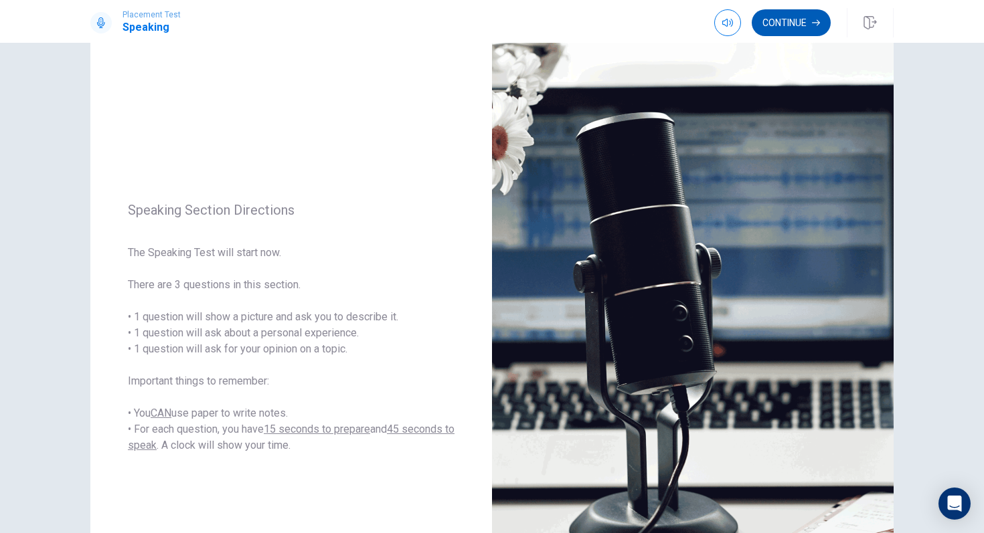
click at [774, 31] on button "Continue" at bounding box center [791, 22] width 79 height 27
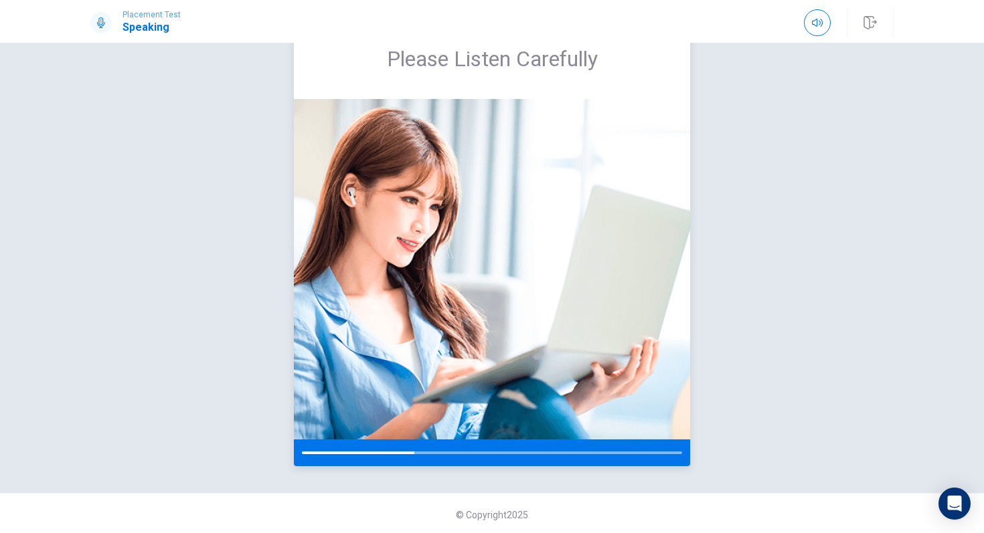
scroll to position [54, 0]
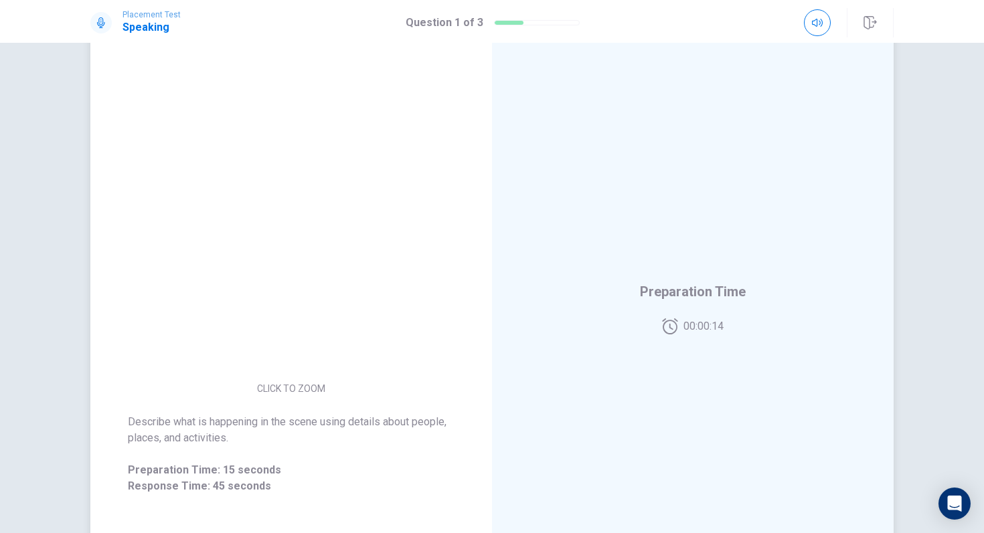
click at [362, 289] on img at bounding box center [291, 260] width 257 height 234
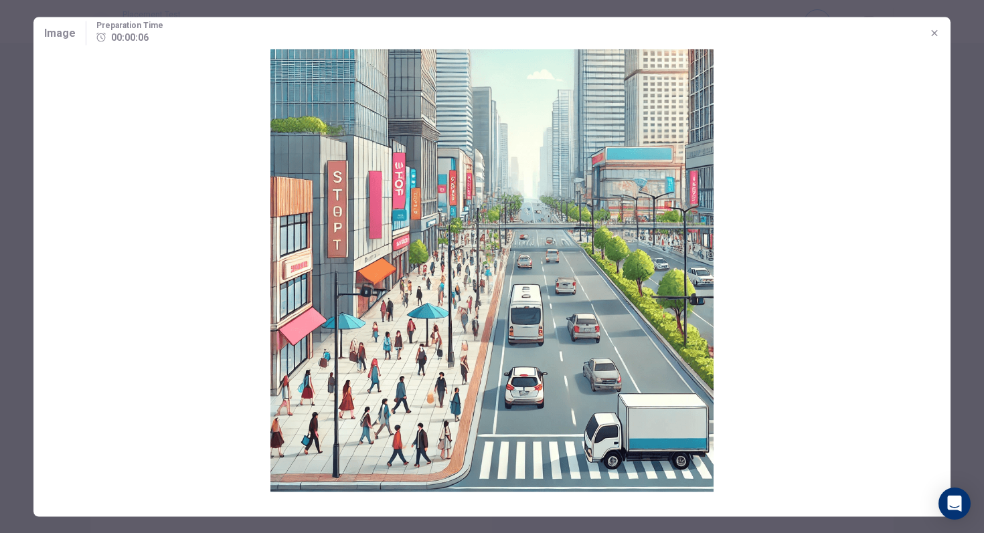
click at [515, 331] on img at bounding box center [491, 270] width 917 height 443
click at [433, 343] on img at bounding box center [491, 270] width 917 height 443
click at [403, 368] on img at bounding box center [491, 270] width 917 height 443
click at [803, 33] on icon "button" at bounding box center [934, 32] width 11 height 11
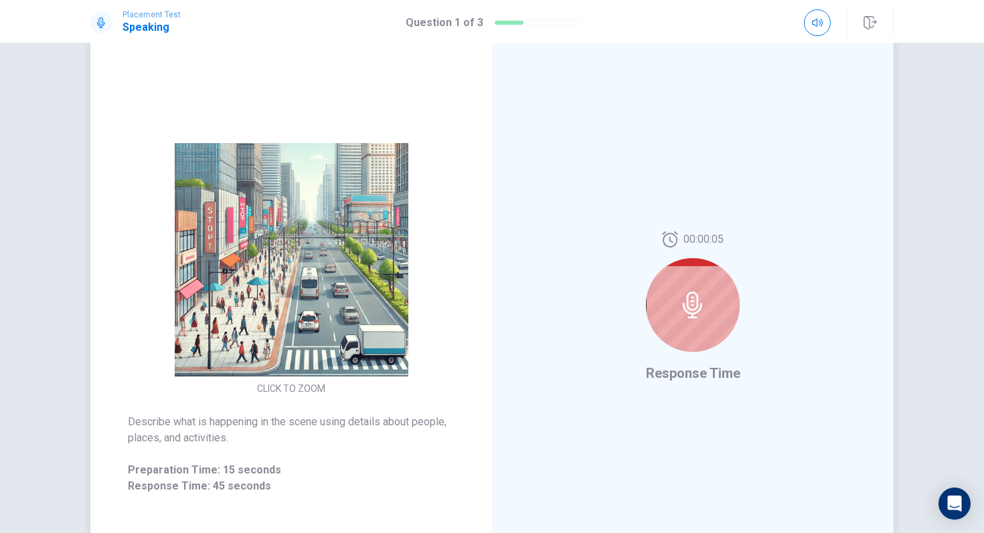
click at [711, 321] on div at bounding box center [693, 305] width 94 height 94
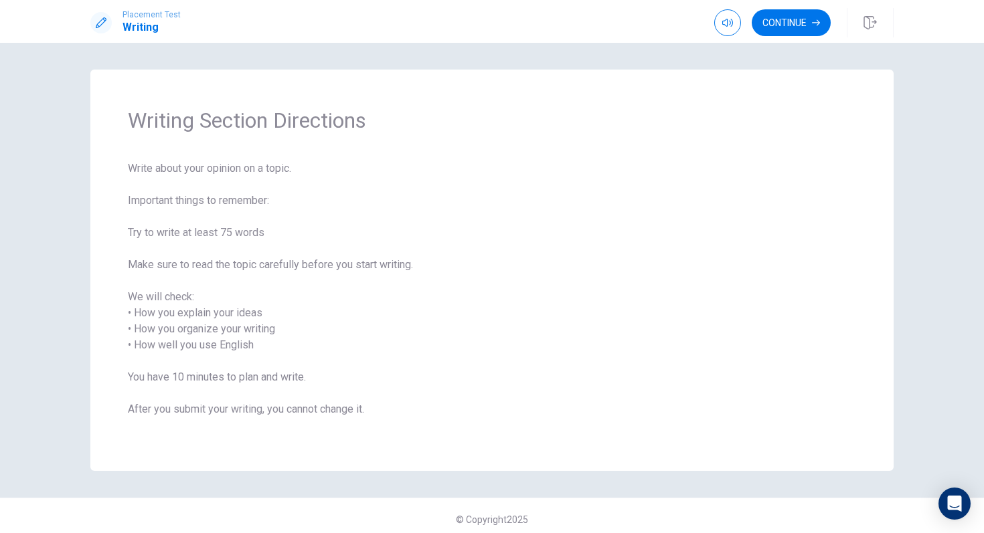
scroll to position [7, 0]
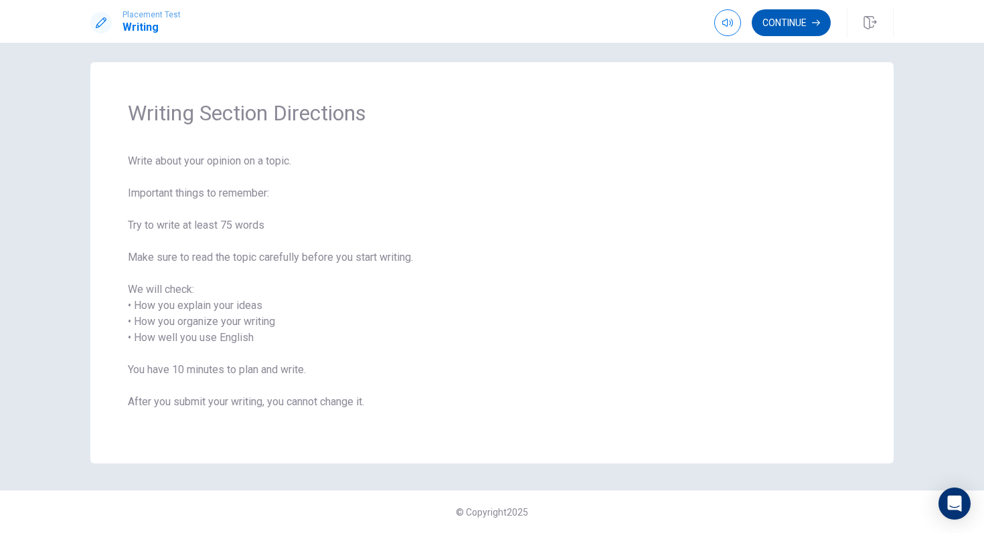
click at [803, 21] on button "Continue" at bounding box center [791, 22] width 79 height 27
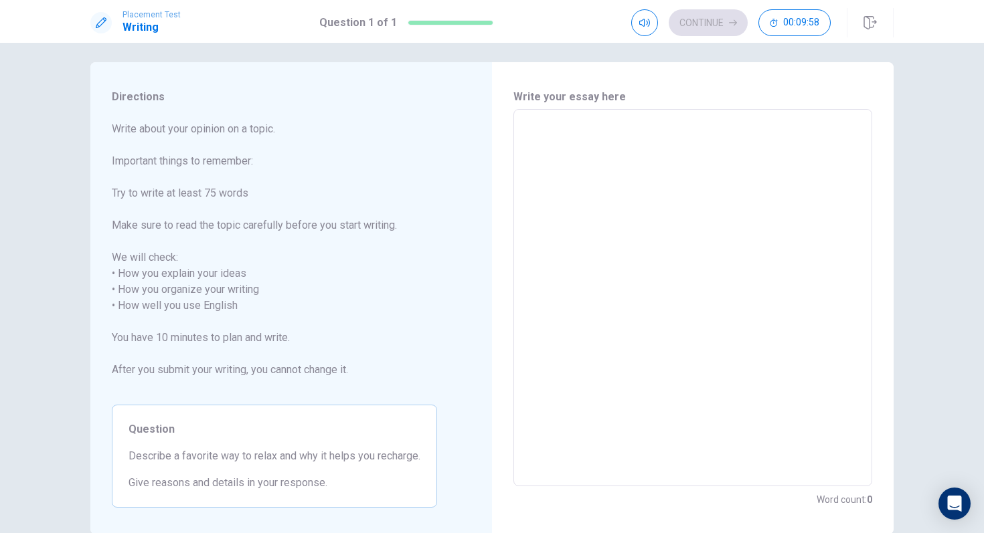
click at [577, 153] on textarea at bounding box center [693, 297] width 340 height 355
type textarea "m"
type textarea "x"
type textarea "F"
type textarea "x"
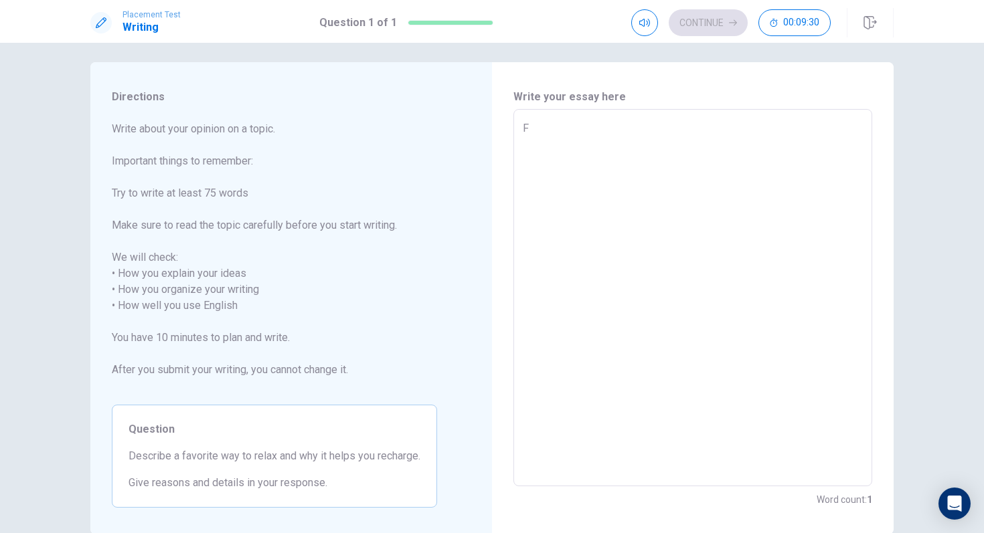
type textarea "Fi"
type textarea "x"
type textarea "Fir"
type textarea "x"
type textarea "Firs"
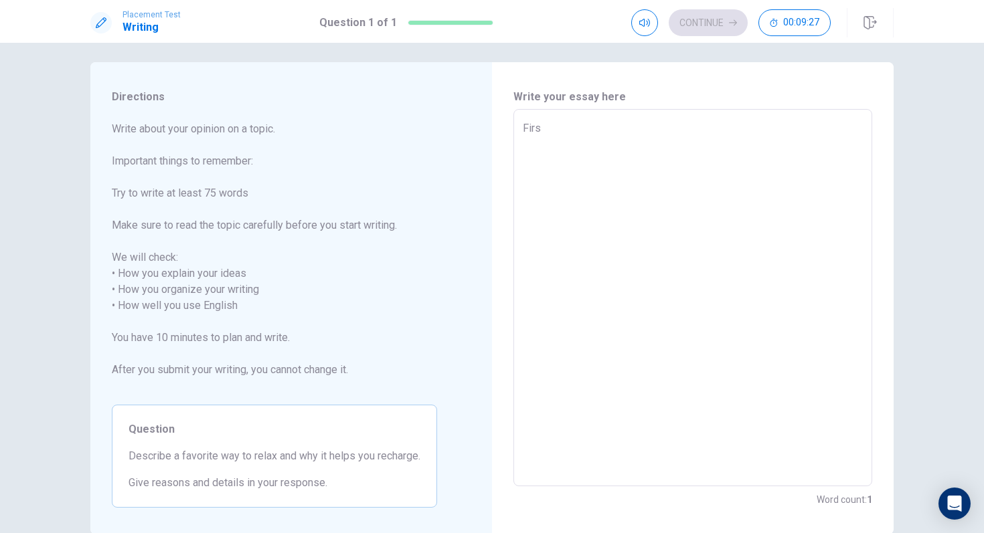
type textarea "x"
type textarea "First"
type textarea "x"
type textarea "Firstl"
type textarea "x"
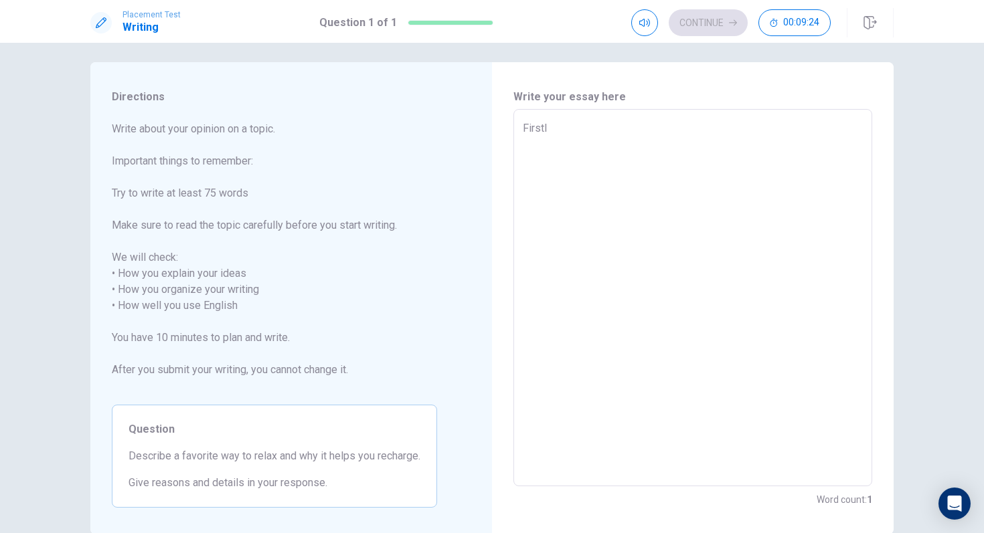
type textarea "Firstly"
type textarea "x"
type textarea "Firstly"
type textarea "x"
type textarea "Firstly m"
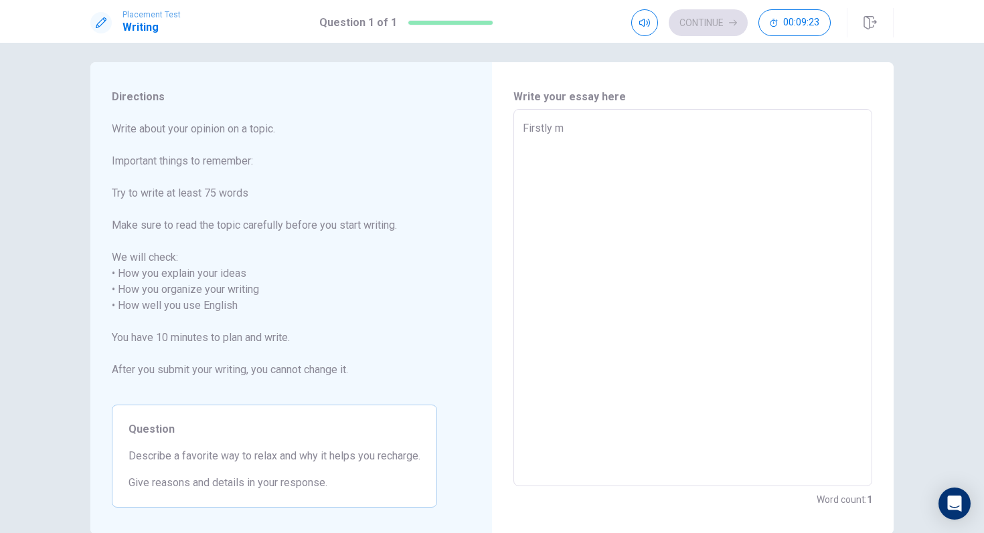
type textarea "x"
type textarea "Firstly my"
type textarea "x"
type textarea "Firstly my"
type textarea "x"
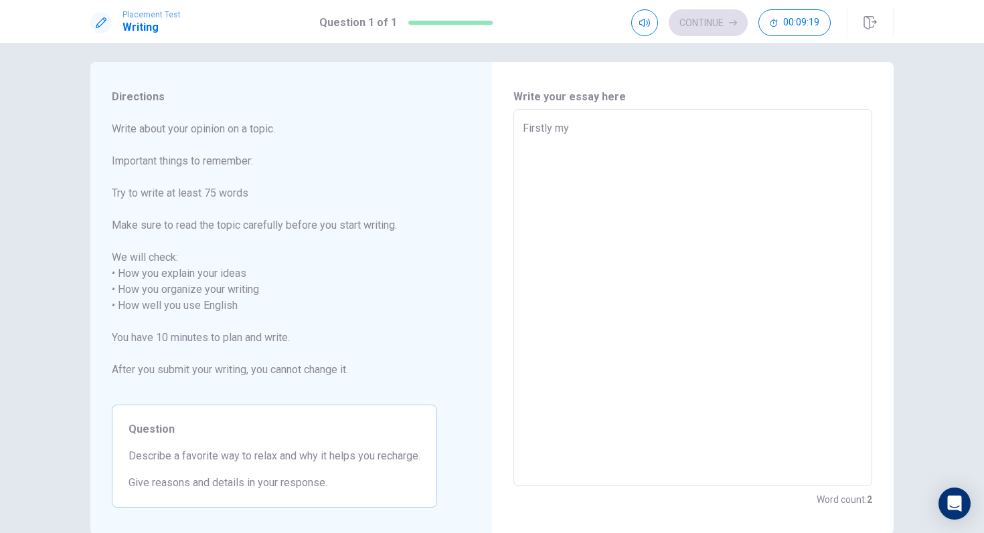
type textarea "Firstly my f"
type textarea "x"
type textarea "Firstly my fa"
type textarea "x"
type textarea "Firstly my fav"
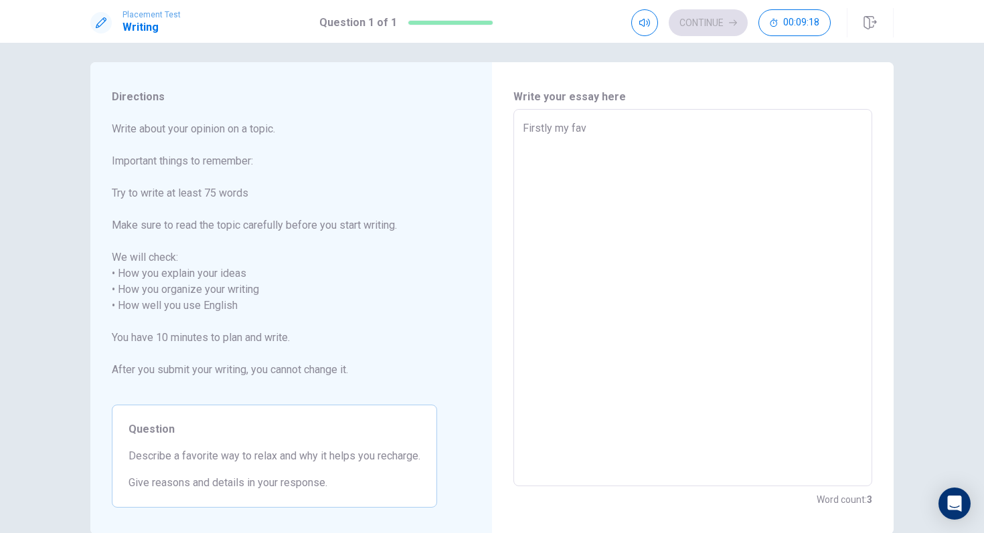
type textarea "x"
type textarea "Firstly my favo"
type textarea "x"
type textarea "Firstly my favor"
type textarea "x"
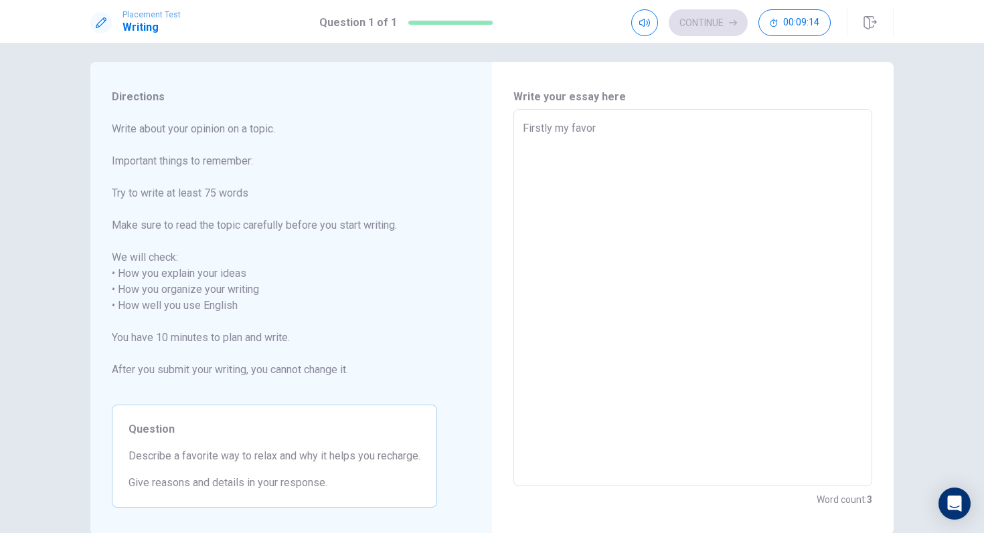
type textarea "Firstly my favori"
type textarea "x"
type textarea "Firstly my favorit"
type textarea "x"
type textarea "Firstly my favorite"
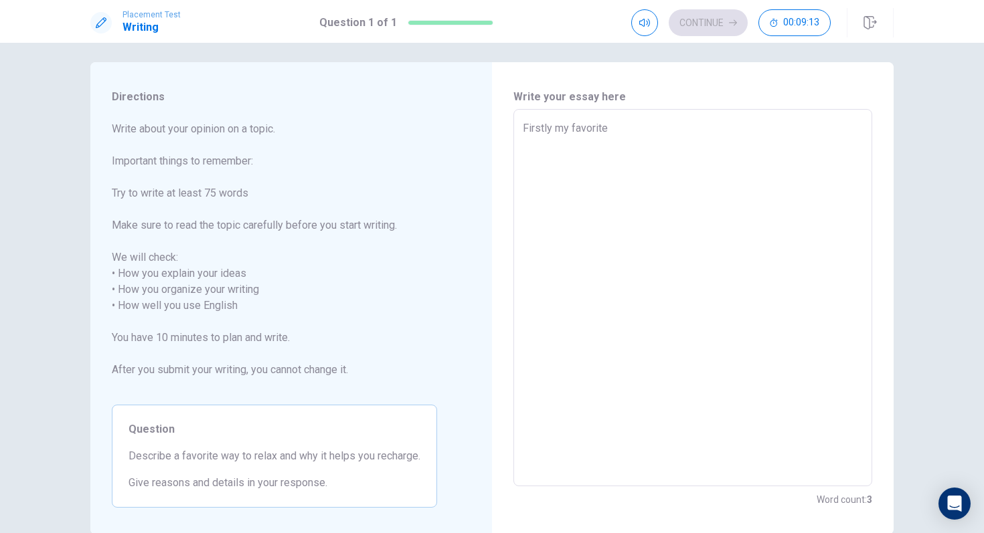
type textarea "x"
type textarea "Firstly my favorite"
type textarea "x"
type textarea "Firstly my favorite w"
type textarea "x"
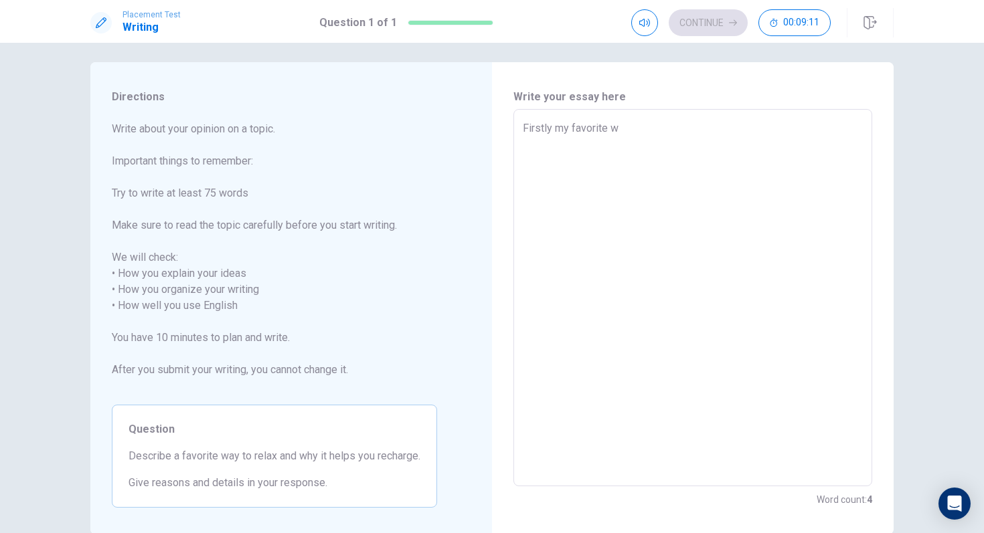
type textarea "Firstly my favorite wa"
type textarea "x"
type textarea "Firstly my favorite way"
type textarea "x"
type textarea "Firstly my favorite way"
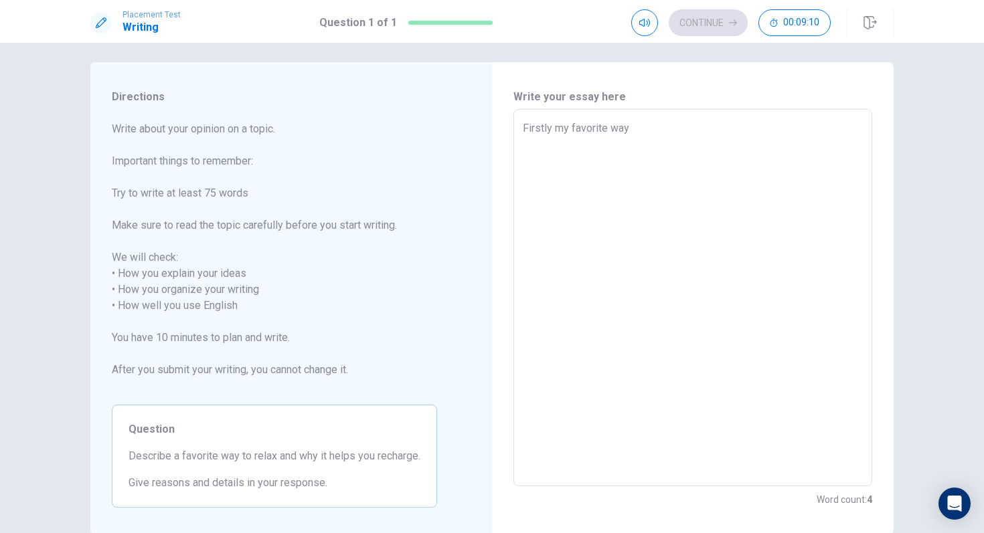
type textarea "x"
type textarea "Firstly my favorite way t"
type textarea "x"
type textarea "Firstly my favorite way to"
type textarea "x"
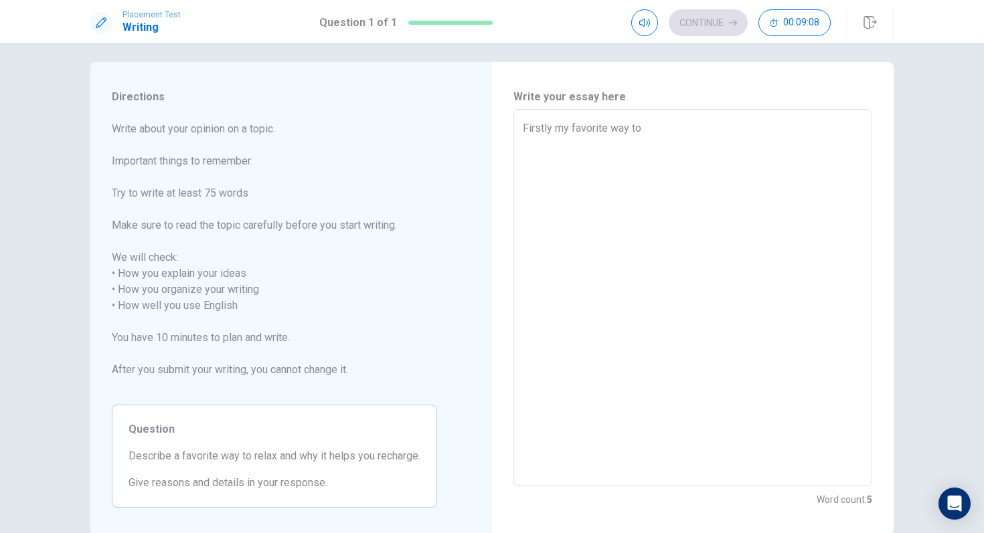
type textarea "Firstly my favorite way to"
type textarea "x"
type textarea "Firstly my favorite way to r"
type textarea "x"
type textarea "Firstly my favorite way to re"
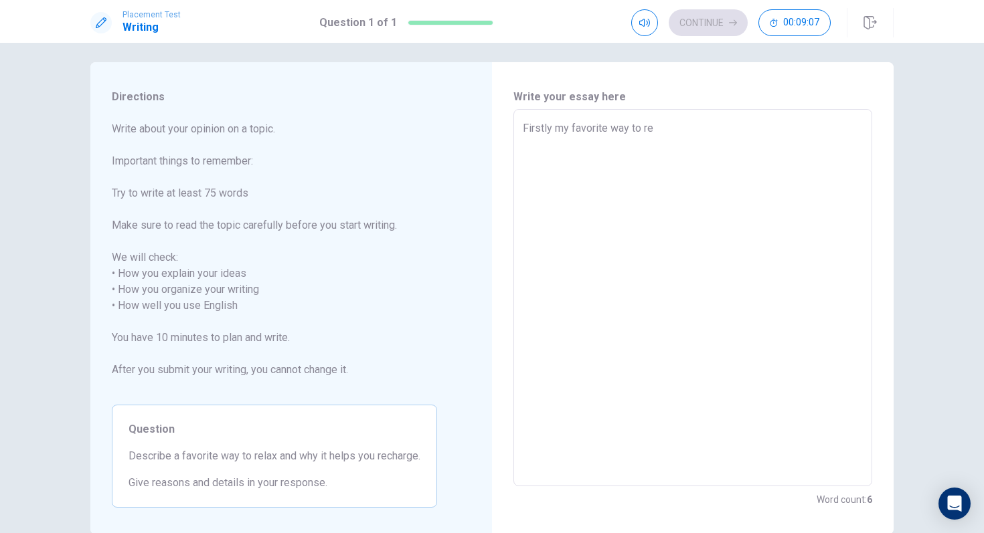
type textarea "x"
type textarea "Firstly my favorite way to rel"
type textarea "x"
type textarea "Firstly my favorite way to [MEDICAL_DATA]"
type textarea "x"
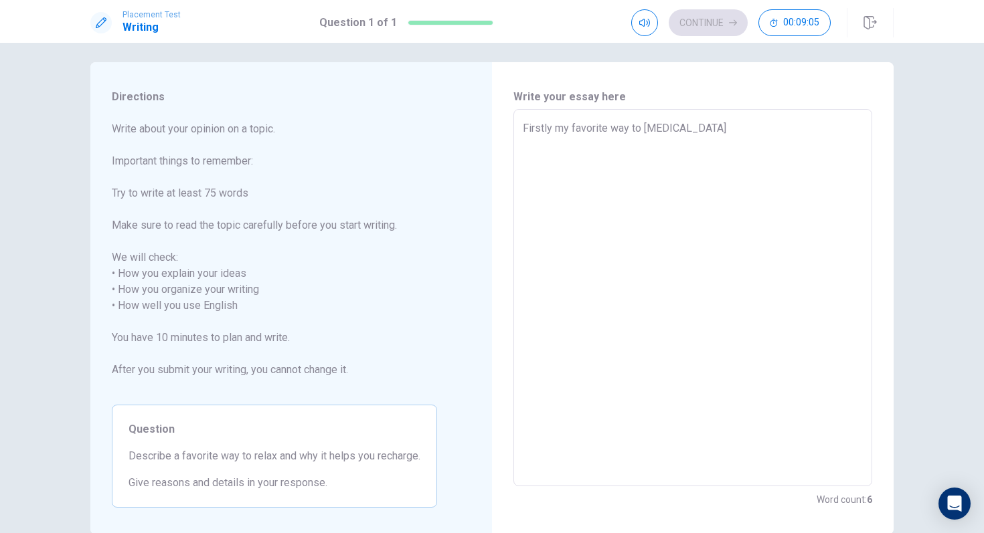
type textarea "Firstly my favorite way to relax"
type textarea "x"
type textarea "Firstly my favorite way to relax"
type textarea "x"
type textarea "Firstly my favorite way to relax i"
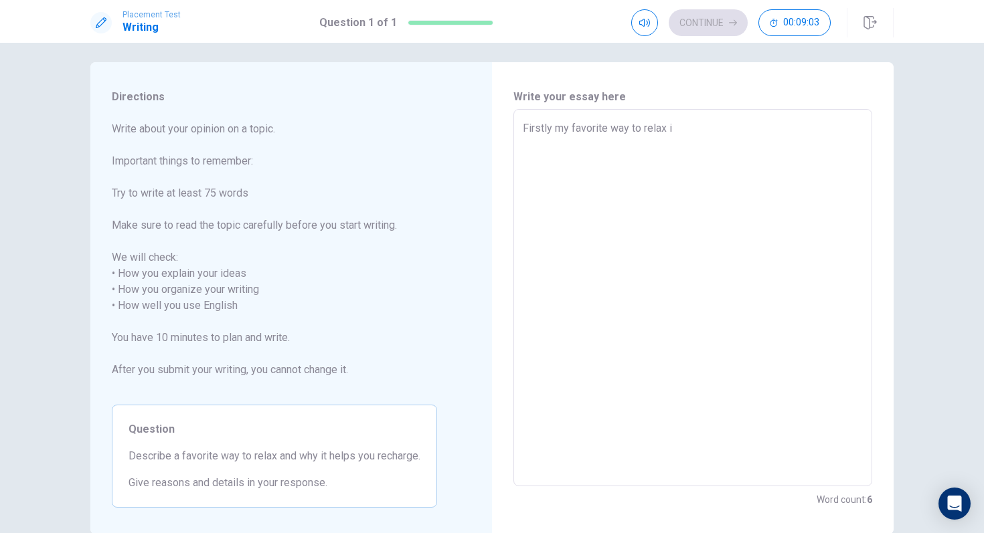
type textarea "x"
type textarea "Firstly my favorite way to relax is"
type textarea "x"
type textarea "Firstly my favorite way to relax is"
type textarea "x"
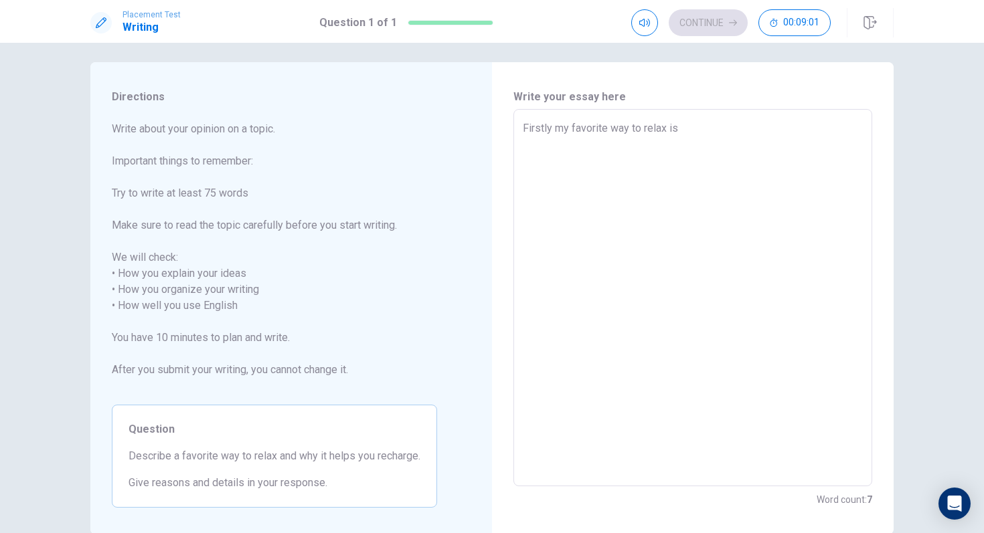
type textarea "Firstly my favorite way to relax is m"
type textarea "x"
type textarea "Firstly my favorite way to relax is me"
type textarea "x"
type textarea "Firstly my favorite way to relax is mee"
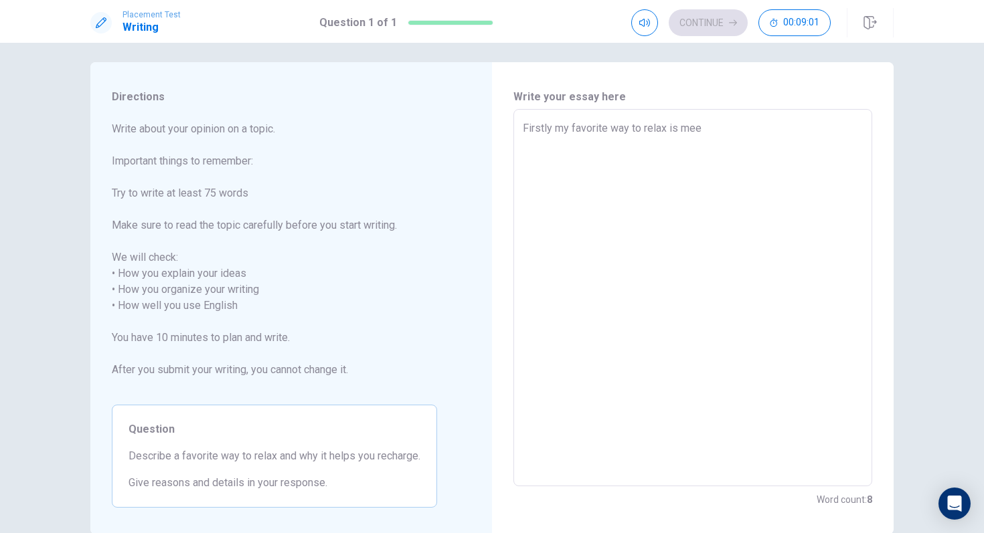
type textarea "x"
type textarea "Firstly my favorite way to relax is meet"
type textarea "x"
type textarea "Firstly my favorite way to relax is meeti"
type textarea "x"
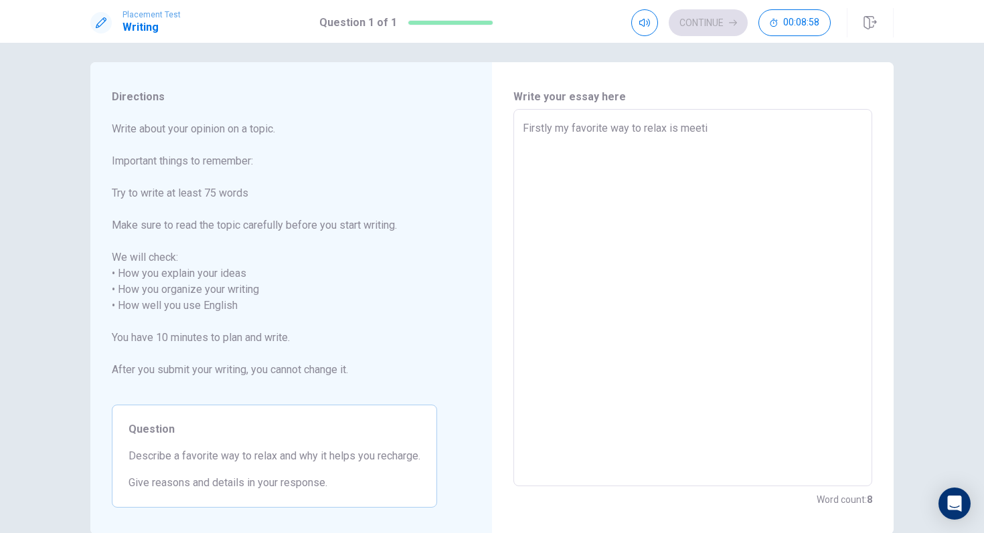
type textarea "Firstly my favorite way to relax is meetin"
type textarea "x"
type textarea "Firstly my favorite way to relax is meeting"
type textarea "x"
type textarea "Firstly my favorite way to relax is meeting"
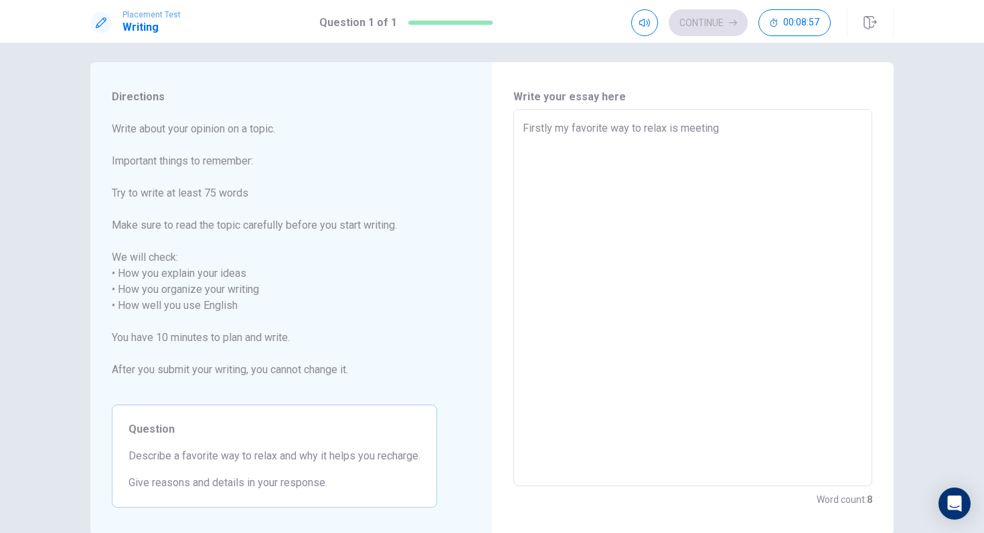
type textarea "x"
type textarea "Firstly my favorite way to relax is meeting w"
type textarea "x"
type textarea "Firstly my favorite way to relax is meeting wi"
type textarea "x"
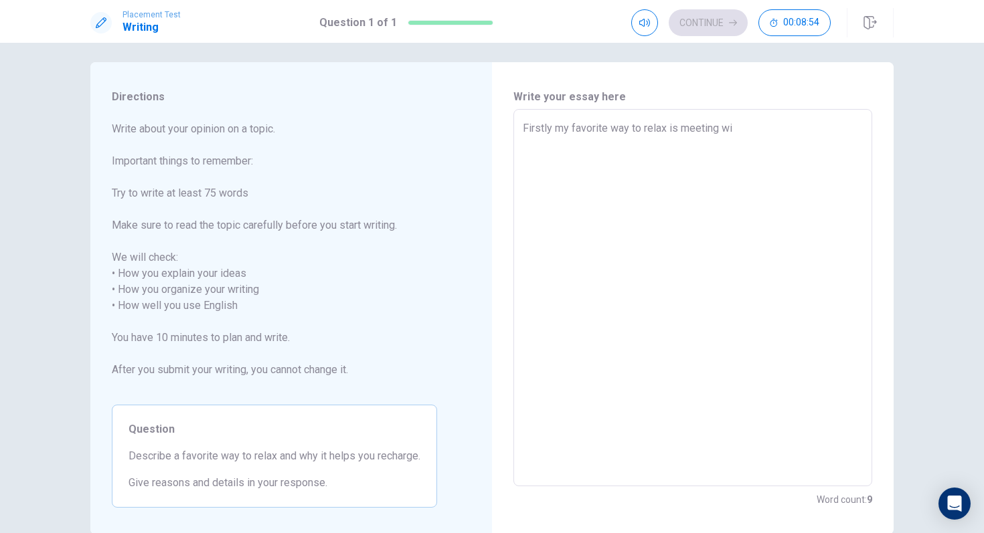
type textarea "Firstly my favorite way to relax is meeting wit"
type textarea "x"
type textarea "Firstly my favorite way to relax is meeting with"
type textarea "x"
type textarea "Firstly my favorite way to relax is meeting with"
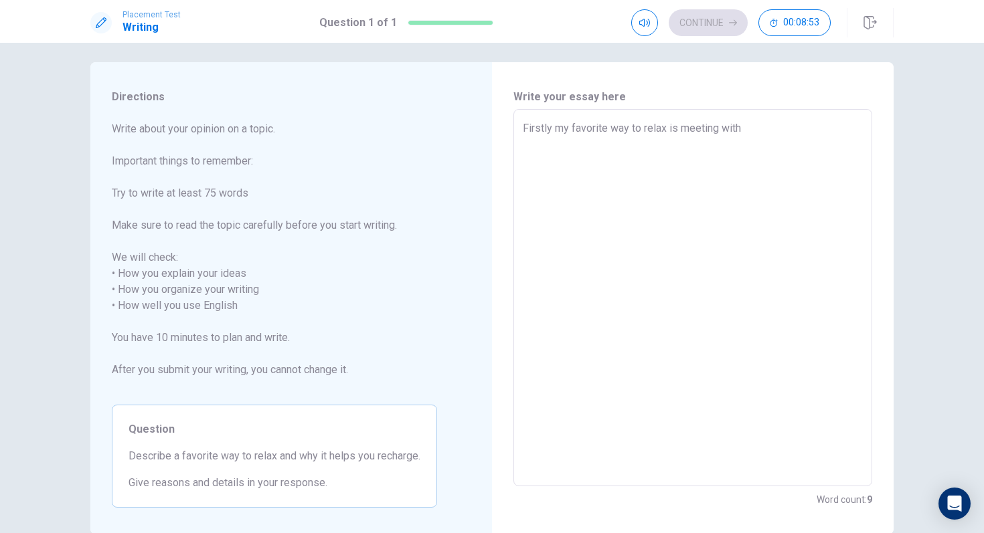
type textarea "x"
type textarea "Firstly my favorite way to relax is meeting with m"
type textarea "x"
type textarea "Firstly my favorite way to relax is meeting with my"
type textarea "x"
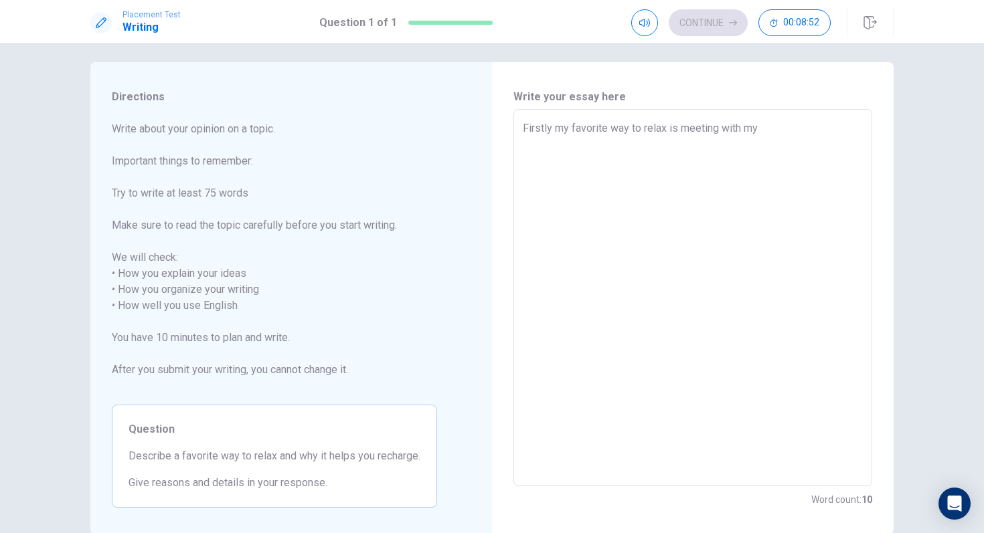
type textarea "Firstly my favorite way to relax is meeting with my"
type textarea "x"
type textarea "Firstly my favorite way to relax is meeting with my f"
type textarea "x"
type textarea "Firstly my favorite way to relax is meeting with my fr"
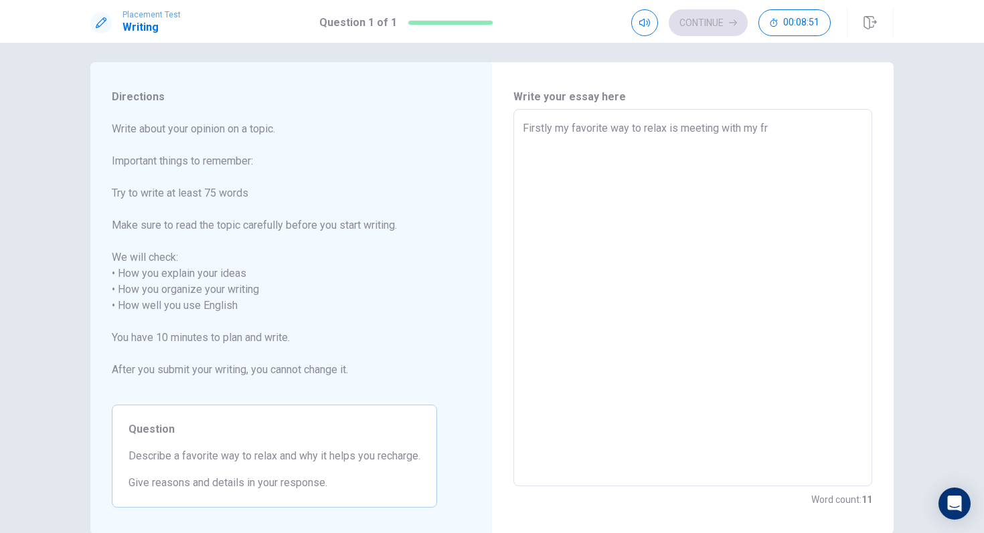
type textarea "x"
type textarea "Firstly my favorite way to relax is meeting with my fri"
type textarea "x"
type textarea "Firstly my favorite way to relax is meeting with my frie"
type textarea "x"
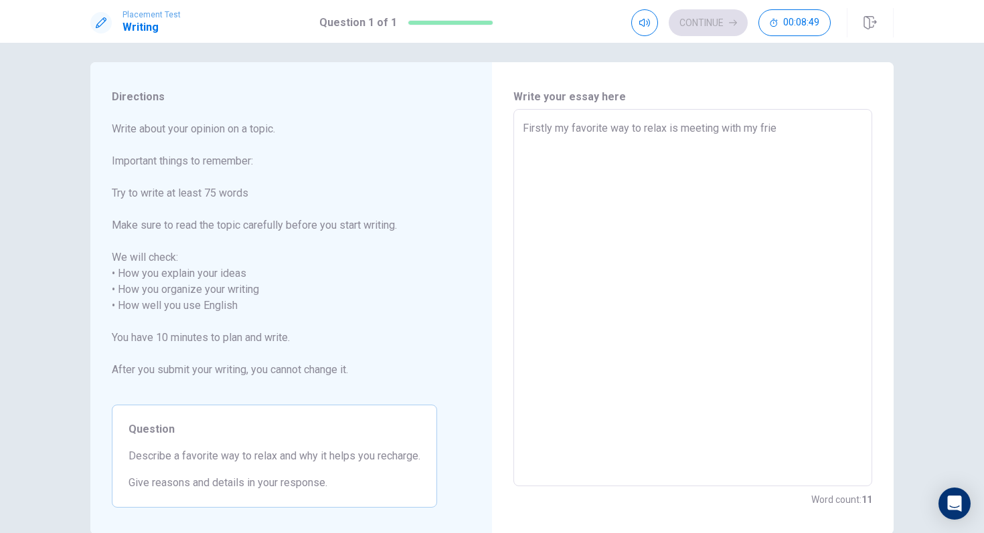
type textarea "Firstly my favorite way to relax is meeting with my frien"
type textarea "x"
type textarea "Firstly my favorite way to relax is meeting with my friend"
type textarea "x"
type textarea "Firstly my favorite way to relax is meeting with my friends"
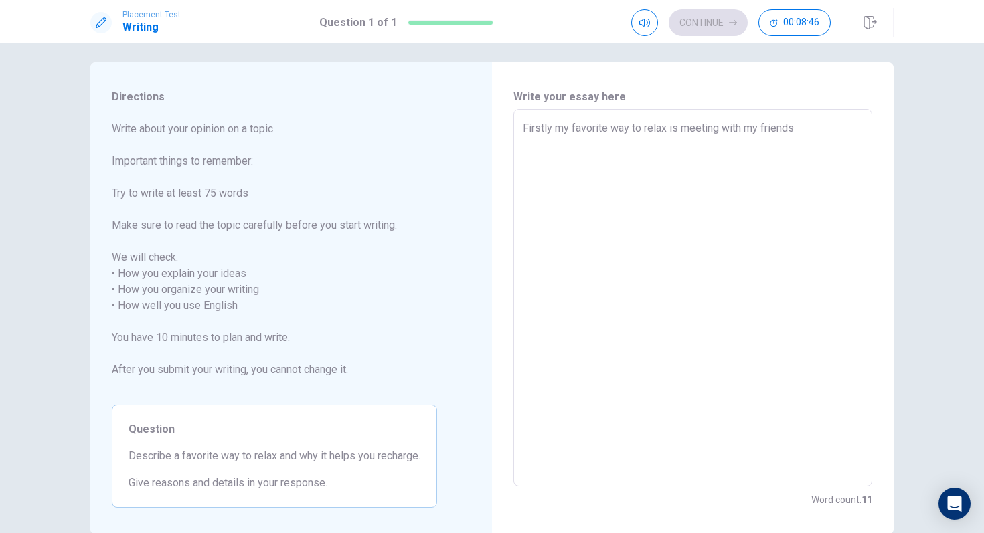
type textarea "x"
type textarea "Firstly my favorite way to relax is meeting with my friends"
type textarea "x"
type textarea "Firstly my favorite way to relax is meeting with my friends b"
type textarea "x"
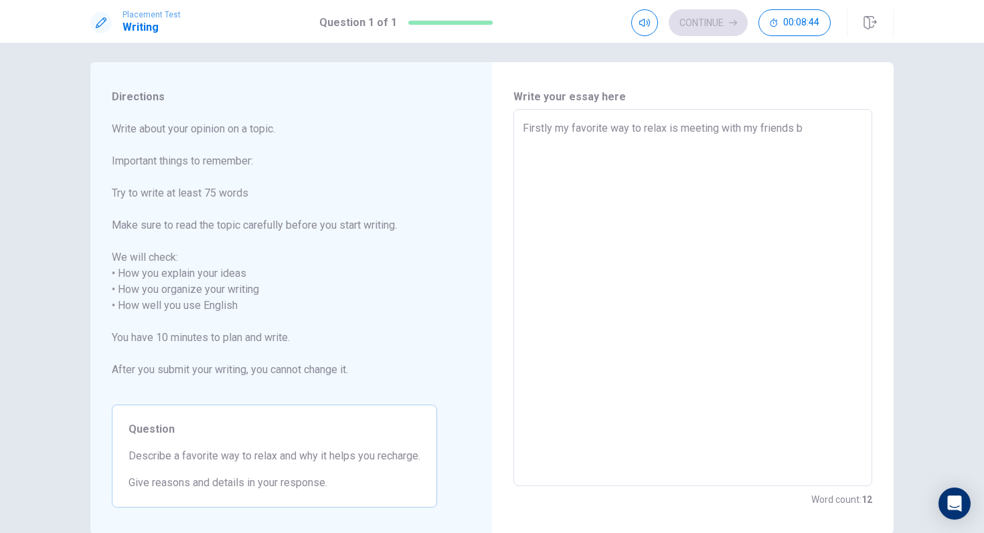
type textarea "Firstly my favorite way to relax is meeting with my friends be"
type textarea "x"
type textarea "Firstly my favorite way to relax is meeting with my friends [PERSON_NAME]"
type textarea "x"
type textarea "Firstly my favorite way to relax is meeting with my friends beca"
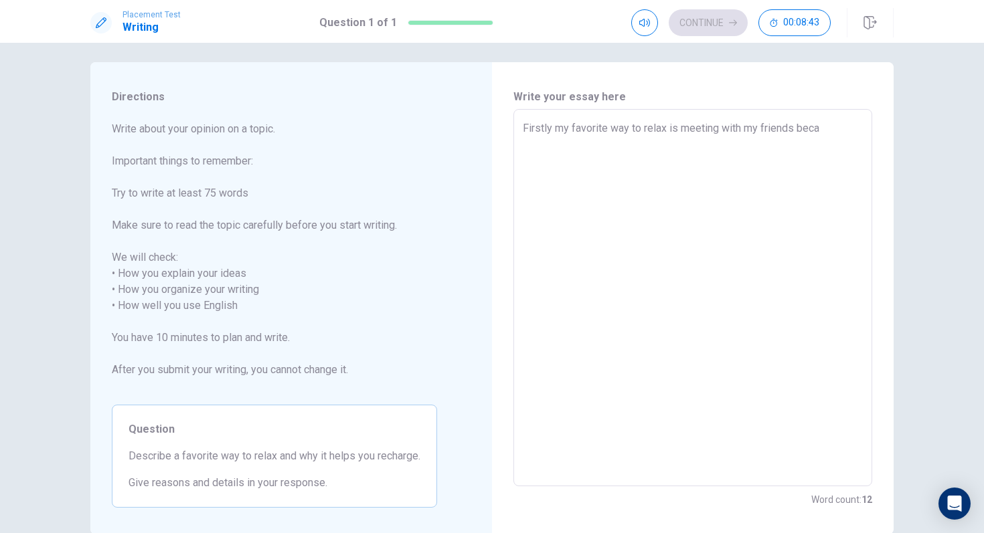
type textarea "x"
type textarea "Firstly my favorite way to relax is meeting with my friends becas"
type textarea "x"
type textarea "Firstly my favorite way to relax is meeting with my friends becase"
type textarea "x"
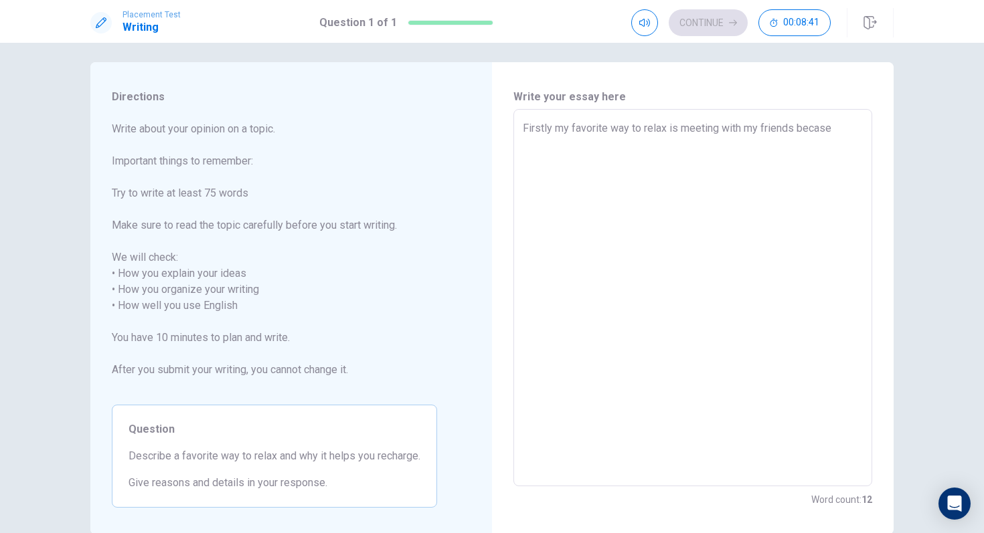
type textarea "Firstly my favorite way to relax is meeting with my friends becas"
type textarea "x"
type textarea "Firstly my favorite way to relax is meeting with my friends beca"
type textarea "x"
type textarea "Firstly my favorite way to relax is meeting with my friends [PERSON_NAME]"
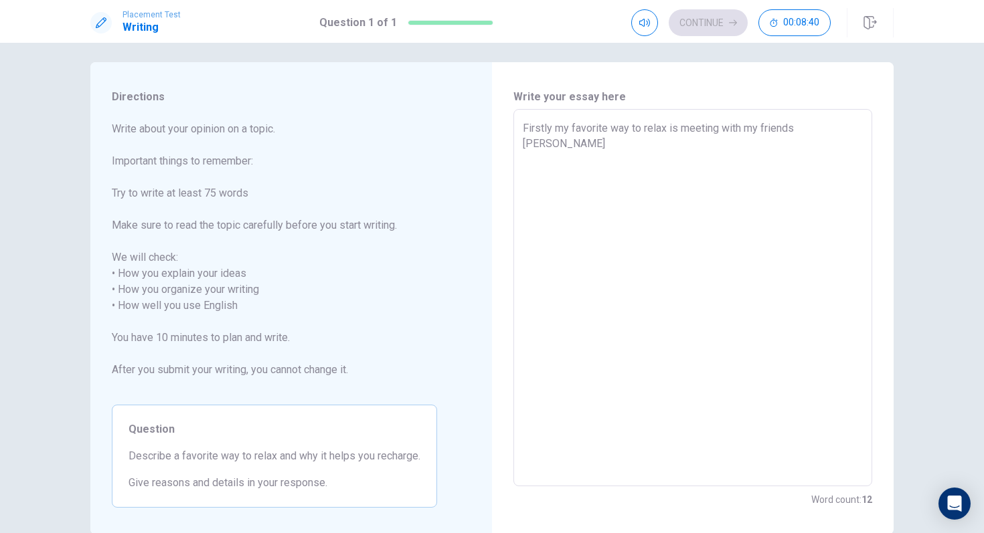
type textarea "x"
type textarea "Firstly my favorite way to relax is meeting with my friends beca"
type textarea "x"
type textarea "Firstly my favorite way to relax is meeting with my friends becau"
type textarea "x"
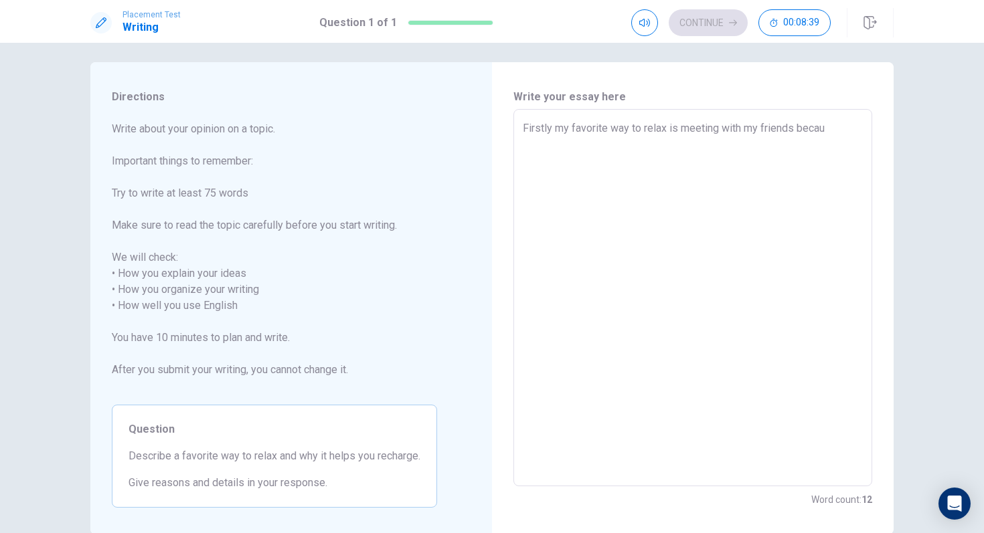
type textarea "Firstly my favorite way to relax is meeting with my friends becaus"
type textarea "x"
type textarea "Firstly my favorite way to relax is meeting with my friends because"
type textarea "x"
type textarea "Firstly my favorite way to relax is meeting with my friends because"
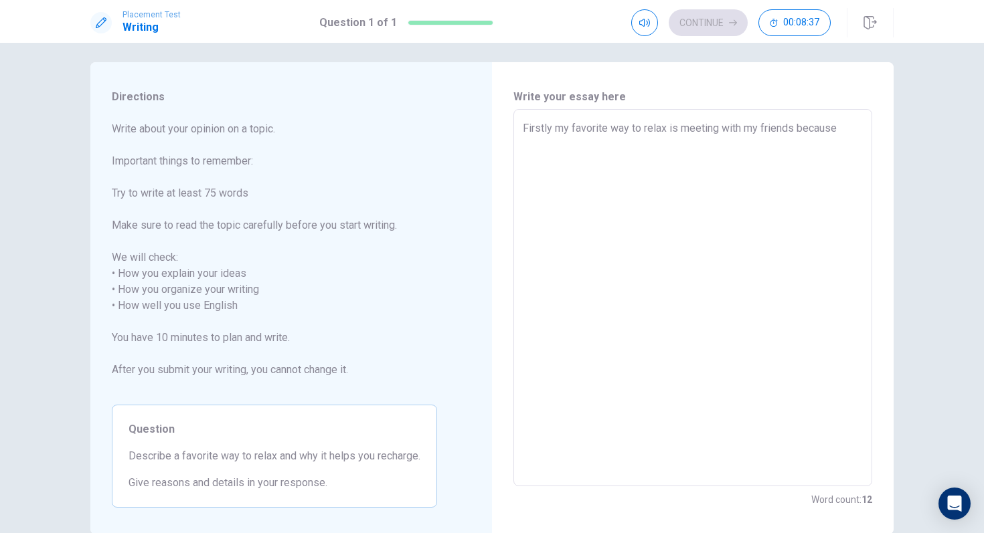
type textarea "x"
type textarea "Firstly my favorite way to relax is meeting with my friends because i"
type textarea "x"
type textarea "Firstly my favorite way to relax is meeting with my friends because it"
type textarea "x"
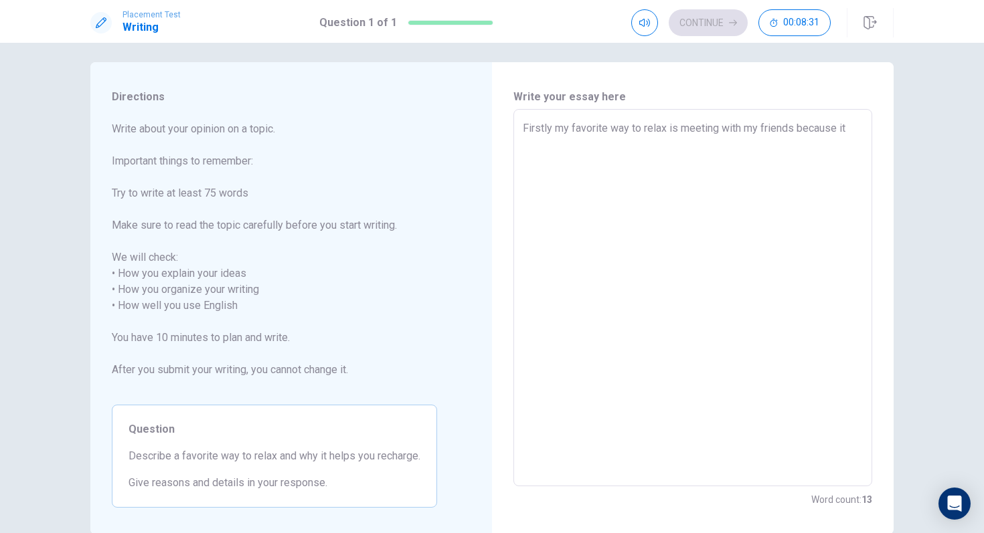
type textarea "Firstly my favorite way to relax is meeting with my friends because its"
type textarea "x"
type textarea "Firstly my favorite way to relax is meeting with my friends because its"
type textarea "x"
type textarea "Firstly my favorite way to relax is meeting with my friends because its e"
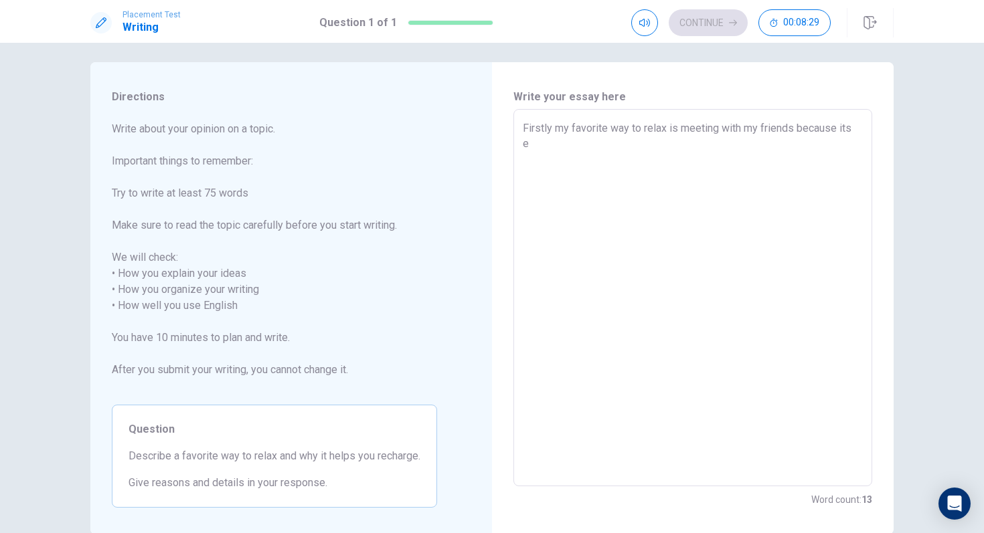
type textarea "x"
type textarea "Firstly my favorite way to relax is meeting with my friends because its en"
type textarea "x"
type textarea "Firstly my favorite way to relax is meeting with my friends because its enj"
type textarea "x"
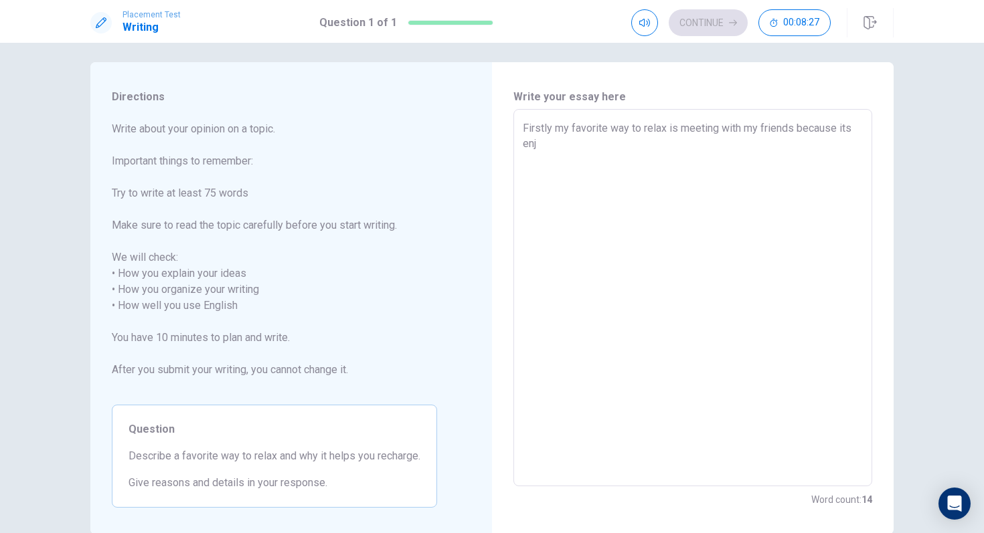
type textarea "Firstly my favorite way to relax is meeting with my friends because its enjo"
type textarea "x"
type textarea "Firstly my favorite way to relax is meeting with my friends because its enjoy"
type textarea "x"
type textarea "Firstly my favorite way to relax is meeting with my friends because its enjoya"
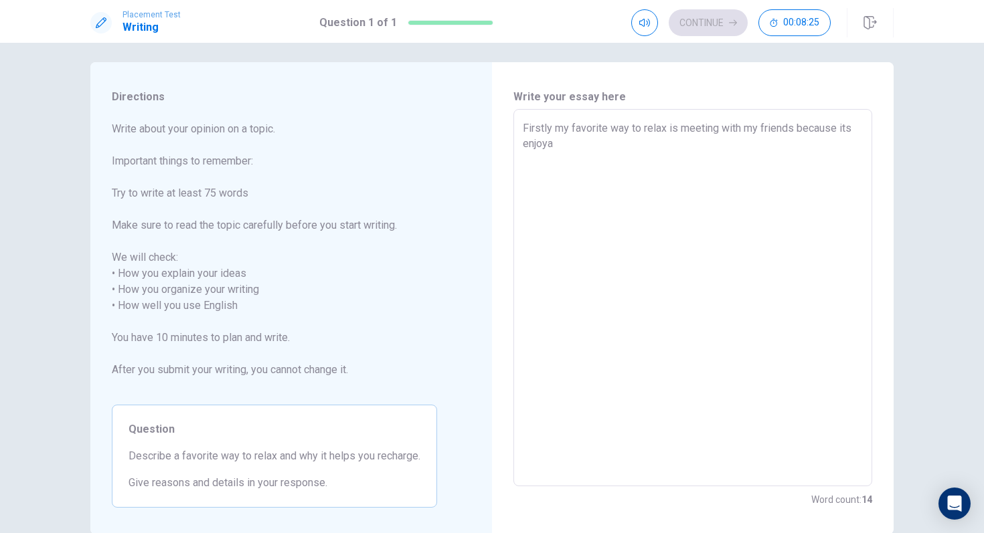
type textarea "x"
type textarea "Firstly my favorite way to relax is meeting with my friends because its enjoyab"
type textarea "x"
type textarea "Firstly my favorite way to relax is meeting with my friends because its enjoyabl"
type textarea "x"
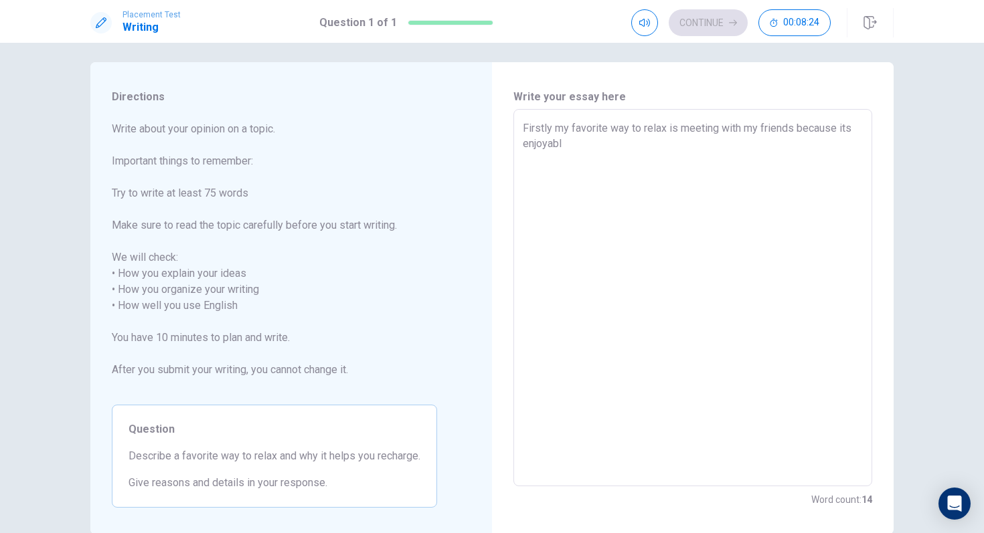
type textarea "Firstly my favorite way to relax is meeting with my friends because its enjoyab…"
type textarea "x"
type textarea "Firstly my favorite way to relax is meeting with my friends because its enjoyab…"
type textarea "x"
type textarea "Firstly my favorite way to relax is meeting with my friends because its enjoyab…"
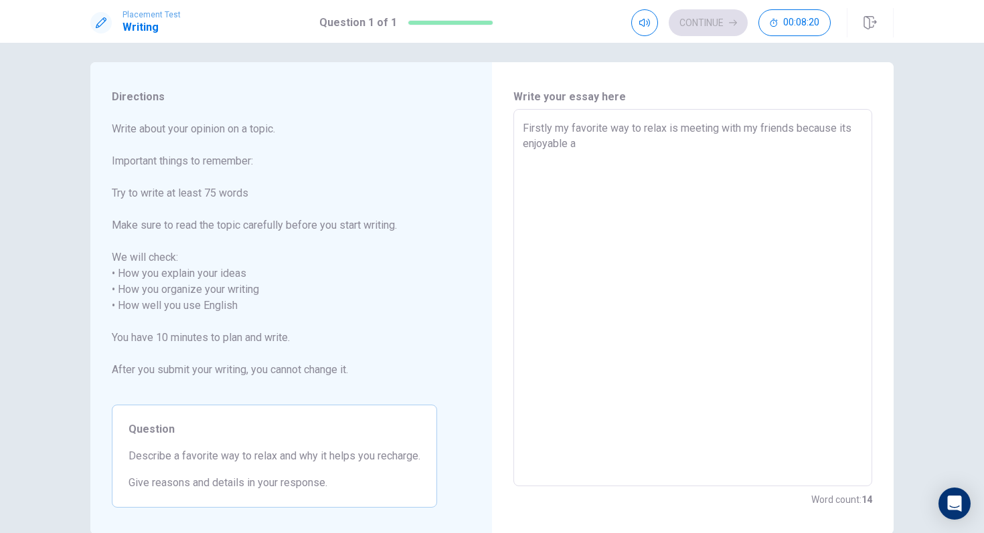
type textarea "x"
type textarea "Firstly my favorite way to relax is meeting with my friends because its enjoyab…"
type textarea "x"
type textarea "Firstly my favorite way to relax is meeting with my friends because its enjoyab…"
type textarea "x"
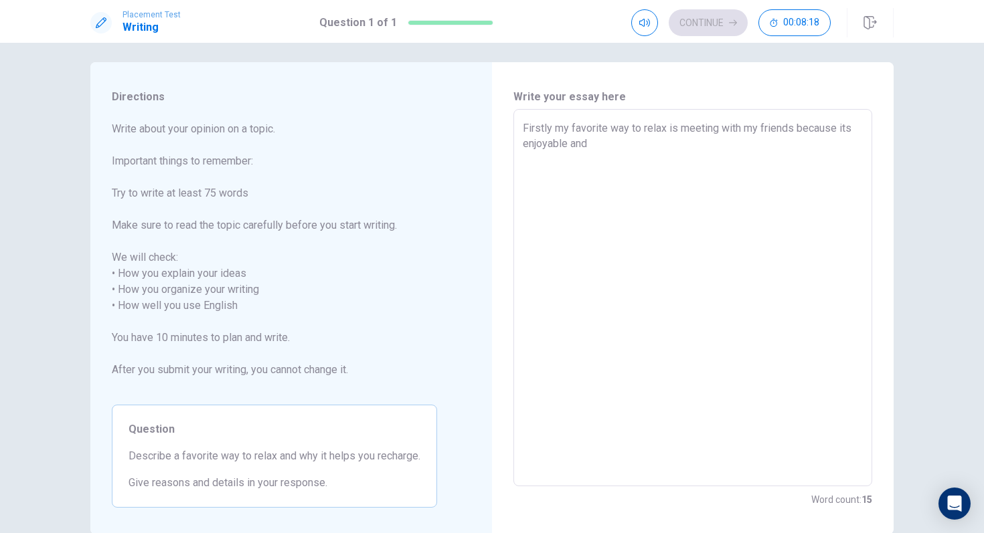
type textarea "Firstly my favorite way to relax is meeting with my friends because its enjoyab…"
type textarea "x"
type textarea "Firstly my favorite way to relax is meeting with my friends because its enjoyab…"
type textarea "x"
type textarea "Firstly my favorite way to relax is meeting with my friends because its enjoyab…"
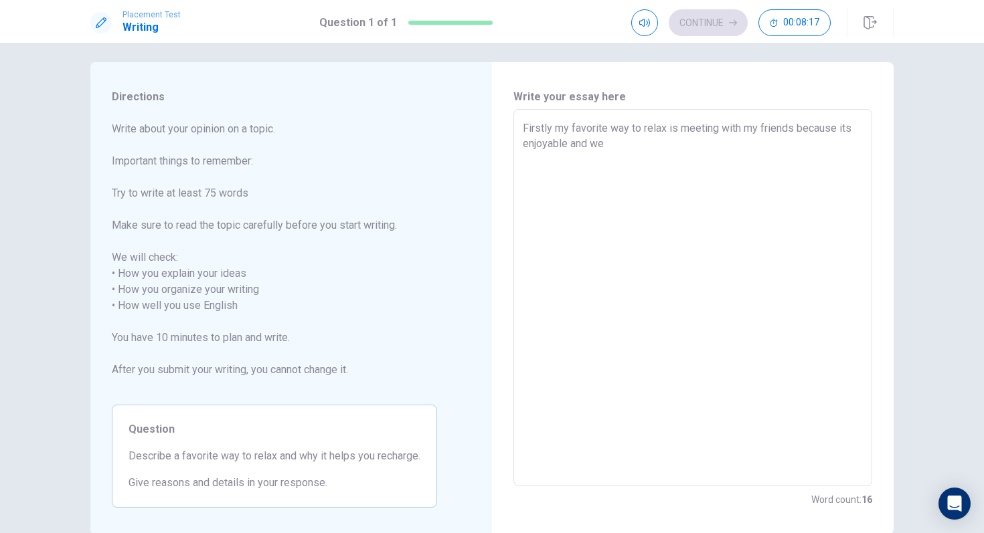
type textarea "x"
type textarea "Firstly my favorite way to relax is meeting with my friends because its enjoyab…"
type textarea "x"
type textarea "Firstly my favorite way to relax is meeting with my friends because its enjoyab…"
type textarea "x"
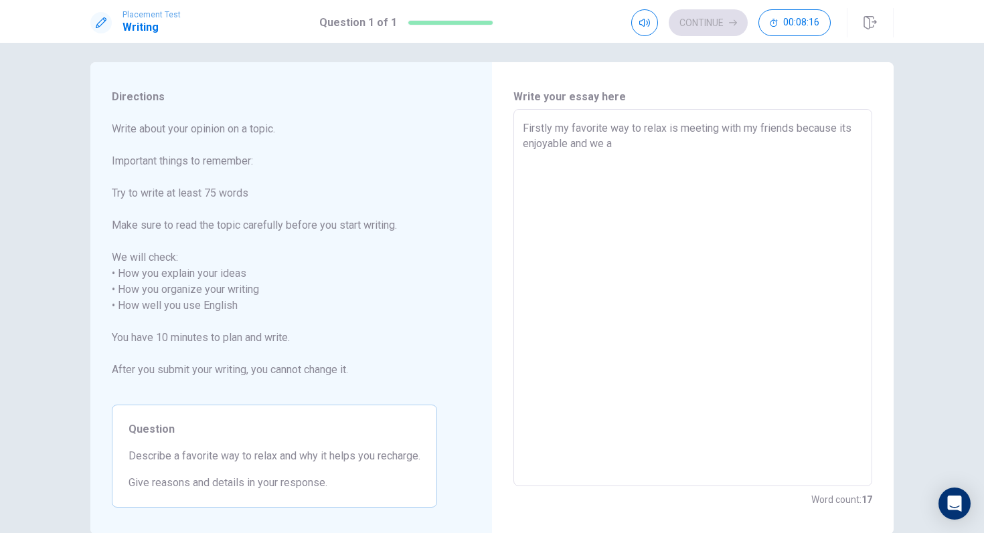
type textarea "Firstly my favorite way to relax is meeting with my friends because its enjoyab…"
type textarea "x"
type textarea "Firstly my favorite way to relax is meeting with my friends because its enjoyab…"
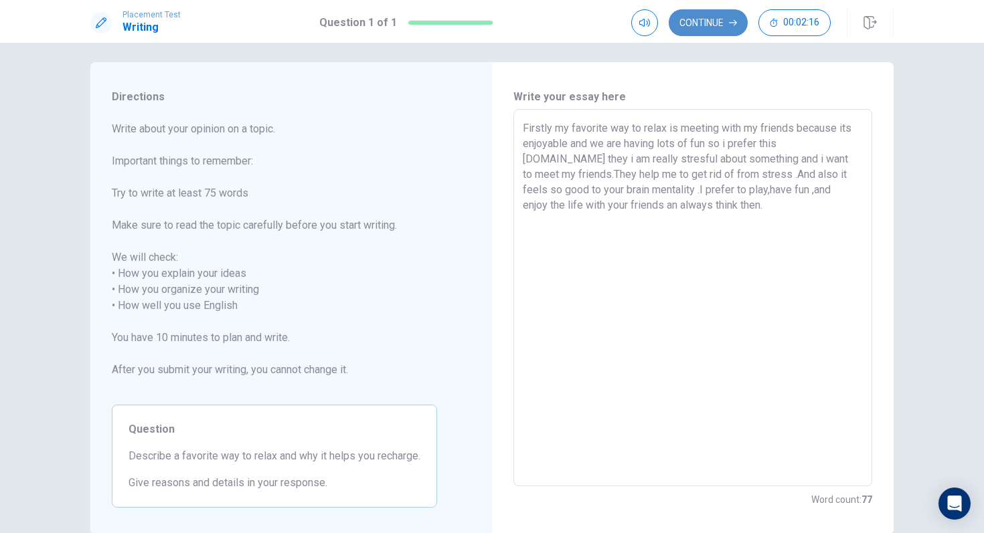
click at [726, 15] on button "Continue" at bounding box center [708, 22] width 79 height 27
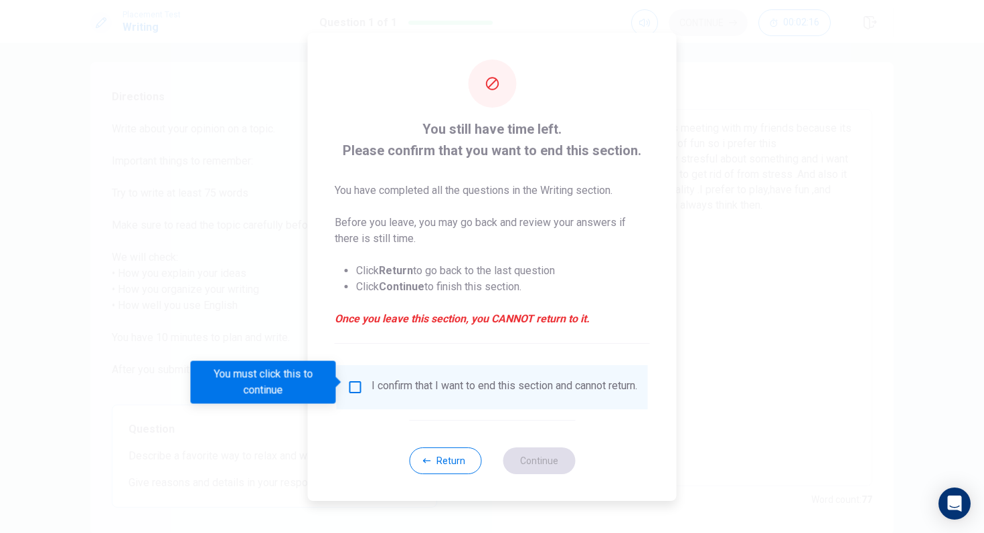
click at [345, 388] on div "You must click this to continue" at bounding box center [268, 382] width 155 height 43
click at [350, 387] on input "You must click this to continue" at bounding box center [355, 388] width 16 height 16
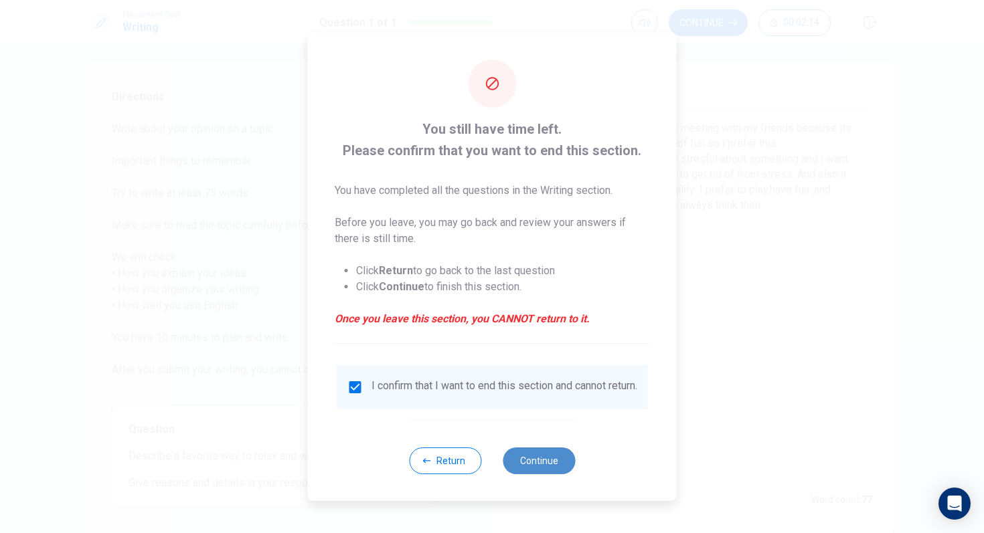
click at [548, 446] on button "Continue" at bounding box center [539, 461] width 72 height 27
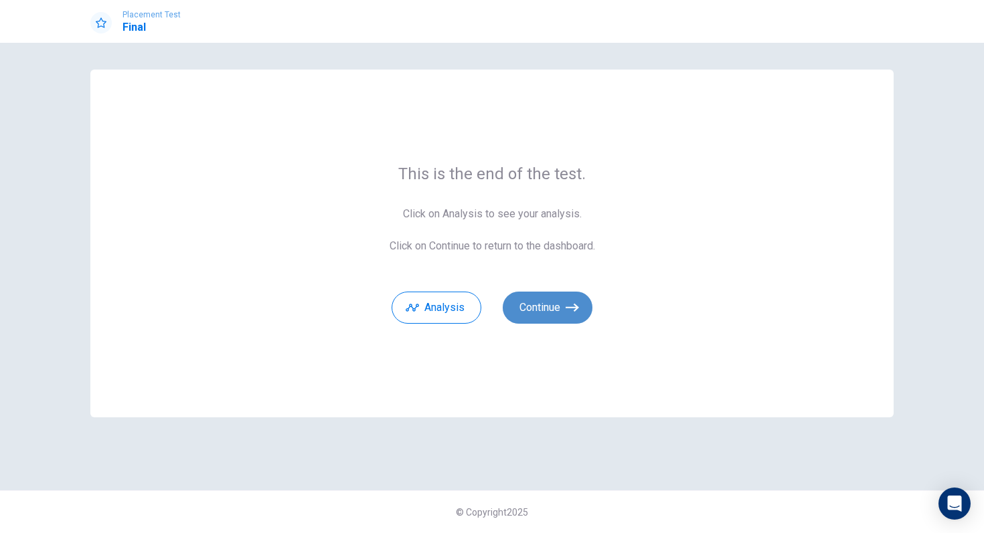
click at [546, 301] on button "Continue" at bounding box center [548, 308] width 90 height 32
